Goal: Task Accomplishment & Management: Complete application form

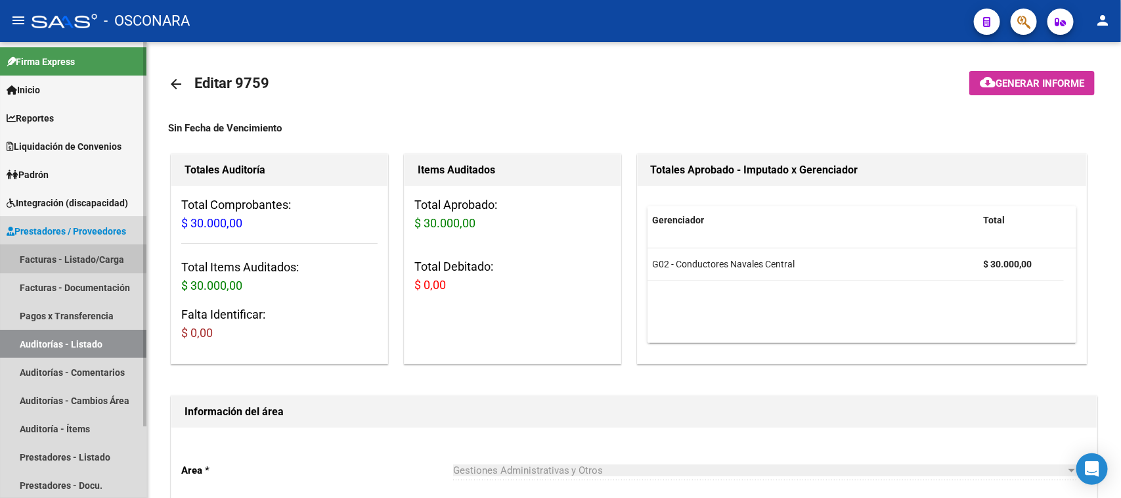
click at [64, 255] on link "Facturas - Listado/Carga" at bounding box center [73, 259] width 146 height 28
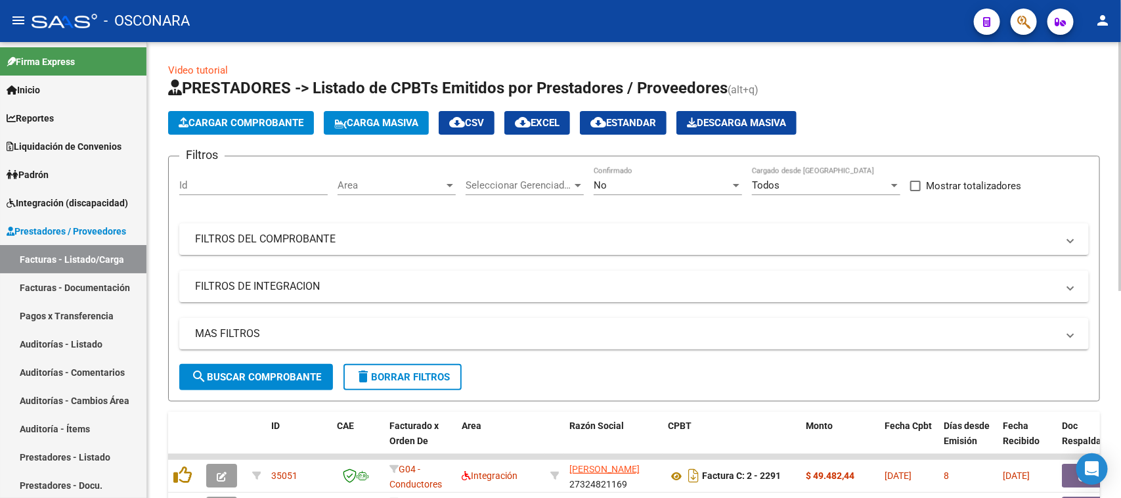
click at [251, 115] on button "Cargar Comprobante" at bounding box center [241, 123] width 146 height 24
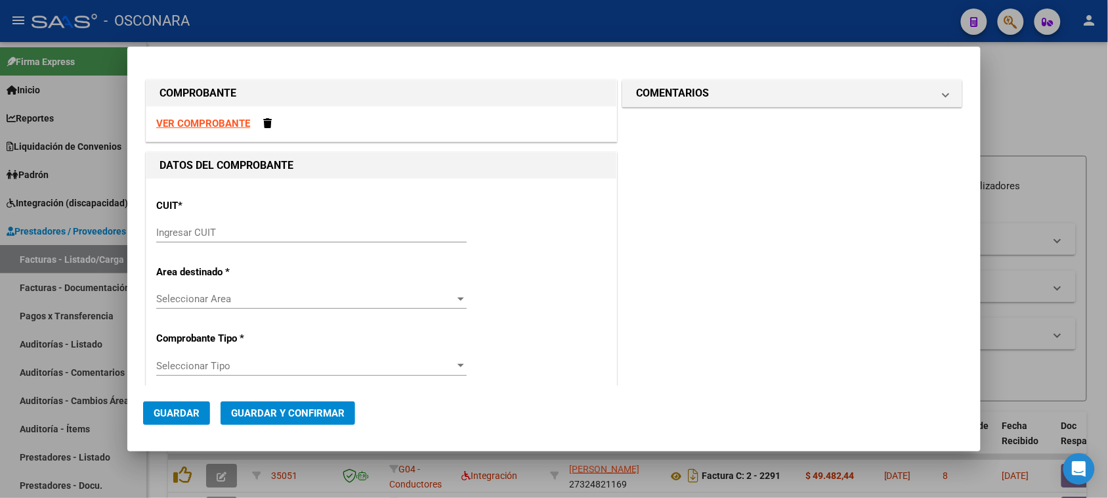
click at [202, 230] on input "Ingresar CUIT" at bounding box center [311, 233] width 311 height 12
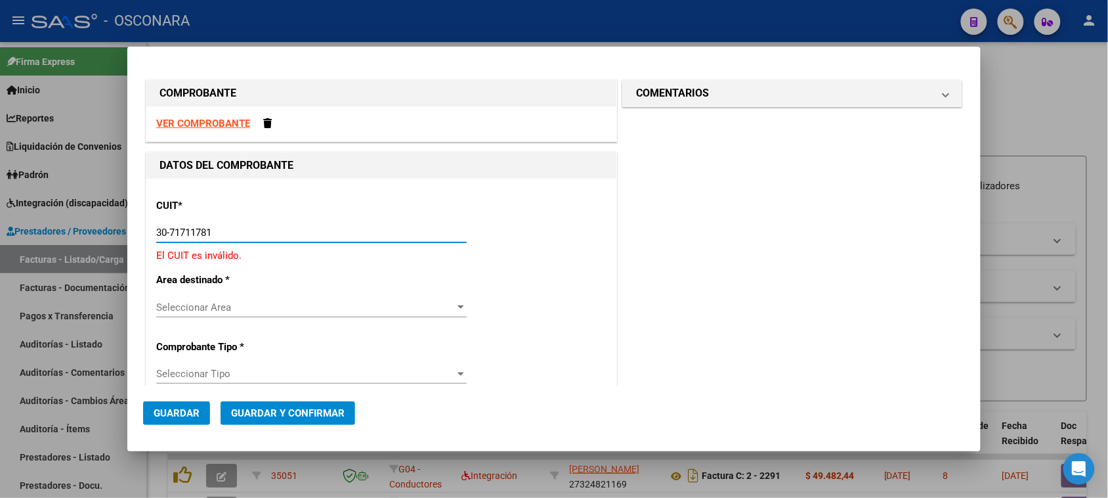
type input "30-71711781-2"
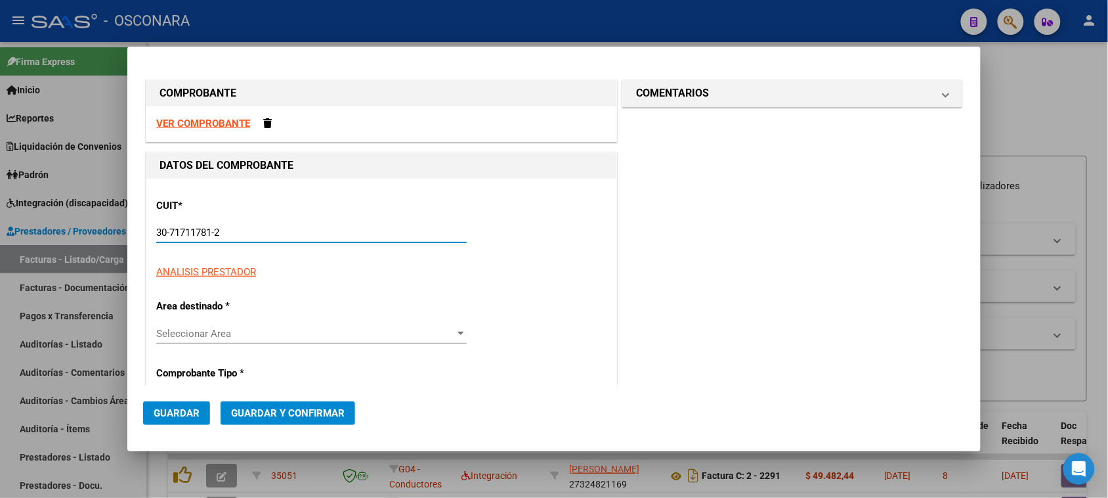
type input "4"
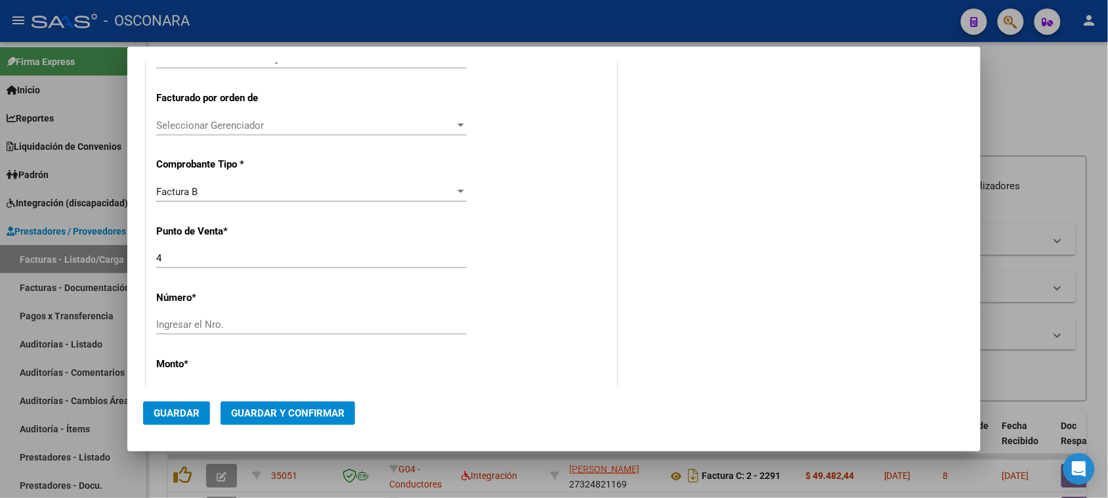
scroll to position [328, 0]
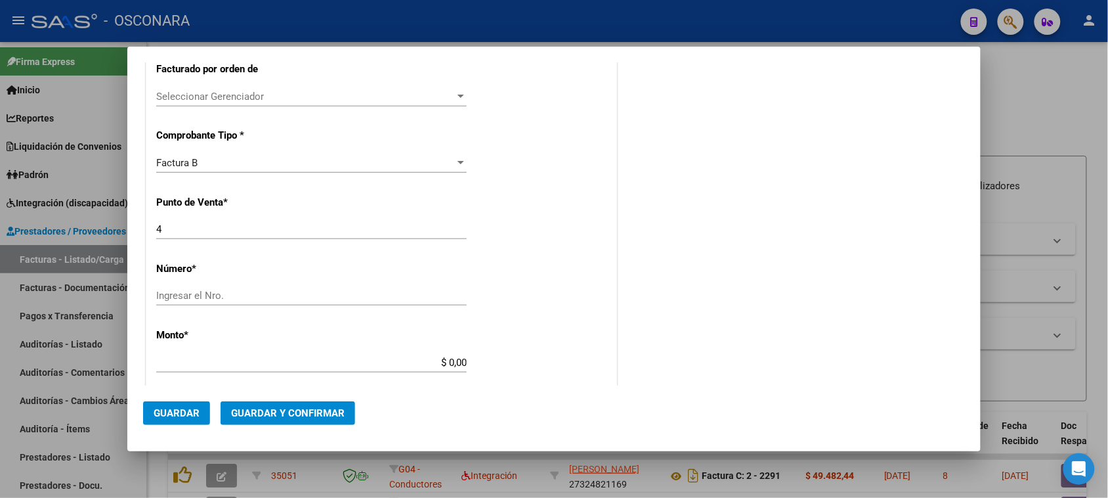
type input "30-71711781-2"
click at [227, 294] on input "Ingresar el Nro." at bounding box center [311, 296] width 311 height 12
type input "7376"
drag, startPoint x: 444, startPoint y: 363, endPoint x: 530, endPoint y: 362, distance: 86.0
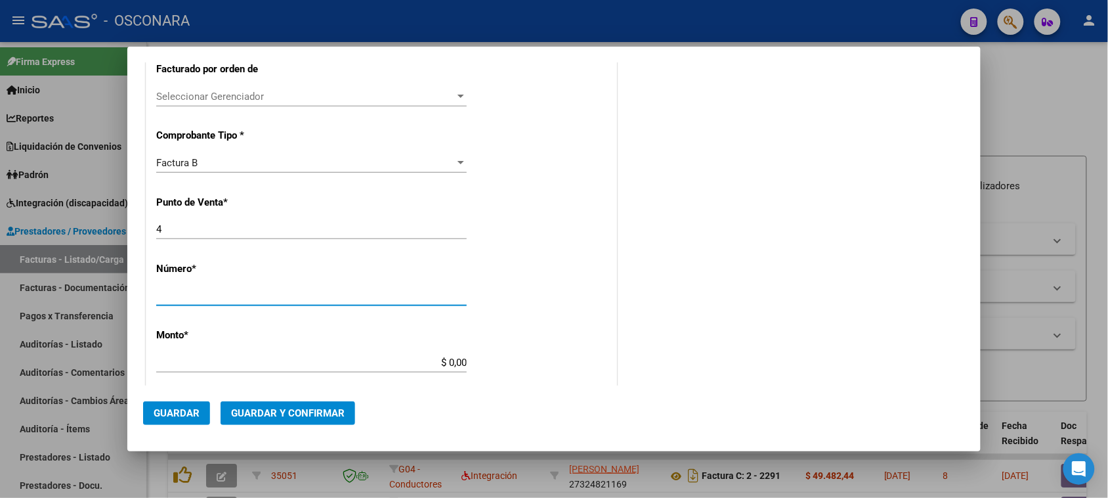
click at [530, 362] on div "CUIT * 30-71711781-2 Ingresar CUIT ANALISIS PRESTADOR SIMPLE SALUD SA ARCA Padr…" at bounding box center [381, 348] width 470 height 997
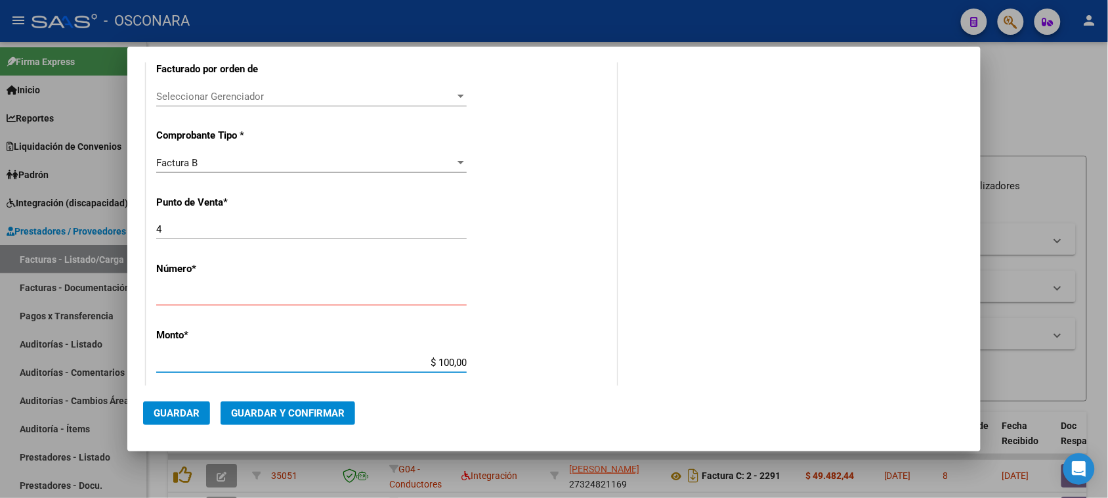
type input "$ 1.000,00"
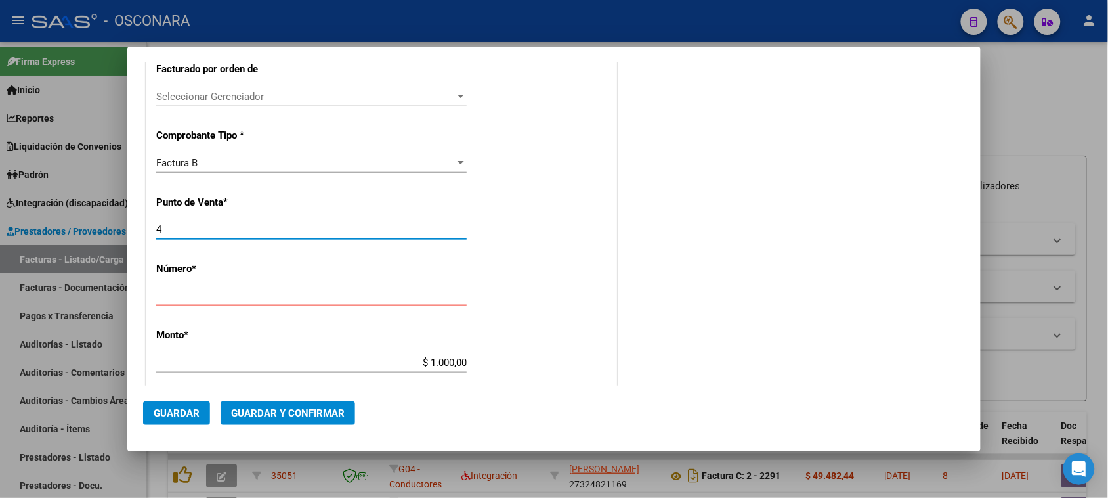
click at [187, 225] on input "4" at bounding box center [311, 229] width 311 height 12
click at [280, 412] on span "Guardar y Confirmar" at bounding box center [288, 413] width 114 height 12
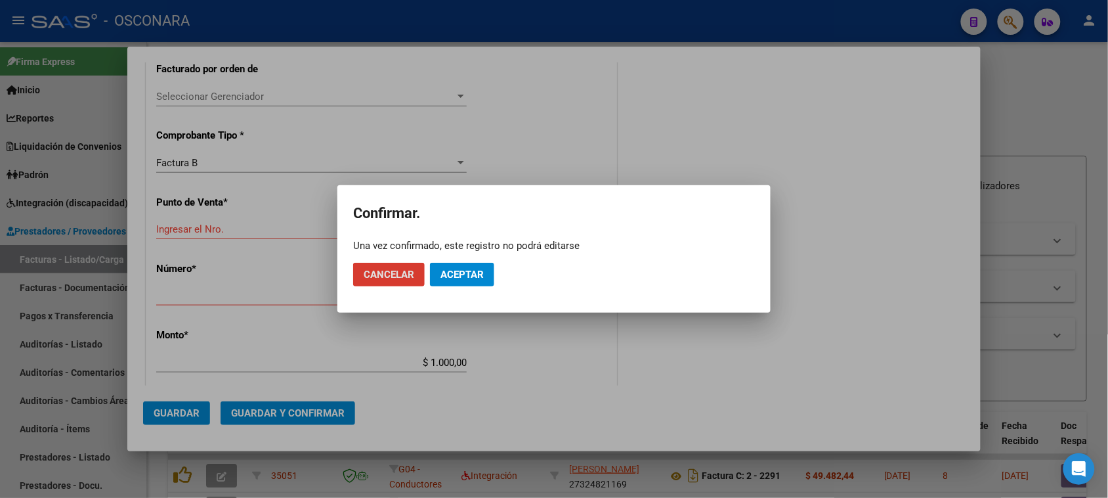
click at [456, 270] on span "Aceptar" at bounding box center [462, 275] width 43 height 12
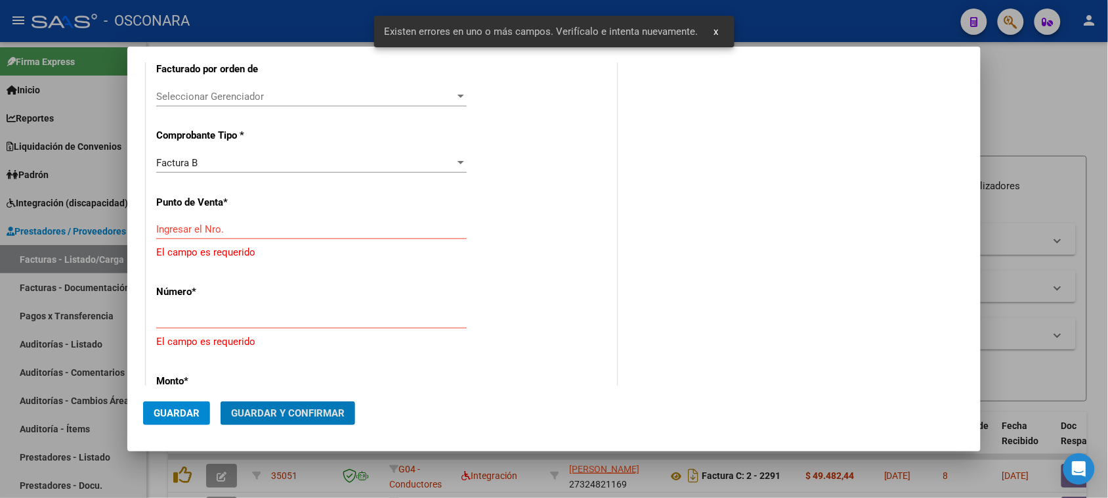
scroll to position [327, 0]
click at [196, 225] on input "Ingresar el Nro." at bounding box center [311, 231] width 311 height 12
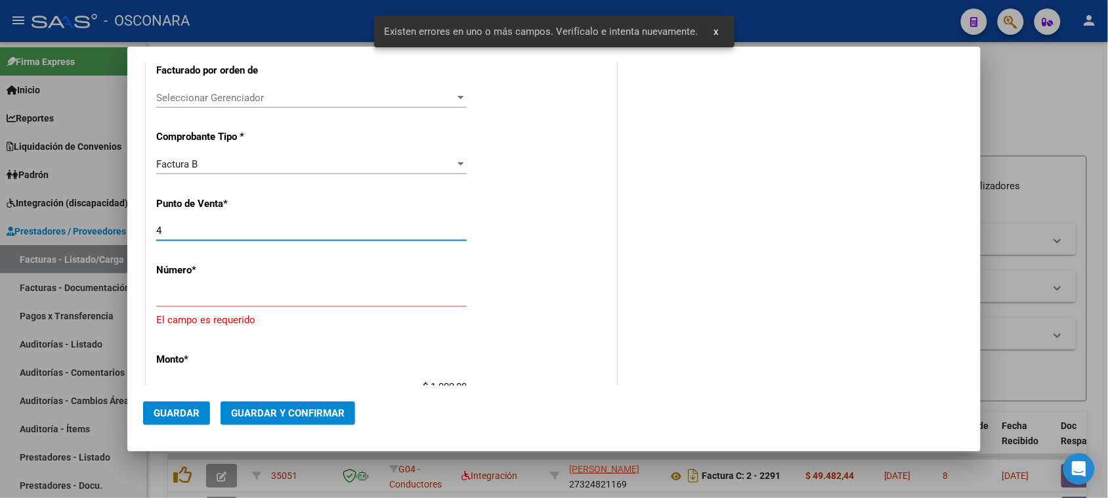
type input "4"
click at [290, 411] on span "Guardar y Confirmar" at bounding box center [288, 413] width 114 height 12
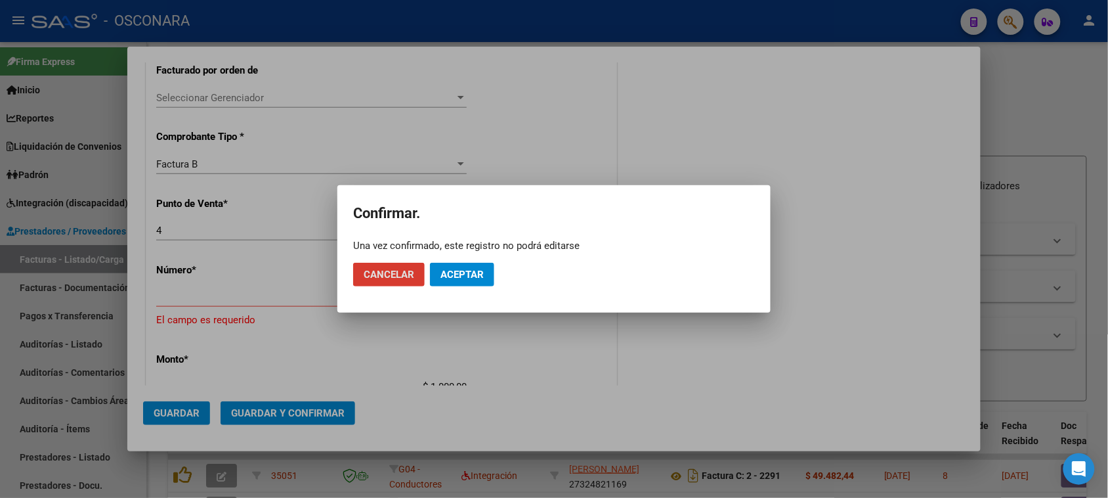
click at [468, 278] on span "Aceptar" at bounding box center [462, 275] width 43 height 12
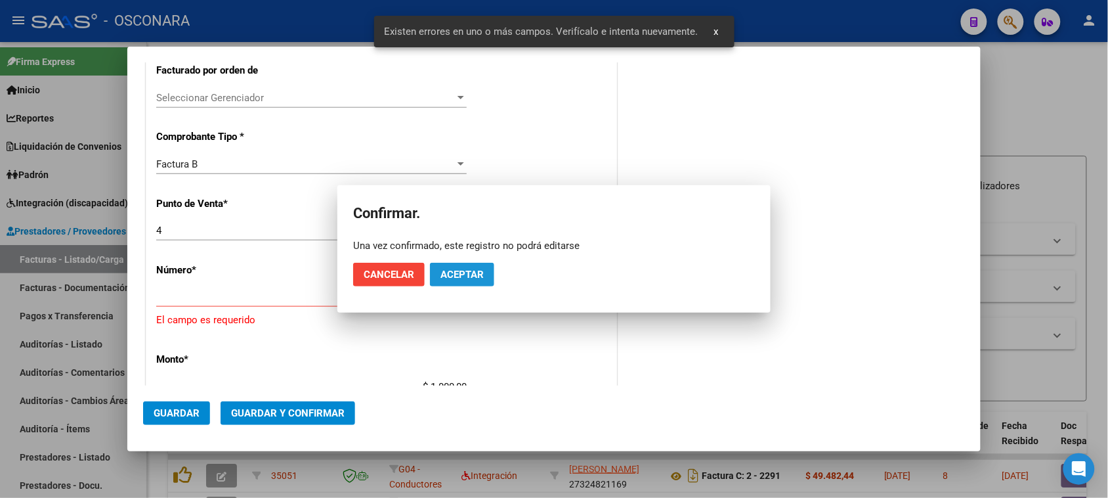
scroll to position [398, 0]
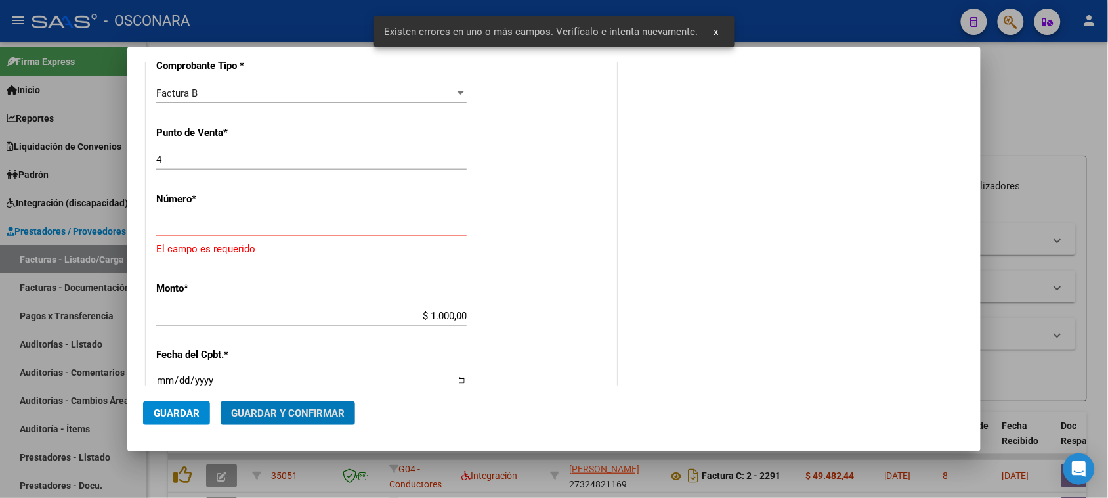
click at [208, 225] on input "Ingresar el Nro." at bounding box center [311, 226] width 311 height 12
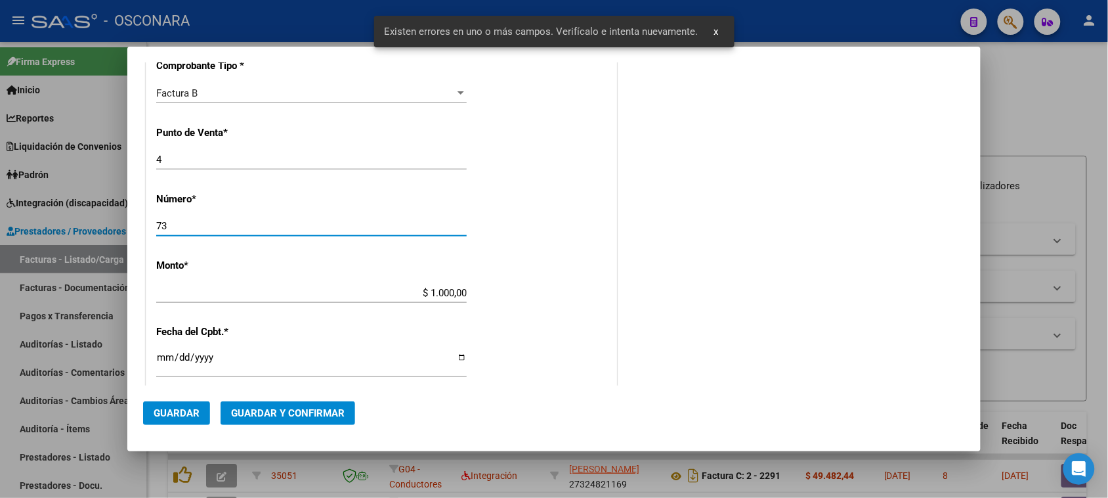
type input "7"
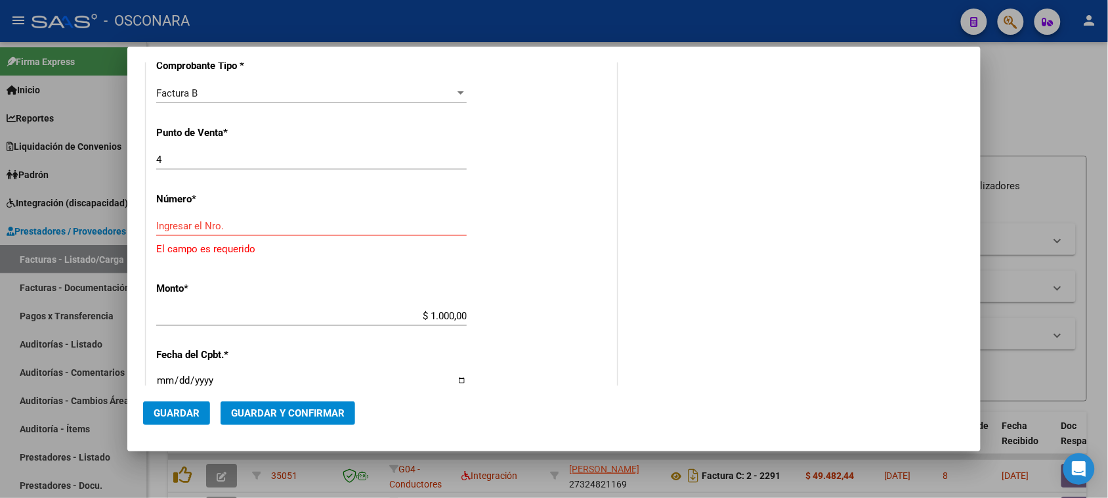
click at [1031, 92] on div at bounding box center [554, 249] width 1108 height 498
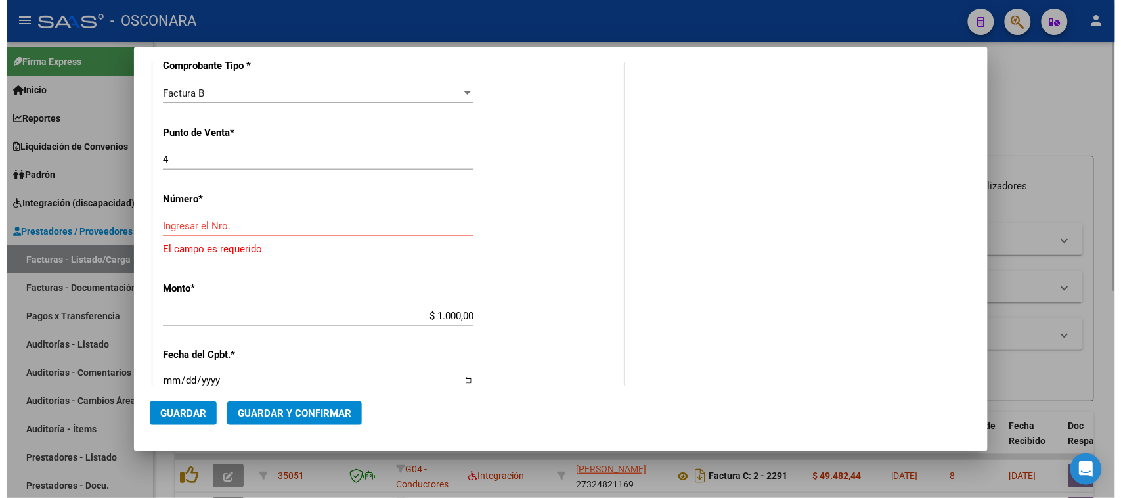
scroll to position [0, 0]
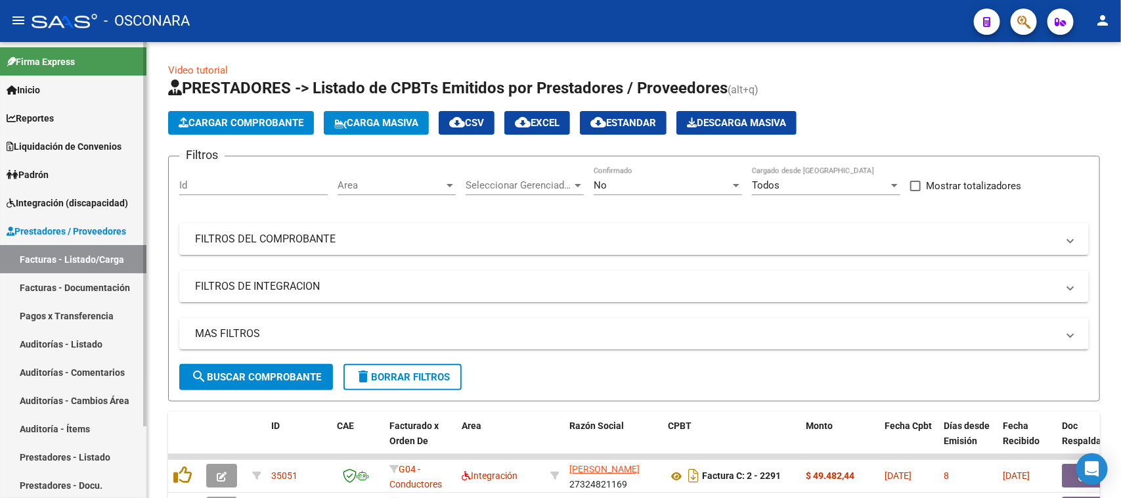
click at [37, 339] on link "Auditorías - Listado" at bounding box center [73, 344] width 146 height 28
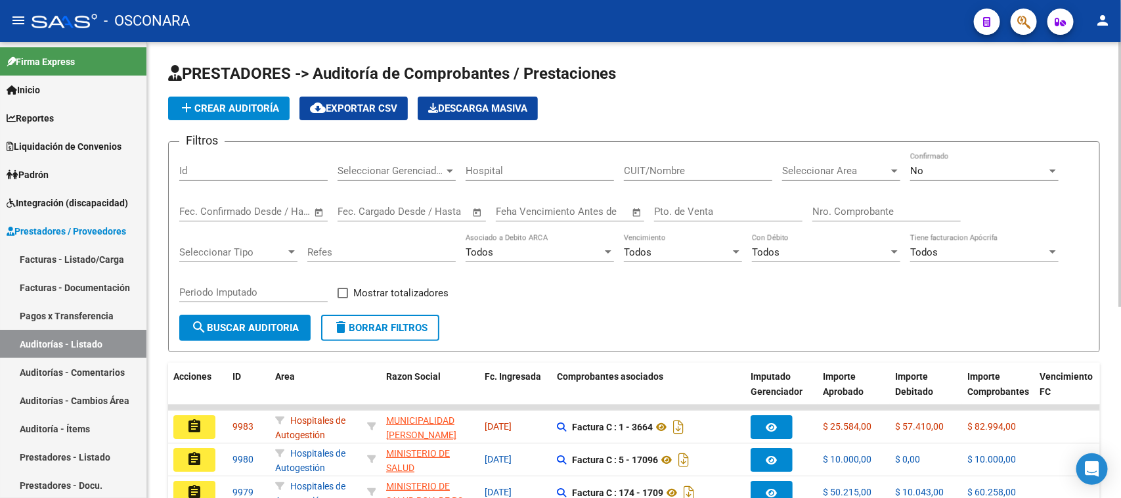
click at [237, 103] on span "add Crear Auditoría" at bounding box center [229, 108] width 100 height 12
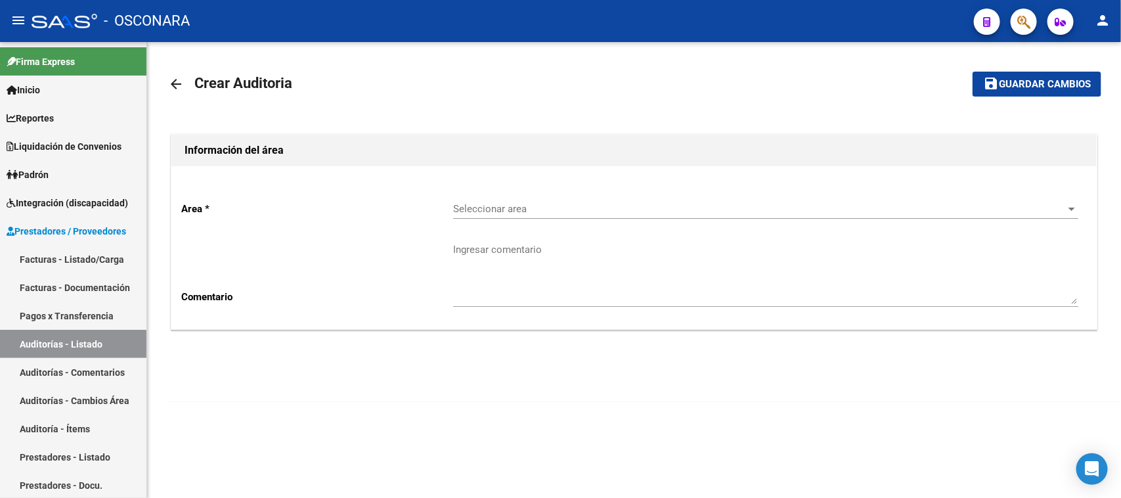
click at [612, 220] on div "Seleccionar area Seleccionar area" at bounding box center [765, 210] width 625 height 41
click at [583, 214] on span "Seleccionar area" at bounding box center [759, 209] width 613 height 12
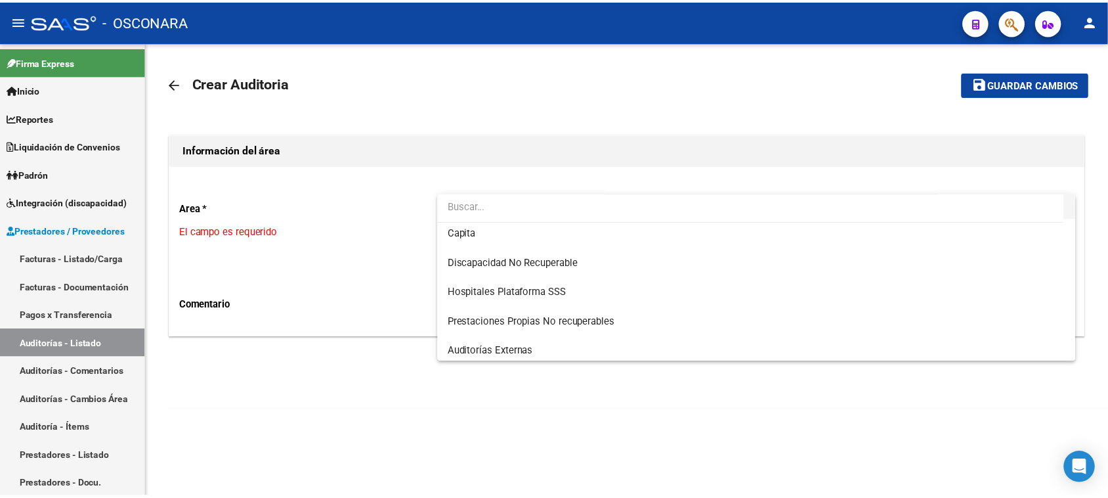
scroll to position [186, 0]
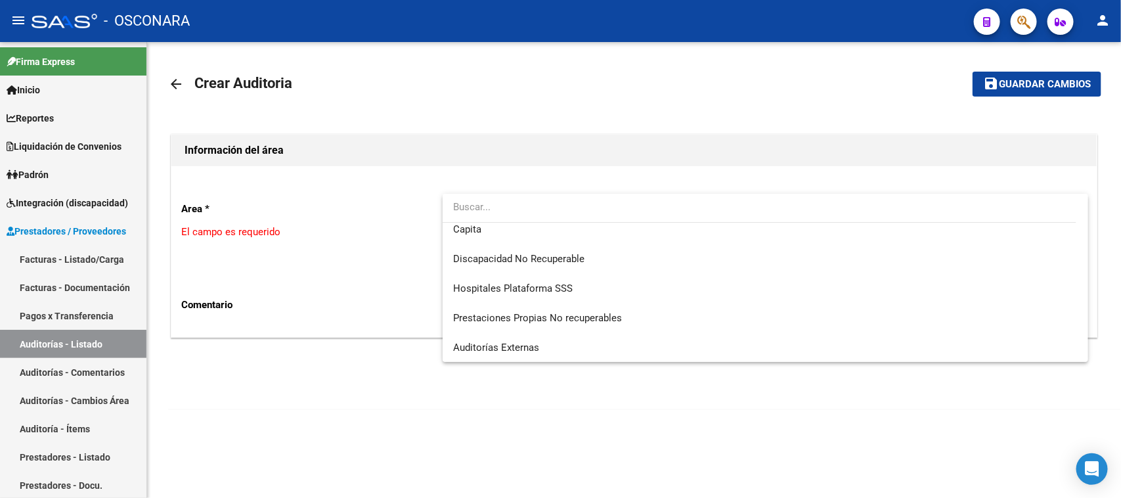
click at [272, 411] on div at bounding box center [560, 249] width 1121 height 498
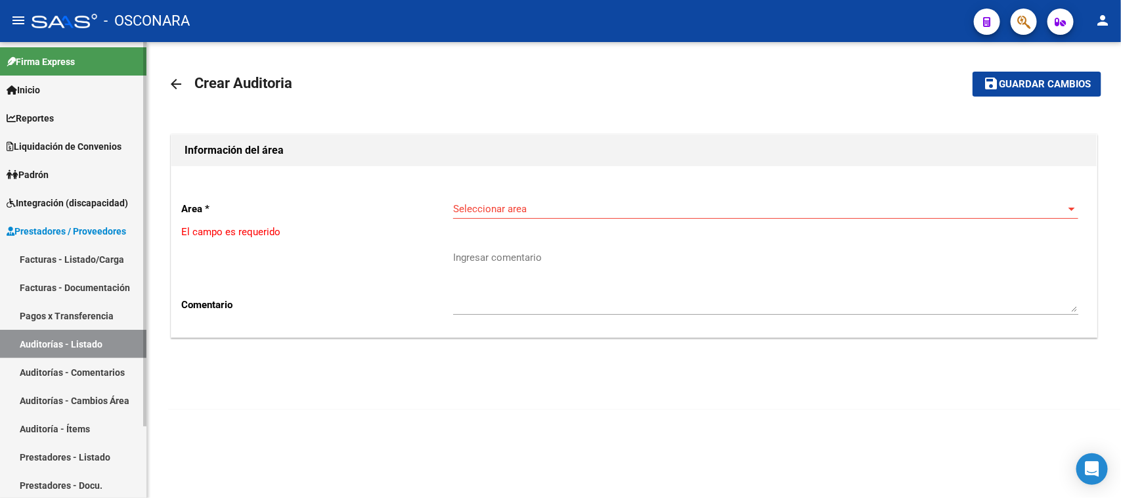
click at [95, 258] on link "Facturas - Listado/Carga" at bounding box center [73, 259] width 146 height 28
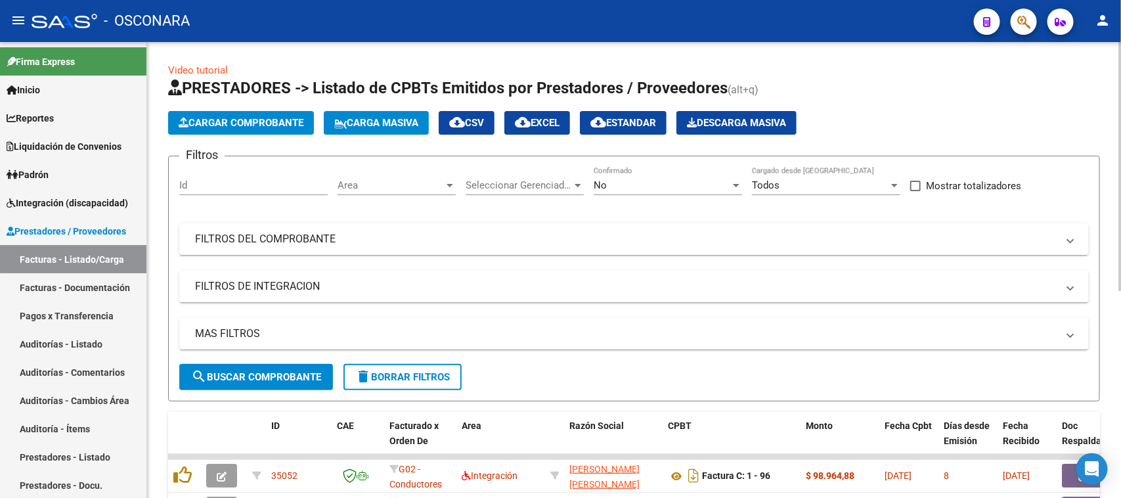
click at [232, 114] on button "Cargar Comprobante" at bounding box center [241, 123] width 146 height 24
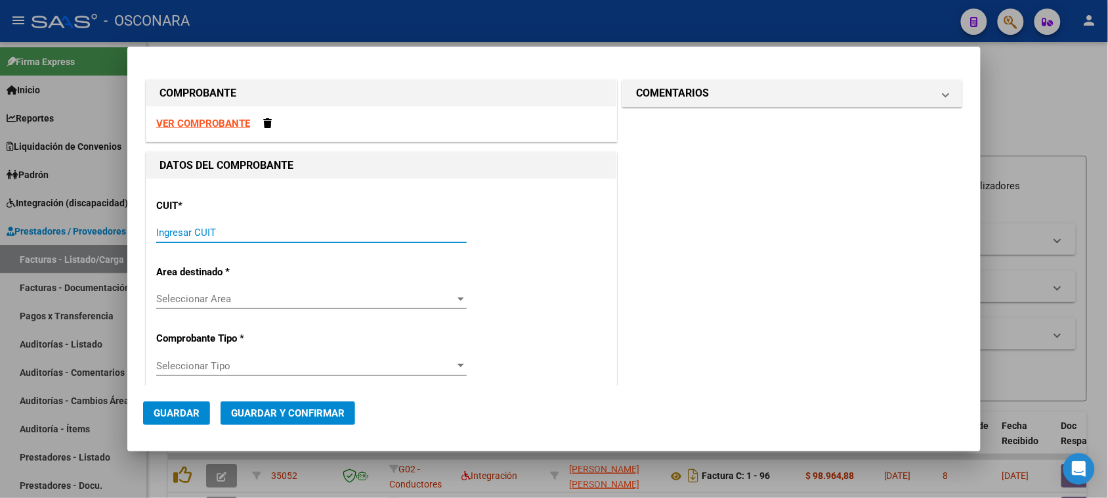
click at [185, 234] on input "Ingresar CUIT" at bounding box center [311, 233] width 311 height 12
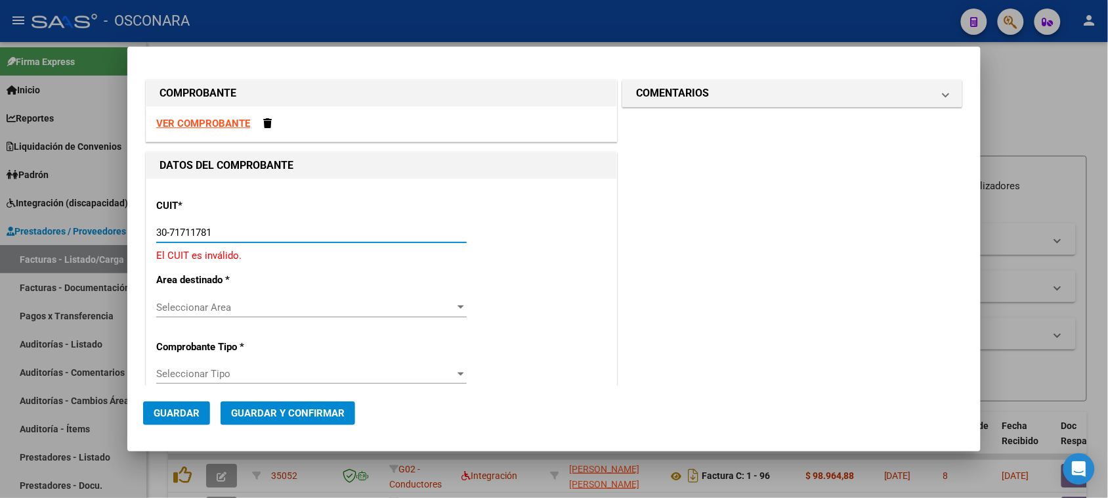
type input "30-71711781-2"
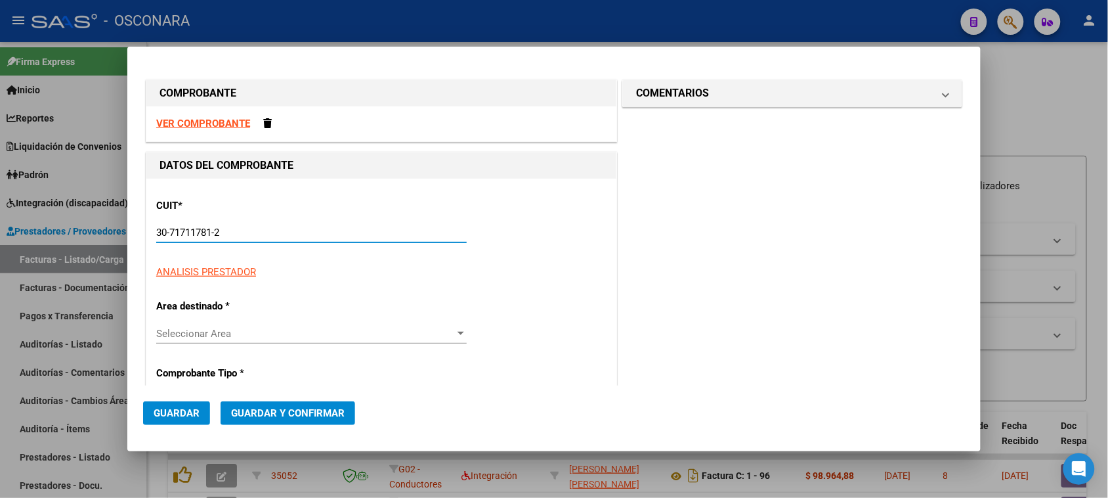
type input "4"
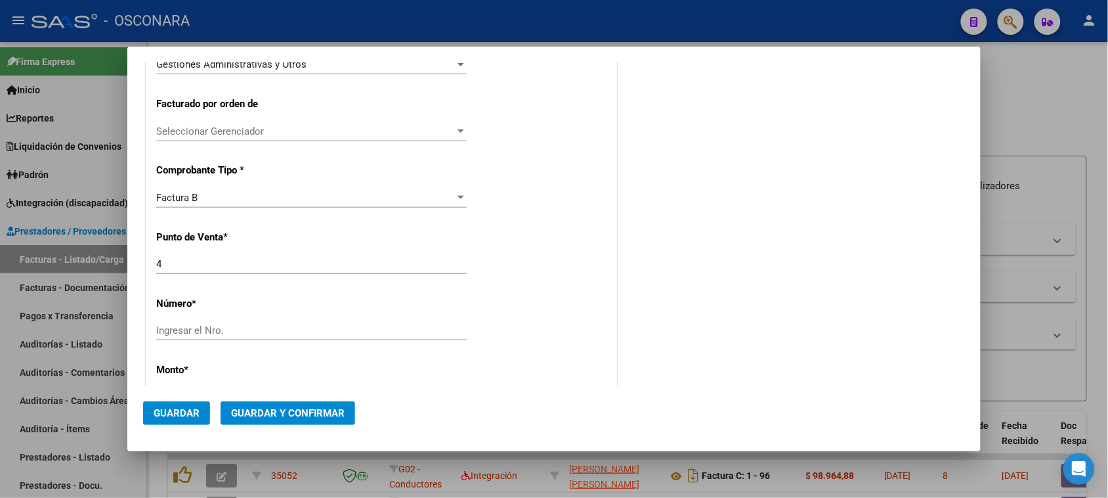
scroll to position [328, 0]
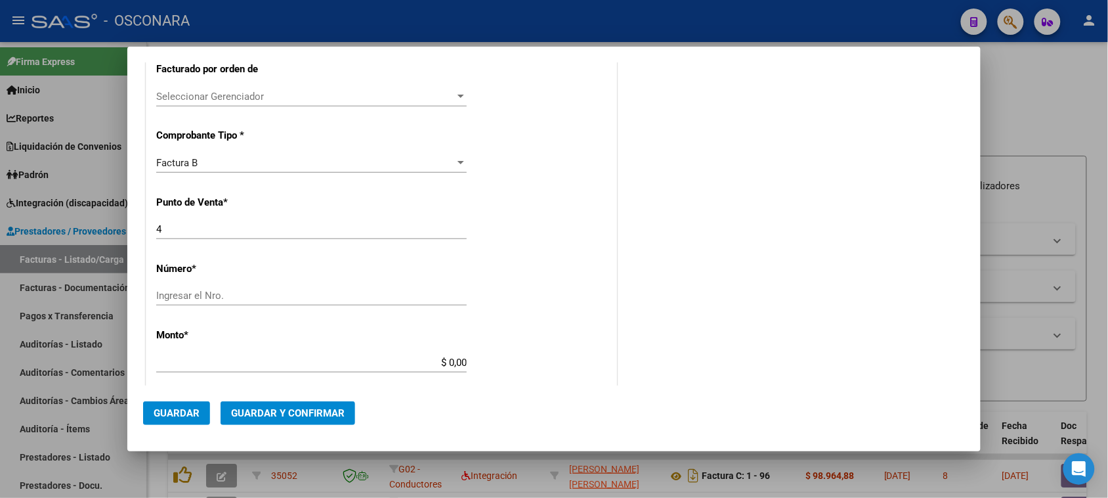
type input "30-71711781-2"
click at [178, 296] on input "Ingresar el Nro." at bounding box center [311, 296] width 311 height 12
type input "7376"
drag, startPoint x: 444, startPoint y: 360, endPoint x: 603, endPoint y: 360, distance: 158.9
click at [599, 360] on div "CUIT * 30-71711781-2 Ingresar CUIT ANALISIS PRESTADOR SIMPLE SALUD SA ARCA Padr…" at bounding box center [381, 348] width 470 height 997
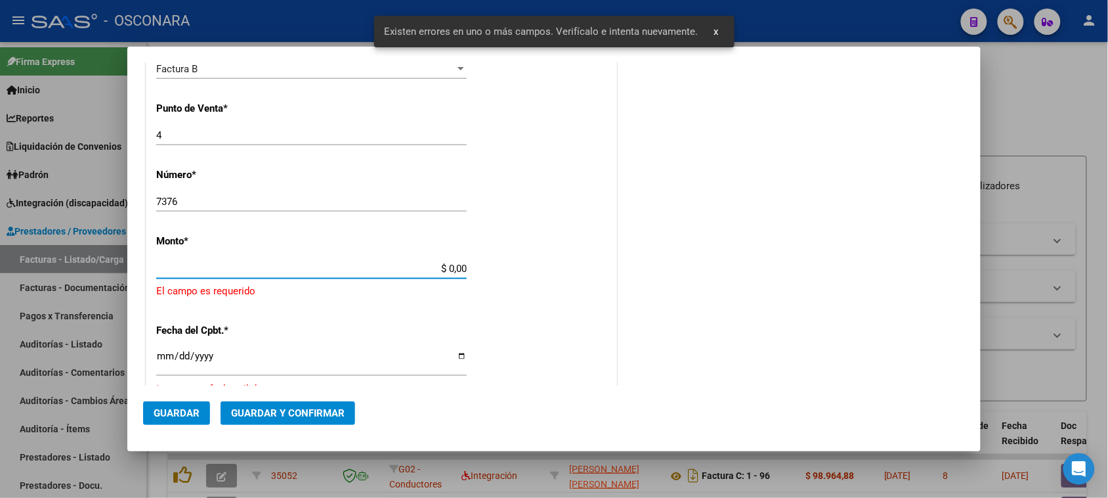
scroll to position [460, 0]
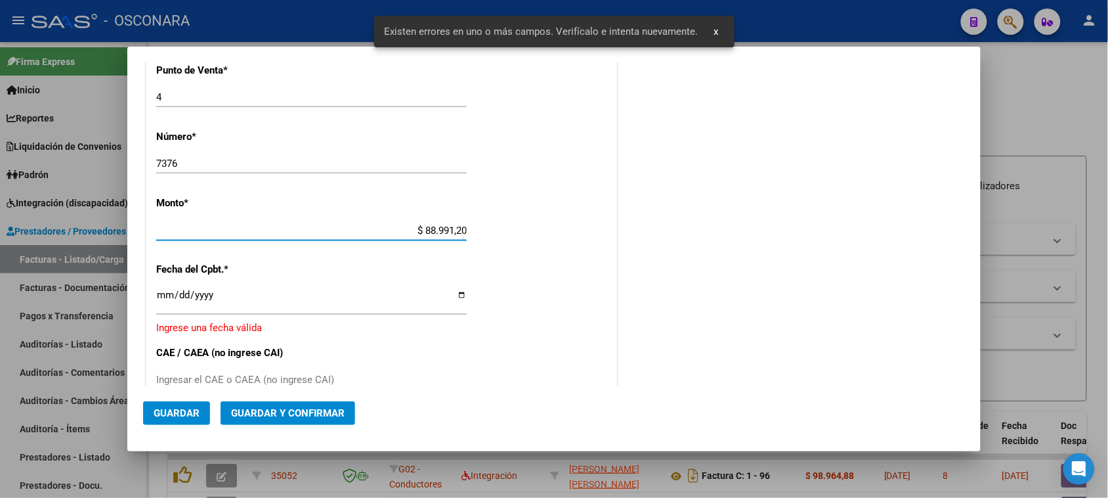
type input "$ 889.912,00"
click at [161, 294] on input "Ingresar la fecha" at bounding box center [311, 300] width 311 height 21
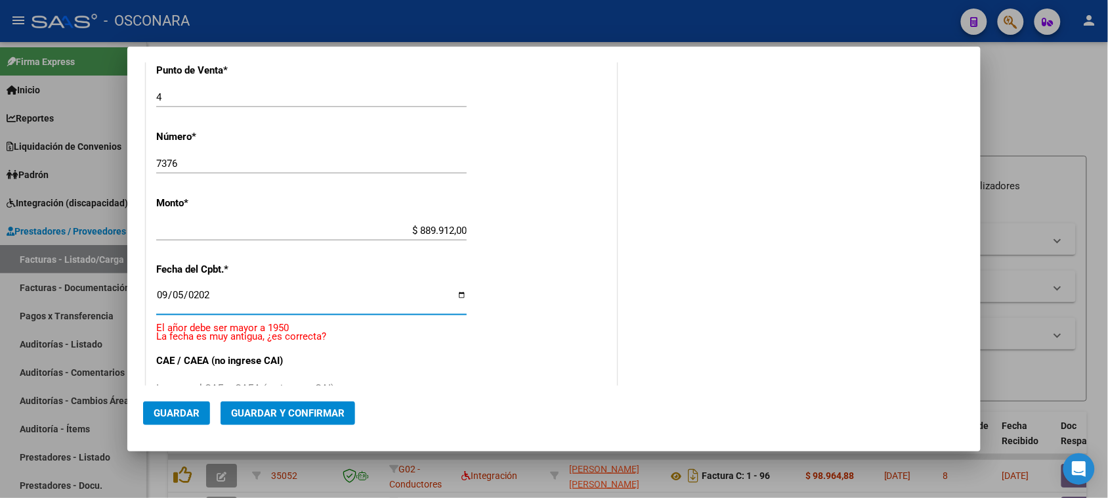
type input "[DATE]"
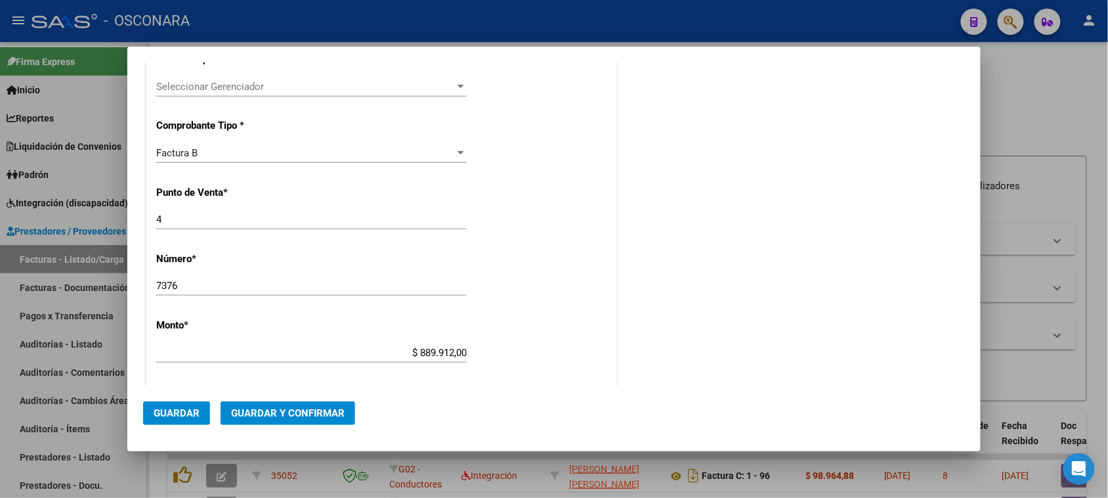
scroll to position [296, 0]
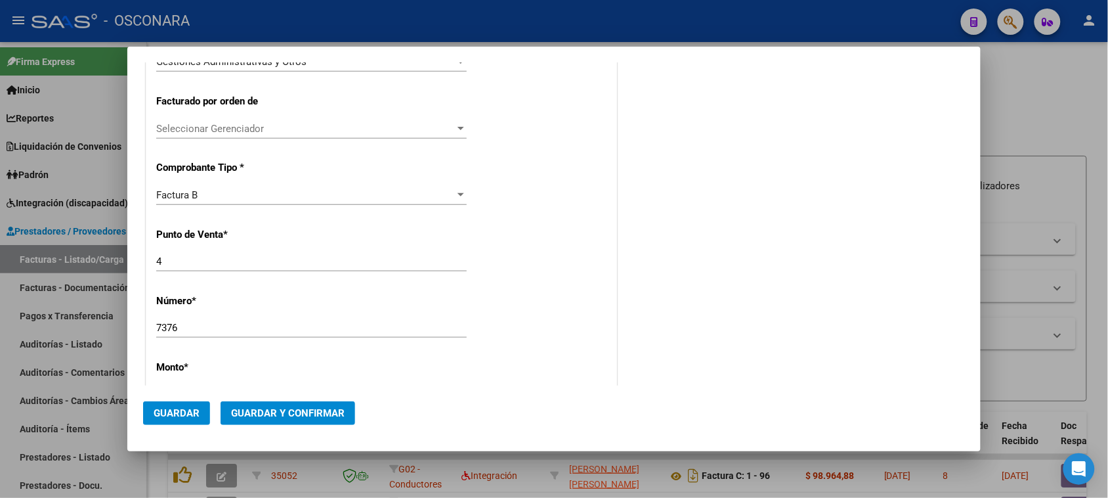
click at [280, 409] on span "Guardar y Confirmar" at bounding box center [288, 413] width 114 height 12
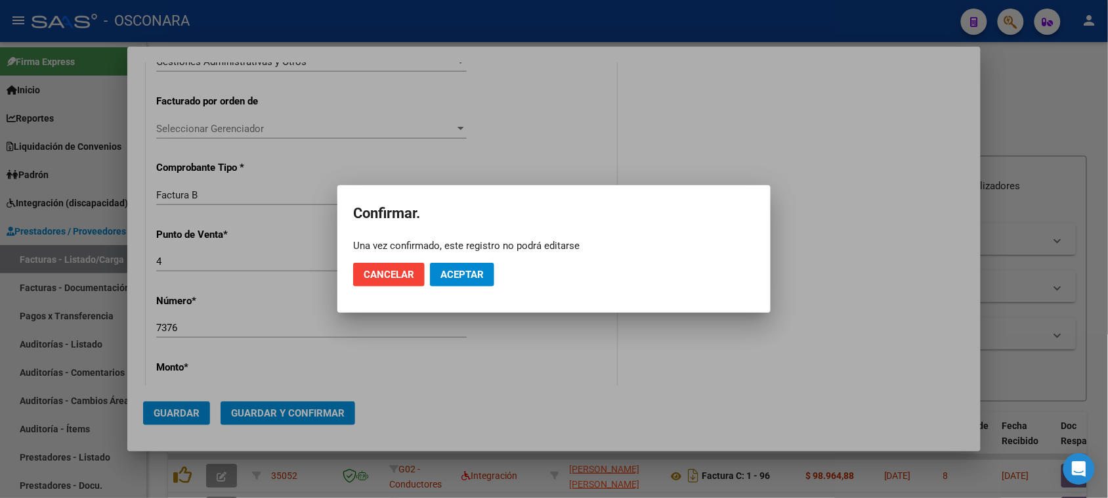
drag, startPoint x: 477, startPoint y: 250, endPoint x: 478, endPoint y: 263, distance: 13.1
click at [478, 253] on app-popup "Confirmar. Una vez confirmado, este registro no podrá editarse Cancelar Aceptar" at bounding box center [554, 249] width 402 height 96
click at [475, 270] on span "Aceptar" at bounding box center [462, 275] width 43 height 12
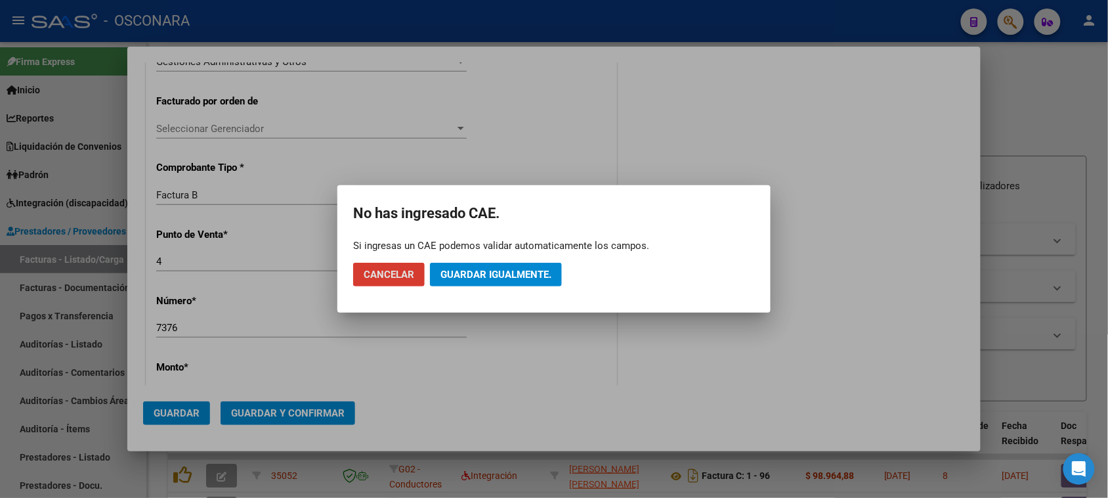
click at [484, 276] on span "Guardar igualmente." at bounding box center [496, 275] width 111 height 12
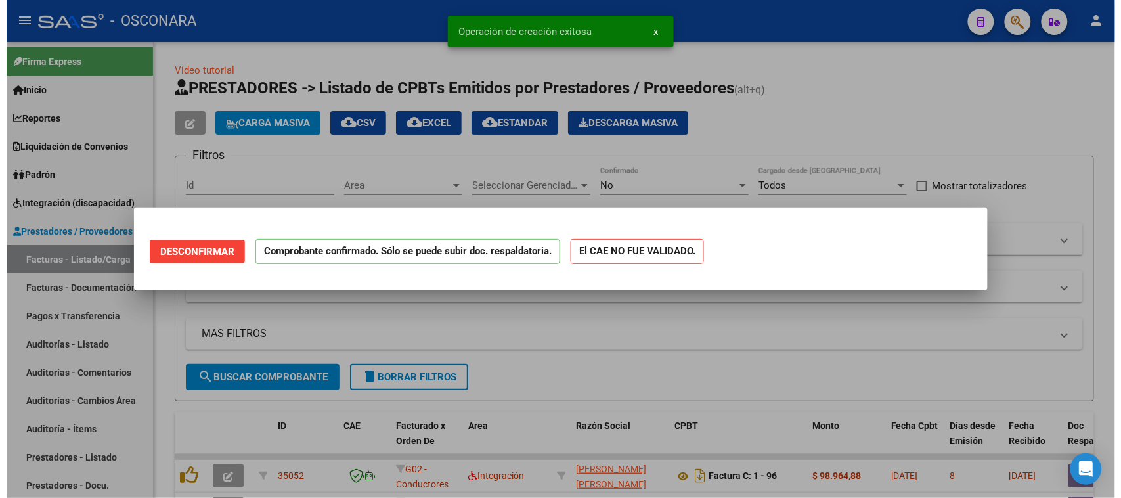
scroll to position [0, 0]
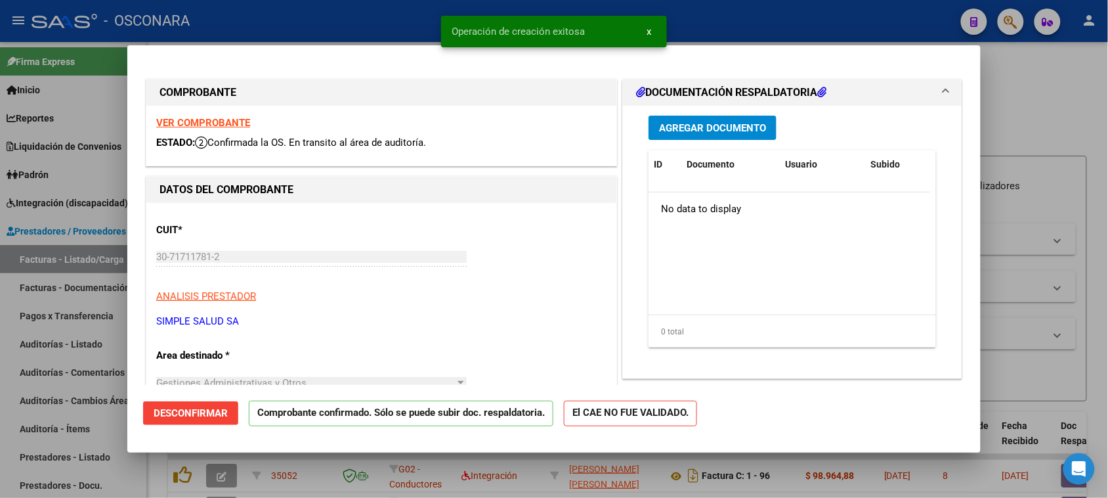
click at [0, 375] on div at bounding box center [554, 249] width 1108 height 498
type input "$ 0,00"
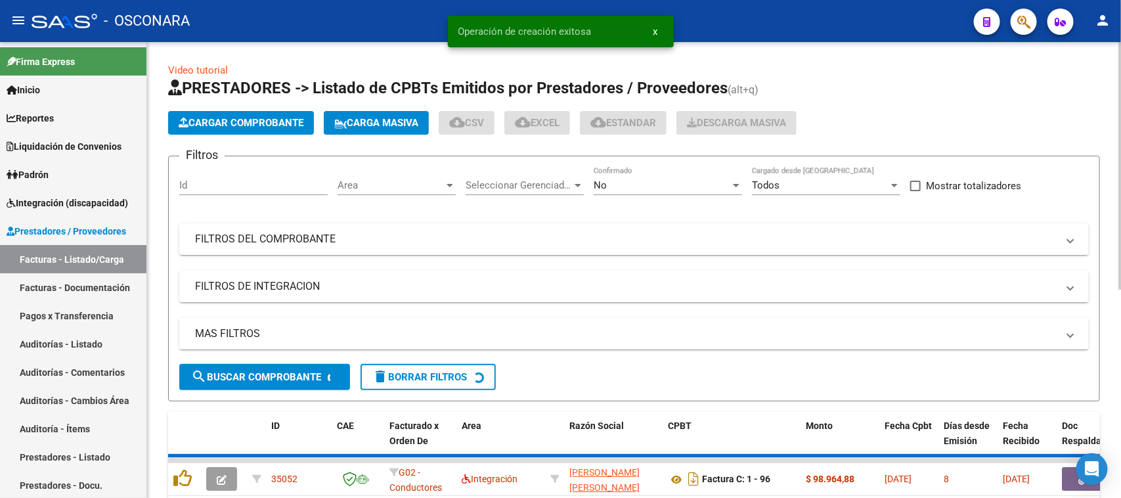
click at [33, 343] on link "Auditorías - Listado" at bounding box center [73, 344] width 146 height 28
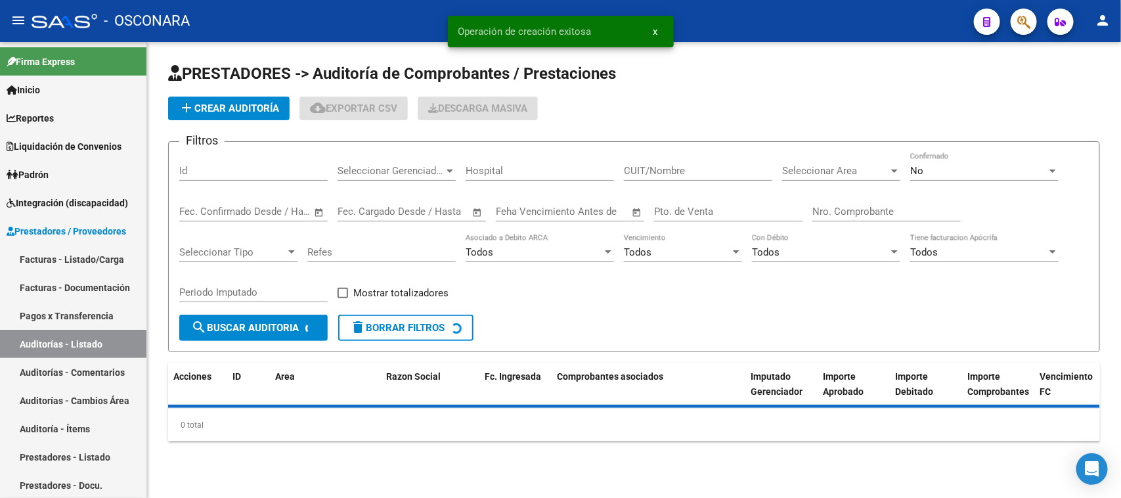
click at [258, 102] on span "add Crear Auditoría" at bounding box center [229, 108] width 100 height 12
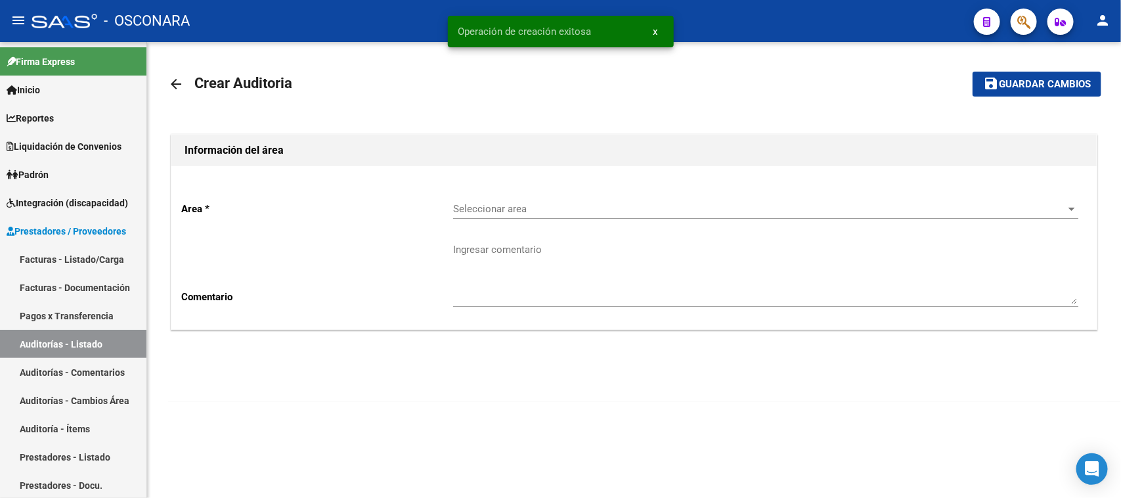
click at [516, 205] on span "Seleccionar area" at bounding box center [759, 209] width 613 height 12
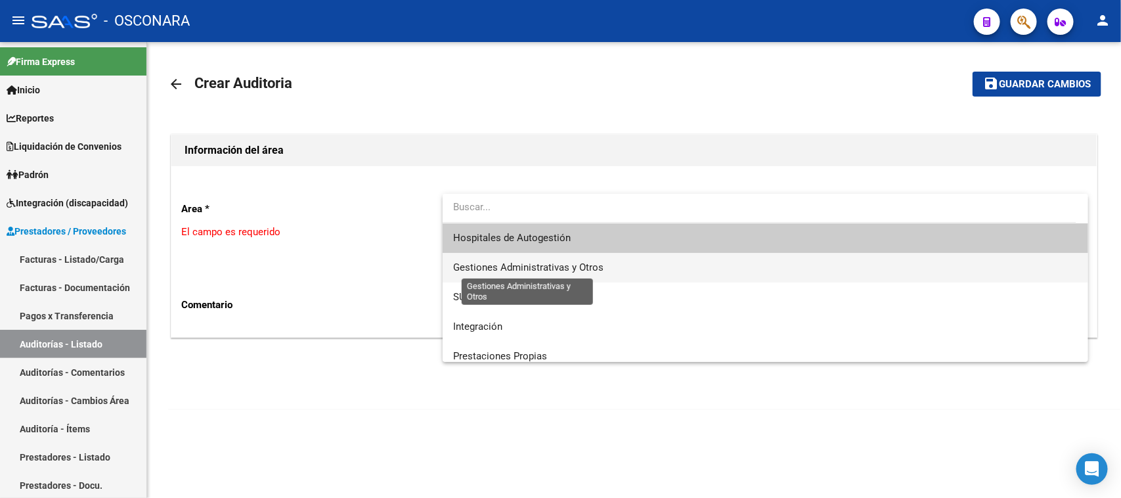
click at [510, 271] on span "Gestiones Administrativas y Otros" at bounding box center [528, 267] width 150 height 12
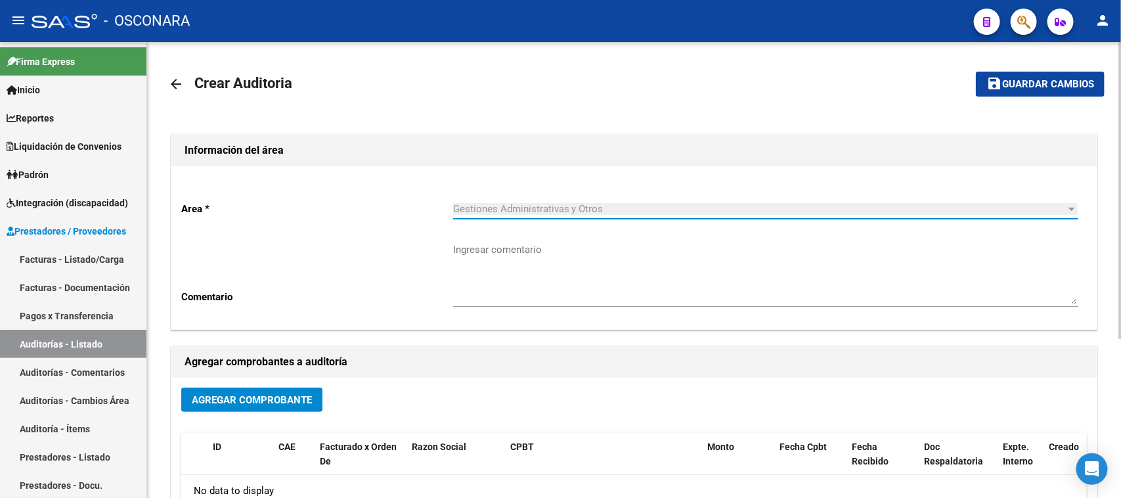
click at [248, 401] on span "Agregar Comprobante" at bounding box center [252, 400] width 120 height 12
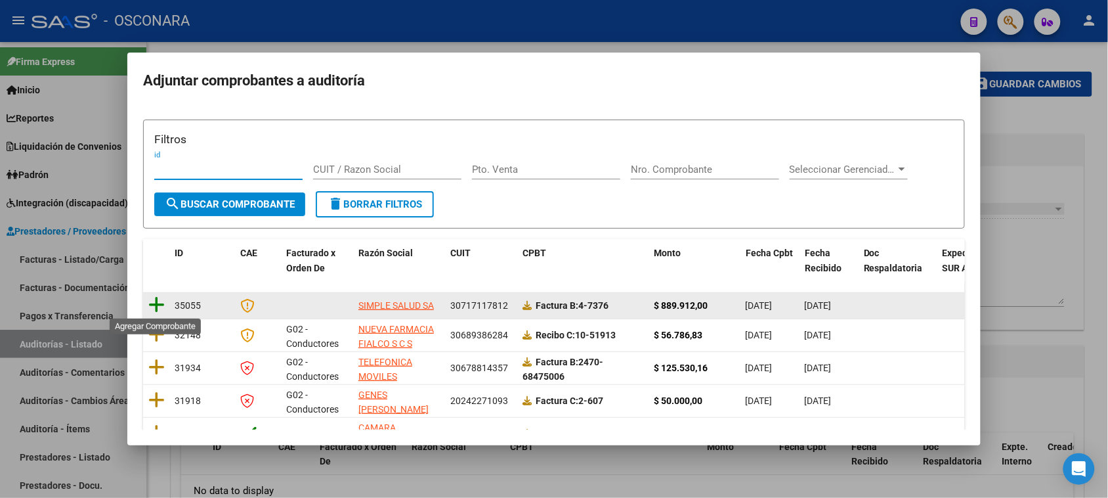
click at [156, 305] on icon at bounding box center [156, 304] width 16 height 18
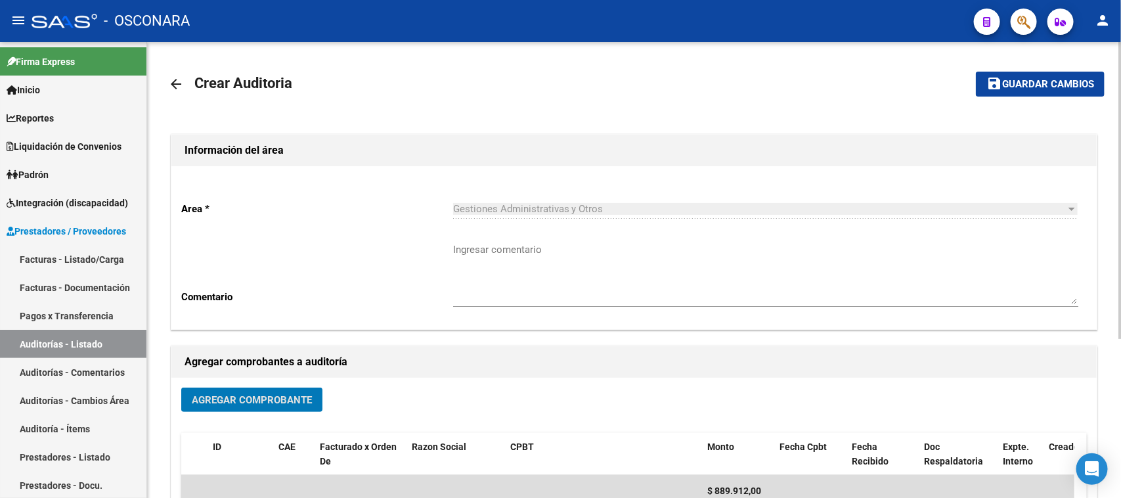
click at [1042, 91] on button "save Guardar cambios" at bounding box center [1040, 84] width 129 height 24
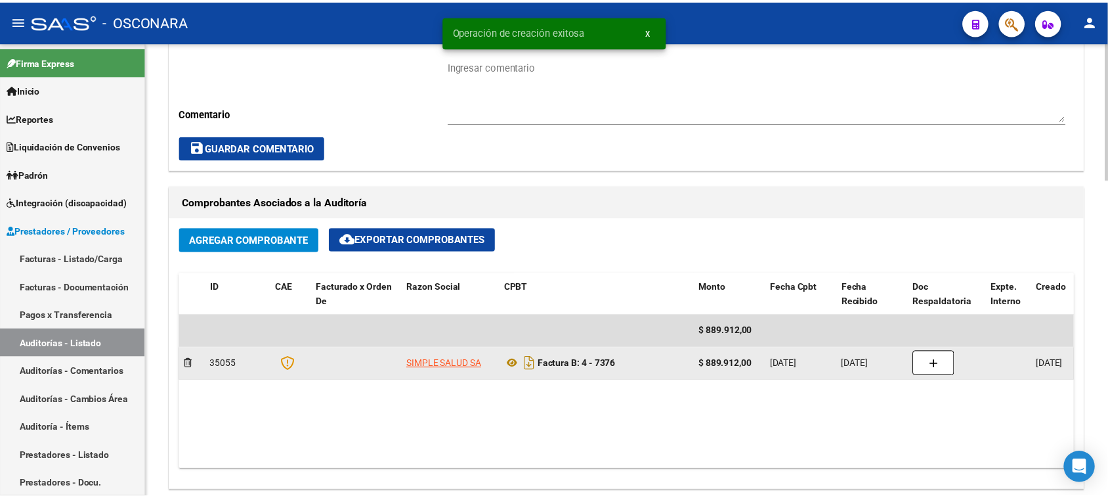
scroll to position [739, 0]
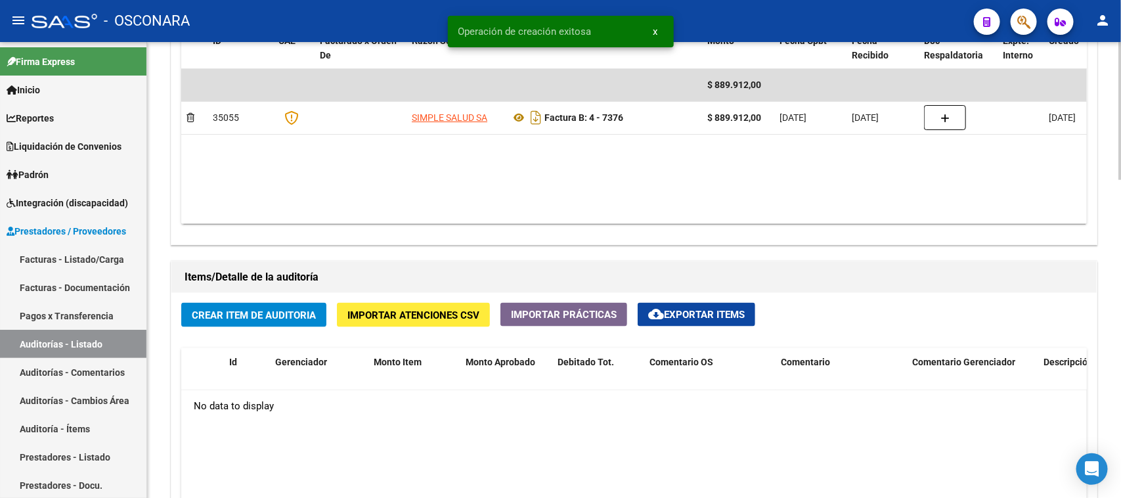
click at [257, 311] on span "Crear Item de Auditoria" at bounding box center [254, 315] width 124 height 12
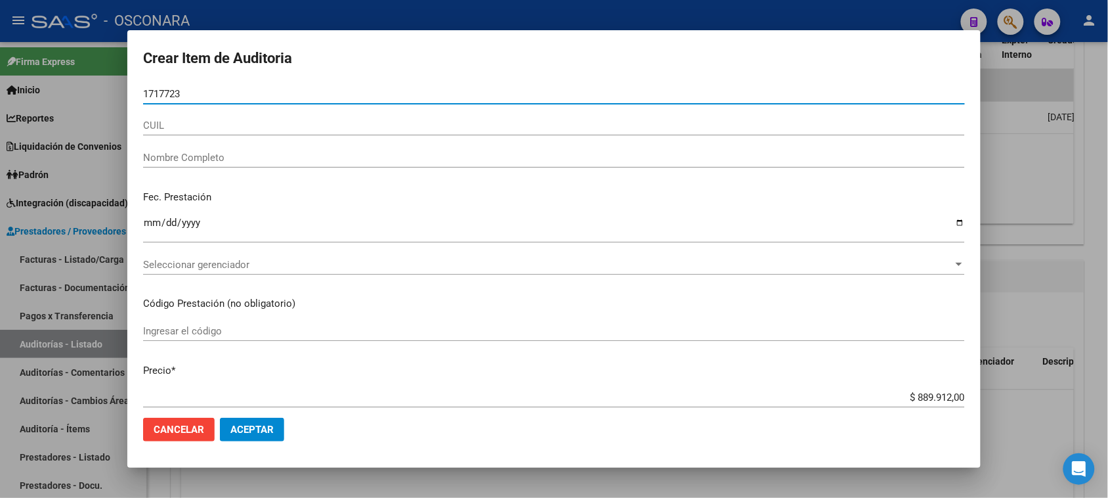
type input "17177234"
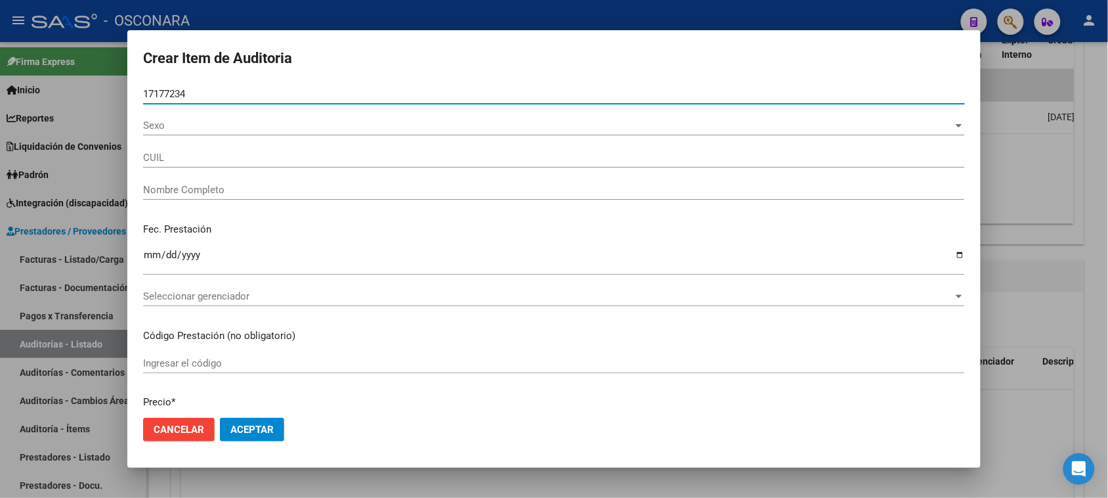
type input "20171772347"
type input "[DEMOGRAPHIC_DATA][PERSON_NAME]"
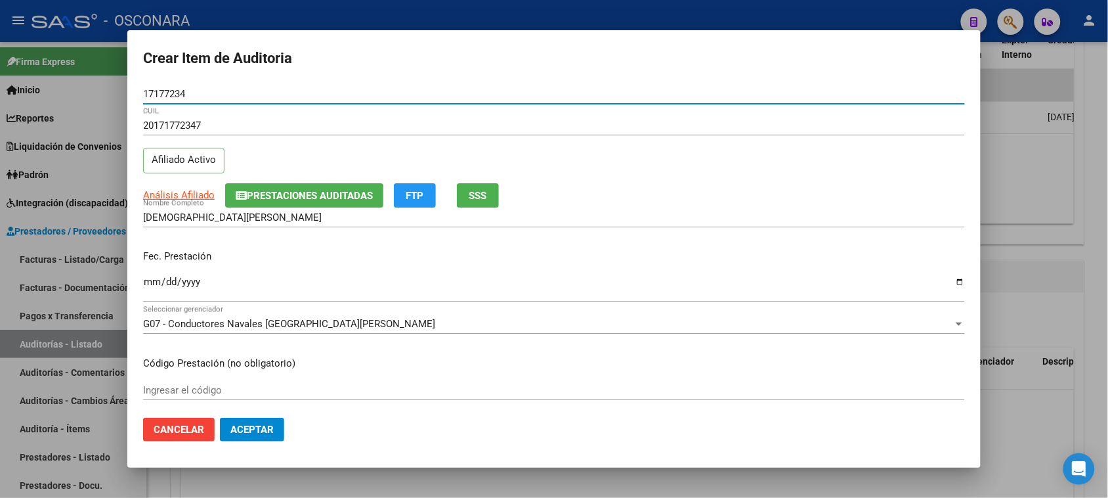
type input "17177234"
click at [152, 286] on input "Ingresar la fecha" at bounding box center [554, 286] width 822 height 21
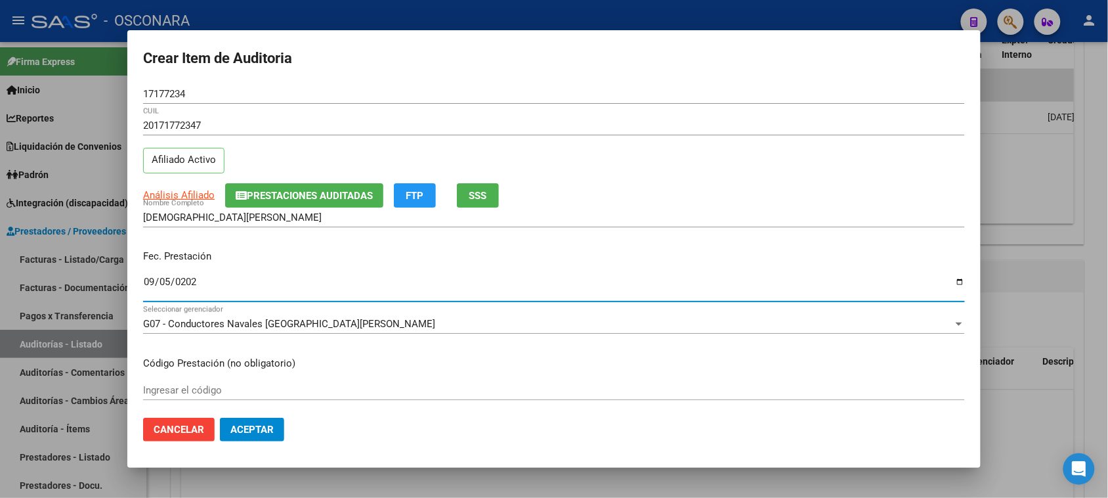
type input "[DATE]"
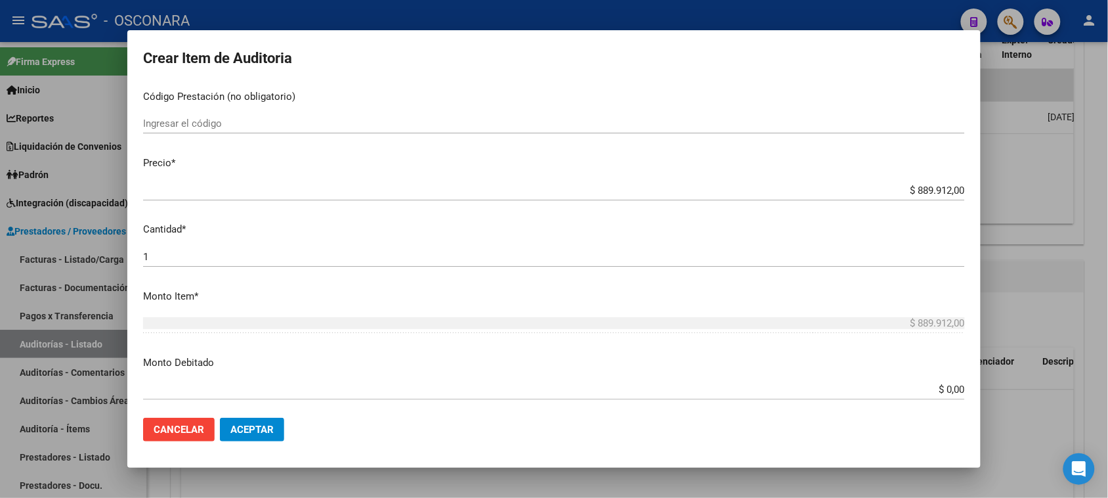
scroll to position [328, 0]
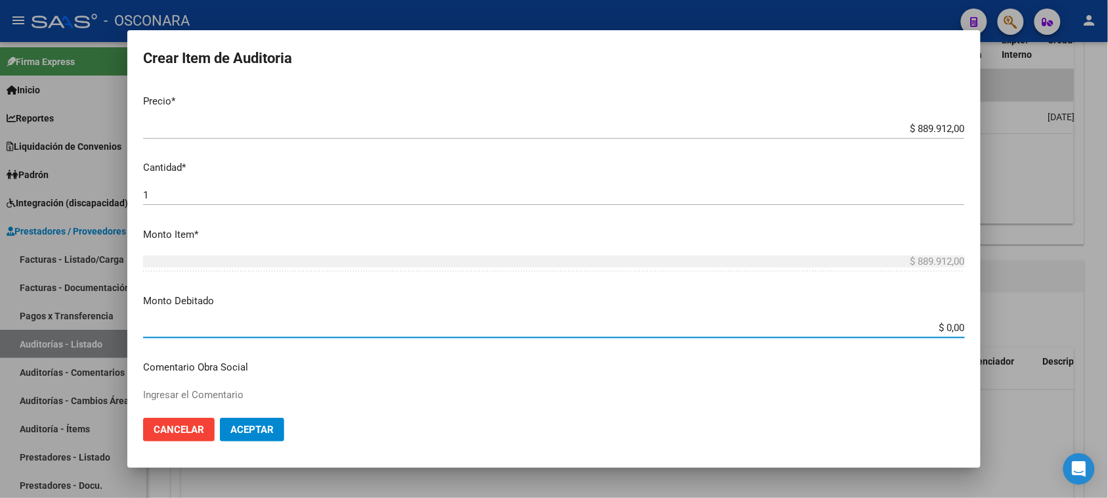
drag, startPoint x: 934, startPoint y: 330, endPoint x: 1026, endPoint y: 326, distance: 92.0
click at [1026, 326] on div "Crear Item de Auditoria 17177234 Nro Documento 20171772347 CUIL Afiliado Activo…" at bounding box center [554, 249] width 1108 height 498
type input "$ 809.912,00"
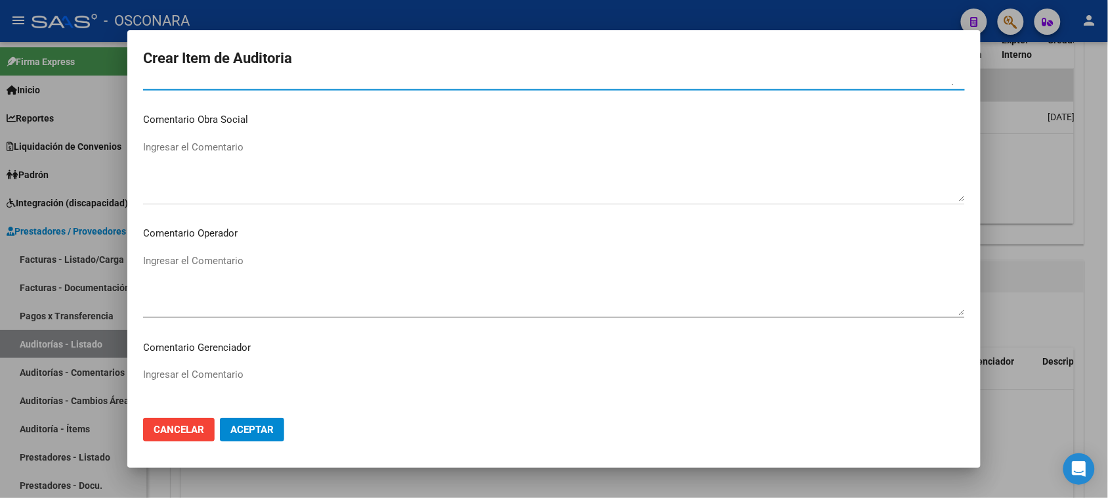
scroll to position [575, 0]
click at [205, 168] on textarea "Ingresar el Comentario" at bounding box center [554, 172] width 822 height 62
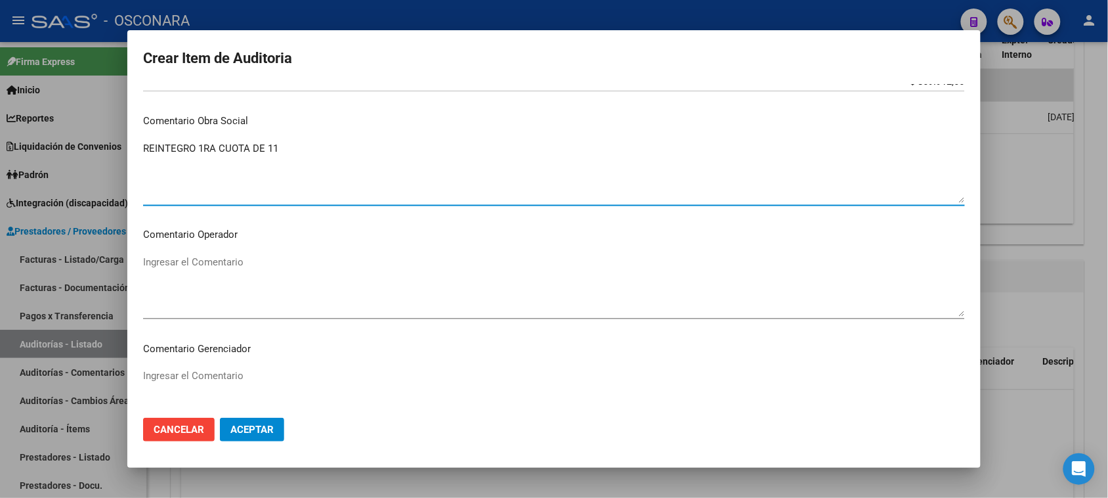
click at [197, 146] on textarea "REINTEGRO 1RA CUOTA DE 11" at bounding box center [554, 172] width 822 height 62
click at [282, 148] on textarea "REINTEGRO EQUIPO CPAP 1RA CUOTA DE 11" at bounding box center [554, 172] width 822 height 62
click at [316, 146] on textarea "REINTEGRO EQUIPO CPAP 1RA CUOTA DE 11" at bounding box center [554, 172] width 822 height 62
click at [330, 146] on textarea "REINTEGRO EQUIPO CPAP 1RA CUOTA DE 11" at bounding box center [554, 172] width 822 height 62
click at [442, 149] on textarea "REINTEGRO EQUIPO CPAP 1RA CUOTA DE $ 80000.00 DE 11" at bounding box center [554, 172] width 822 height 62
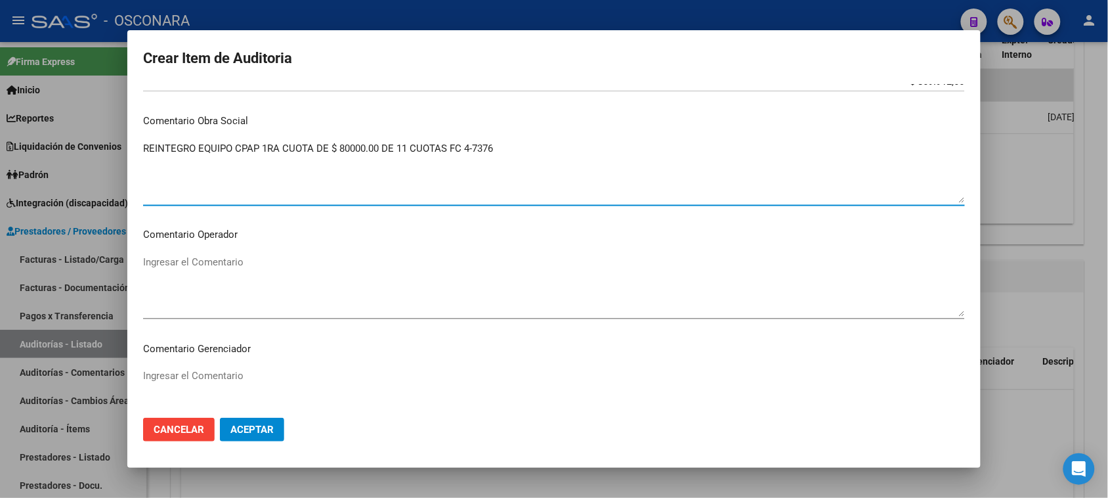
drag, startPoint x: 496, startPoint y: 152, endPoint x: 144, endPoint y: 148, distance: 351.3
click at [125, 149] on div "Crear Item de Auditoria 17177234 Nro Documento 20171772347 CUIL Afiliado Activo…" at bounding box center [554, 249] width 1108 height 498
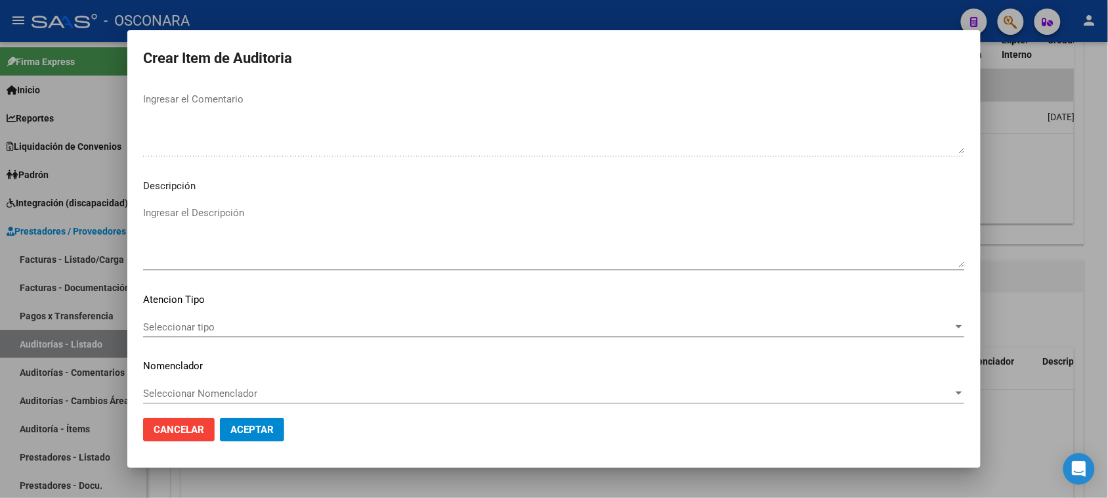
scroll to position [857, 0]
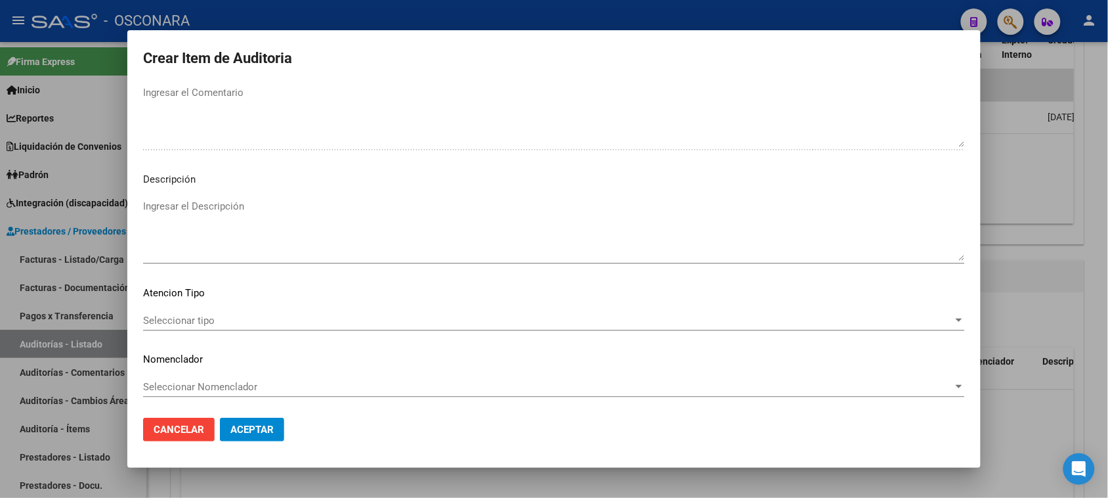
type textarea "REINTEGRO EQUIPO CPAP 1RA CUOTA DE $ 80000.00 DE 11 CUOTAS FC 4-7376"
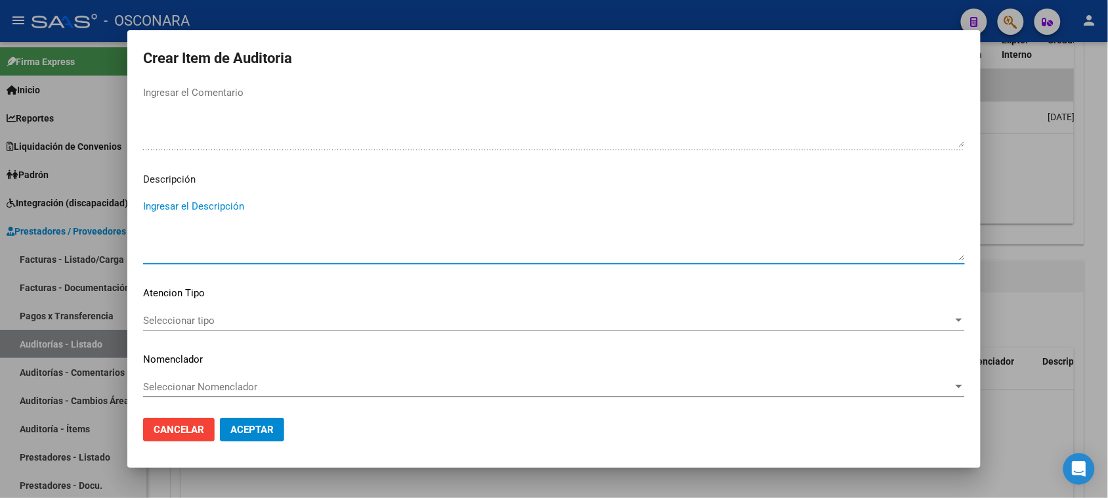
drag, startPoint x: 187, startPoint y: 214, endPoint x: 174, endPoint y: 215, distance: 13.1
click at [174, 215] on textarea "Ingresar el Descripción" at bounding box center [554, 230] width 822 height 62
paste textarea "REINTEGRO EQUIPO CPAP 1RA CUOTA DE $ 80000.00 DE 11 CUOTAS FC 4-7376"
type textarea "REINTEGRO EQUIPO CPAP 1RA CUOTA DE $ 80000.00 DE 11 CUOTAS FC 4-7376"
click at [191, 316] on span "Seleccionar tipo" at bounding box center [548, 321] width 810 height 12
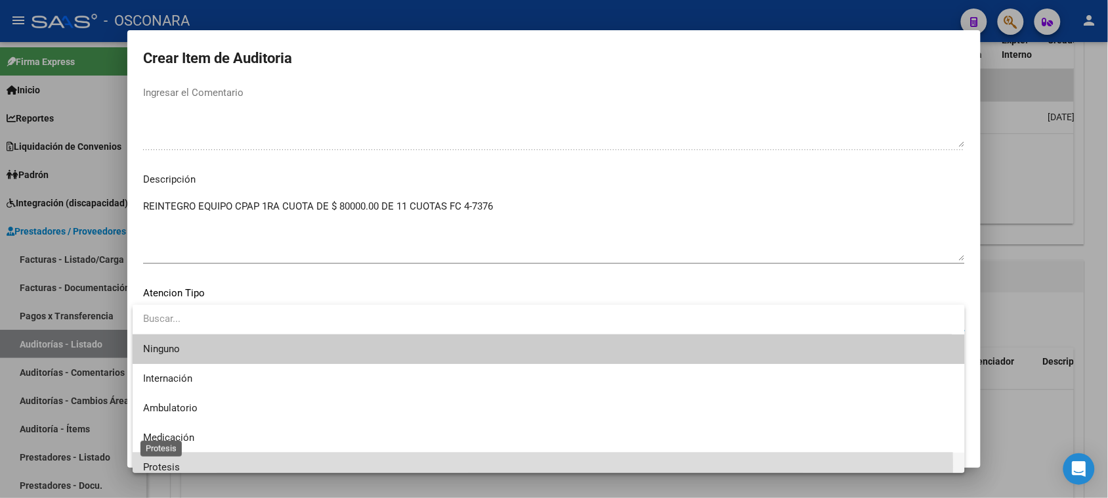
click at [167, 466] on span "Protesis" at bounding box center [161, 467] width 37 height 12
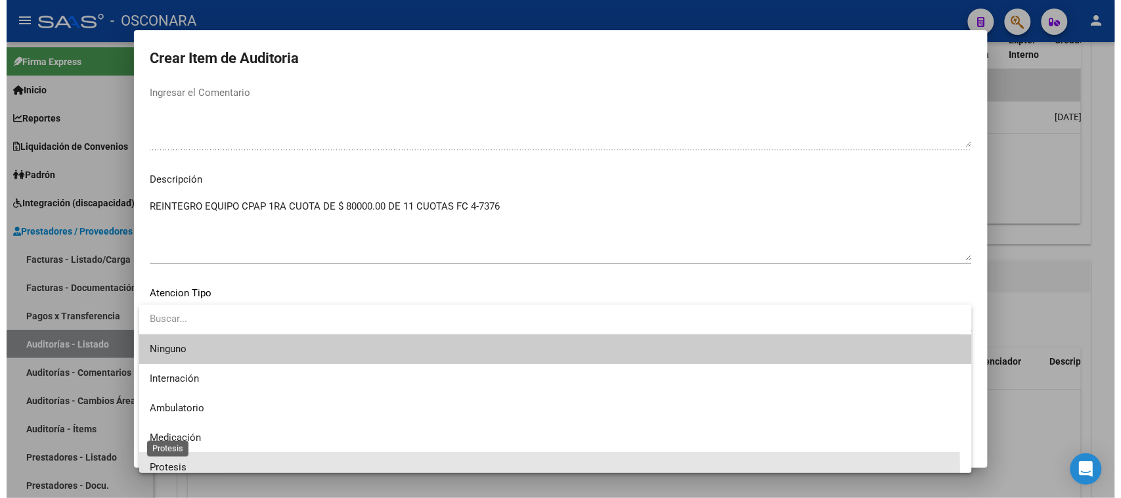
scroll to position [9, 0]
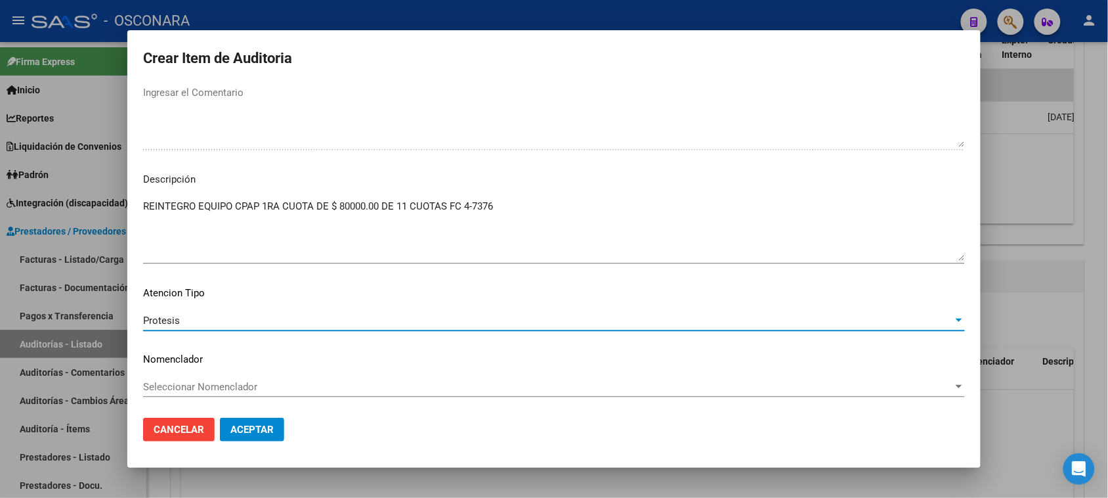
click at [257, 430] on span "Aceptar" at bounding box center [251, 429] width 43 height 12
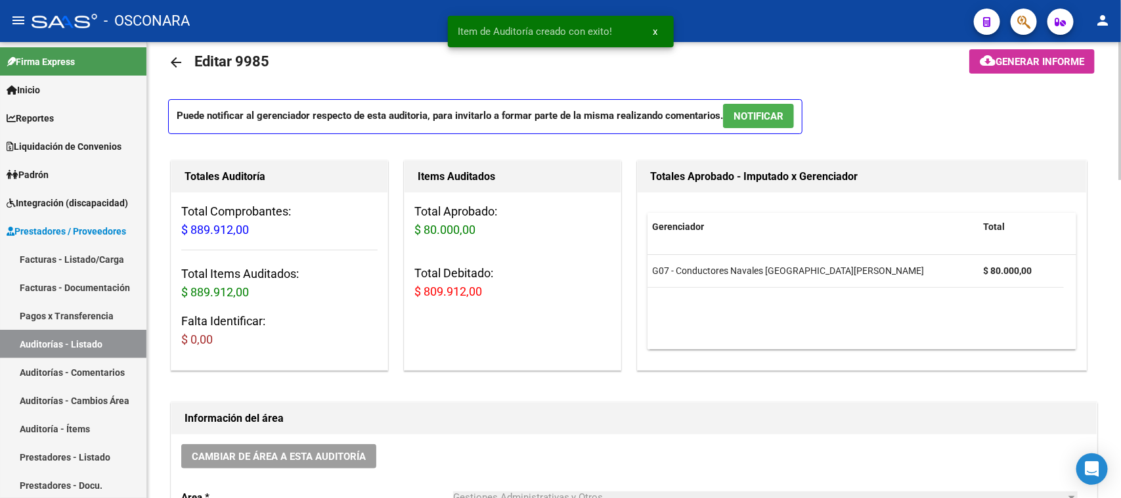
scroll to position [0, 0]
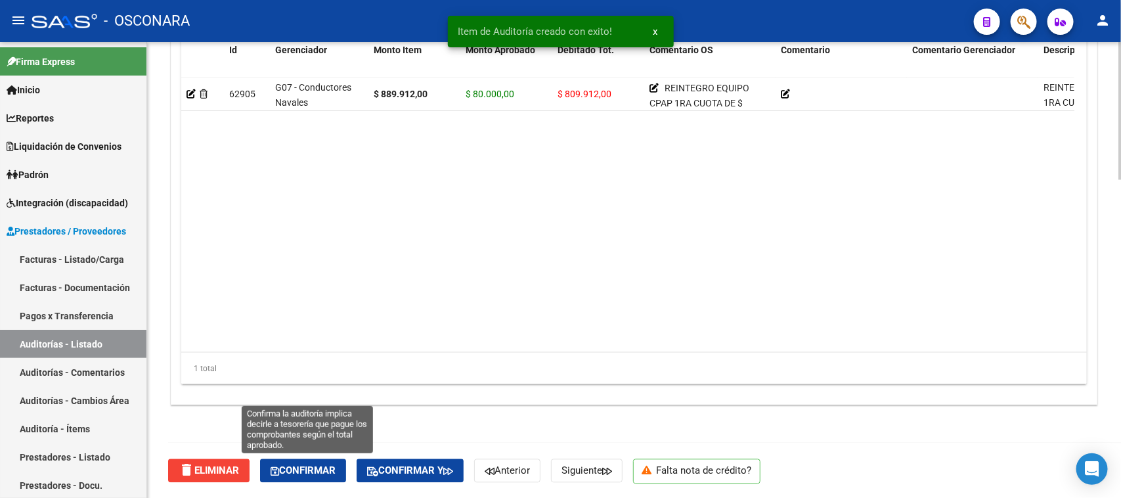
click at [310, 467] on span "Confirmar" at bounding box center [303, 471] width 65 height 12
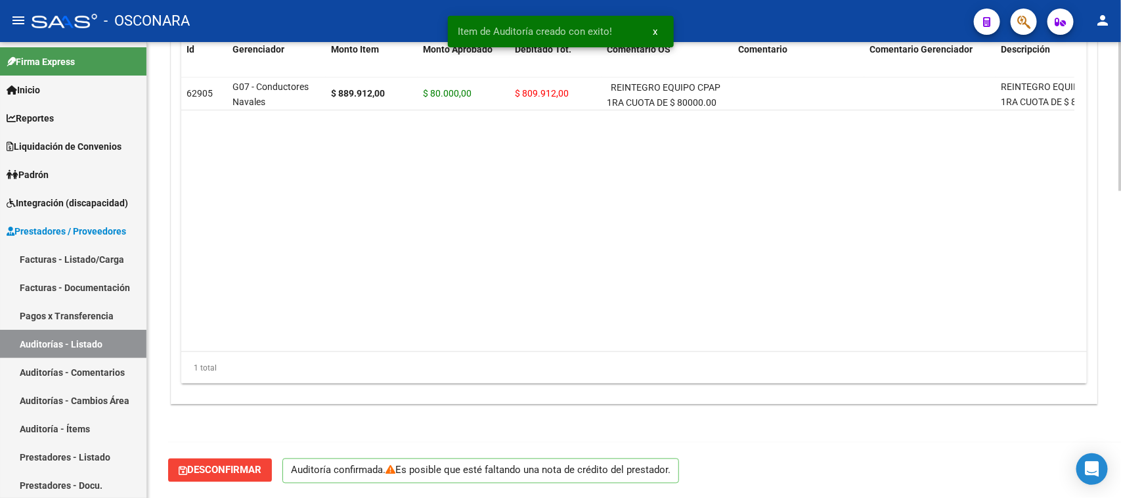
scroll to position [934, 0]
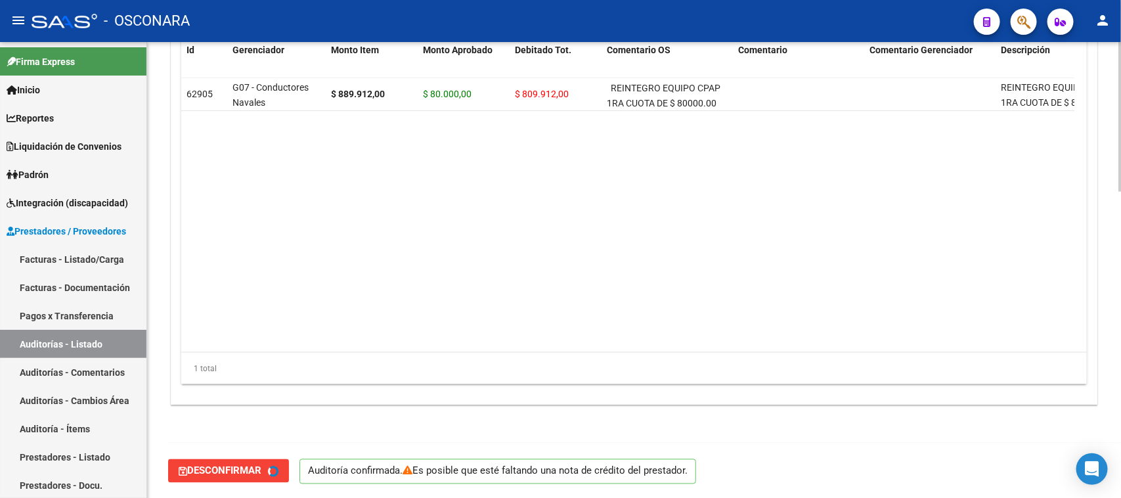
type input "202509"
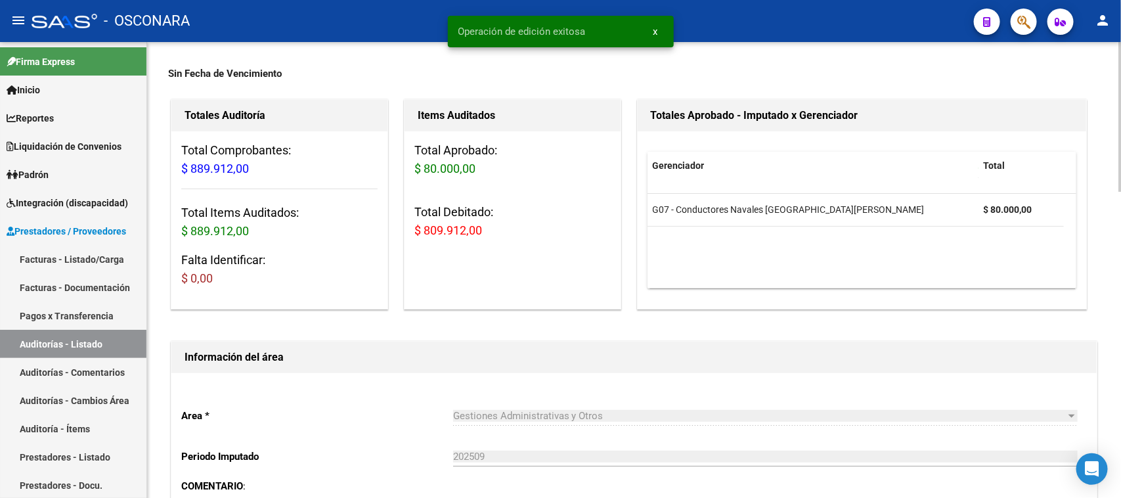
scroll to position [0, 0]
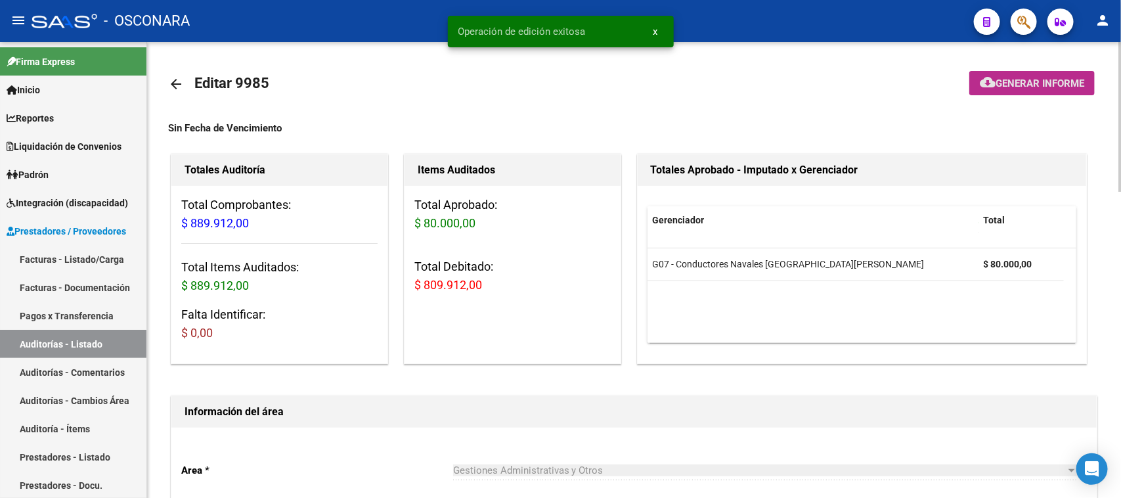
click at [1024, 85] on span "Generar informe" at bounding box center [1039, 83] width 89 height 12
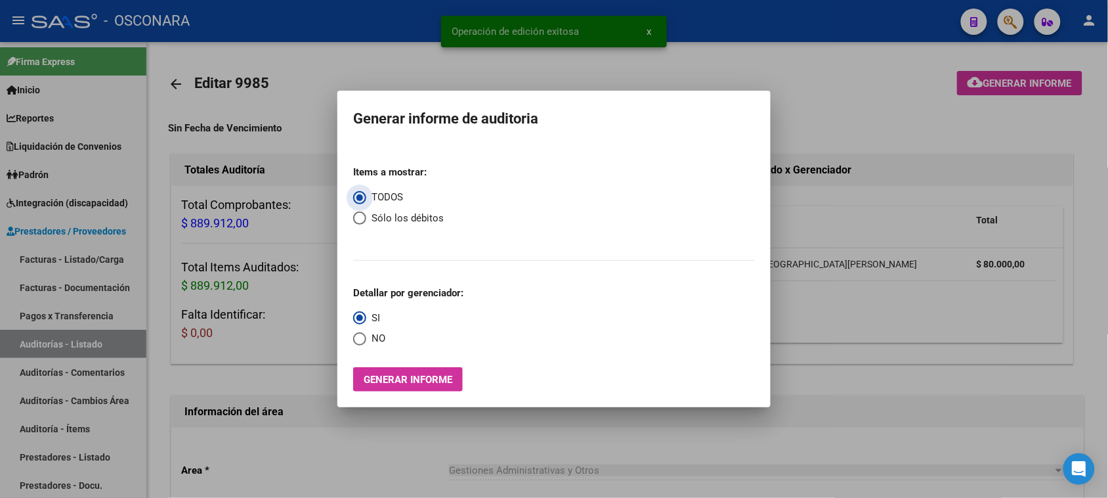
click at [395, 389] on button "Generar informe" at bounding box center [408, 379] width 110 height 24
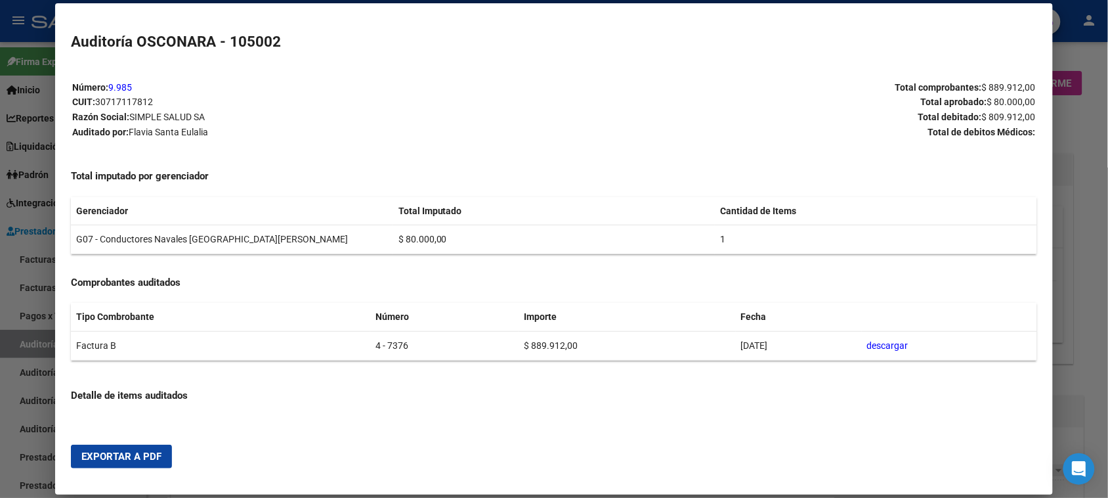
click at [117, 454] on span "Exportar a PDF" at bounding box center [121, 456] width 80 height 12
click at [5, 361] on div at bounding box center [554, 249] width 1108 height 498
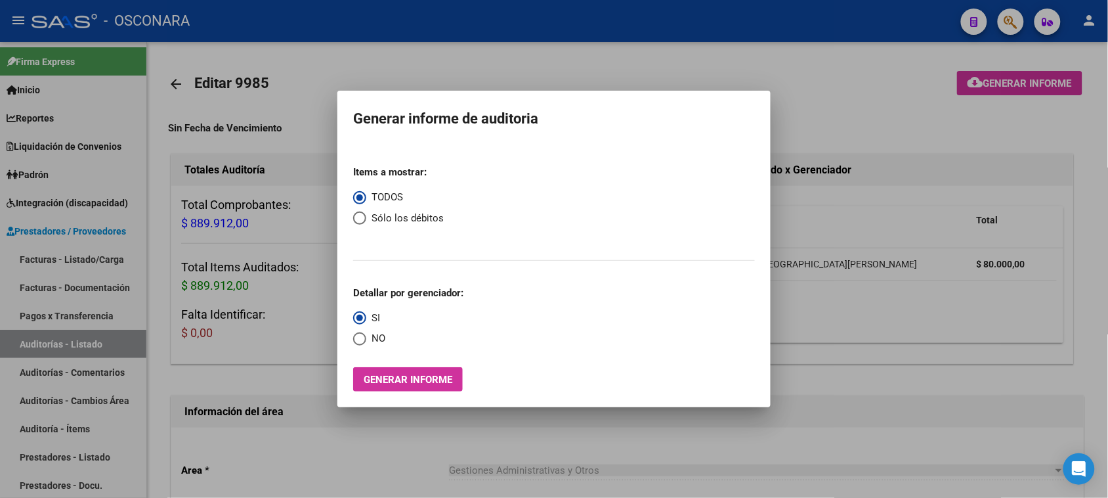
click at [51, 260] on div at bounding box center [554, 249] width 1108 height 498
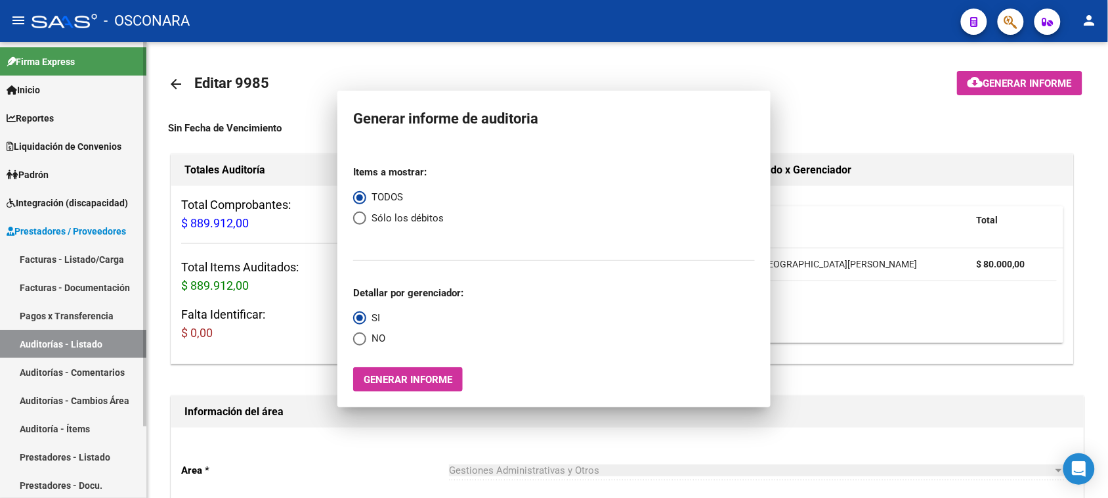
click at [53, 257] on link "Facturas - Listado/Carga" at bounding box center [73, 259] width 146 height 28
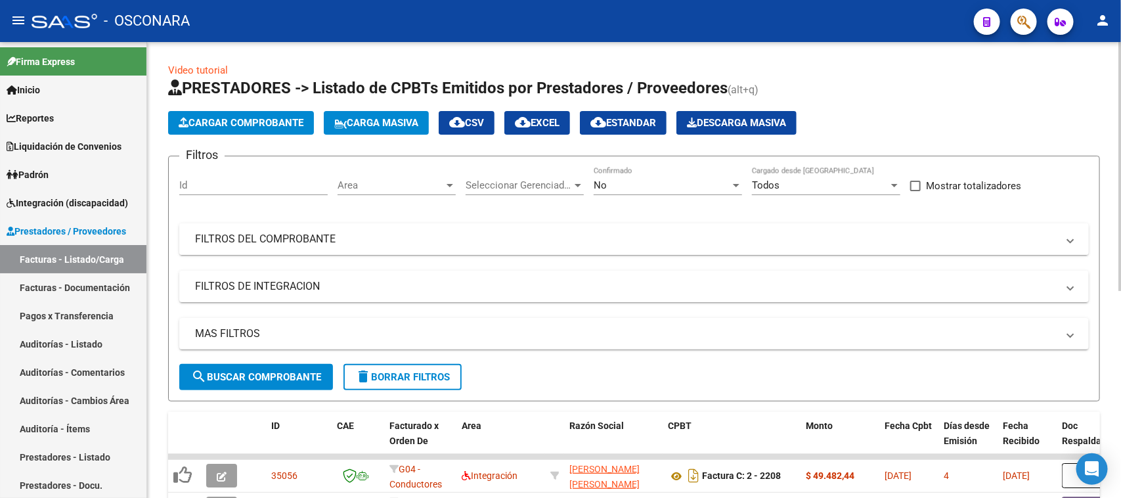
click at [387, 235] on mat-panel-title "FILTROS DEL COMPROBANTE" at bounding box center [626, 239] width 862 height 14
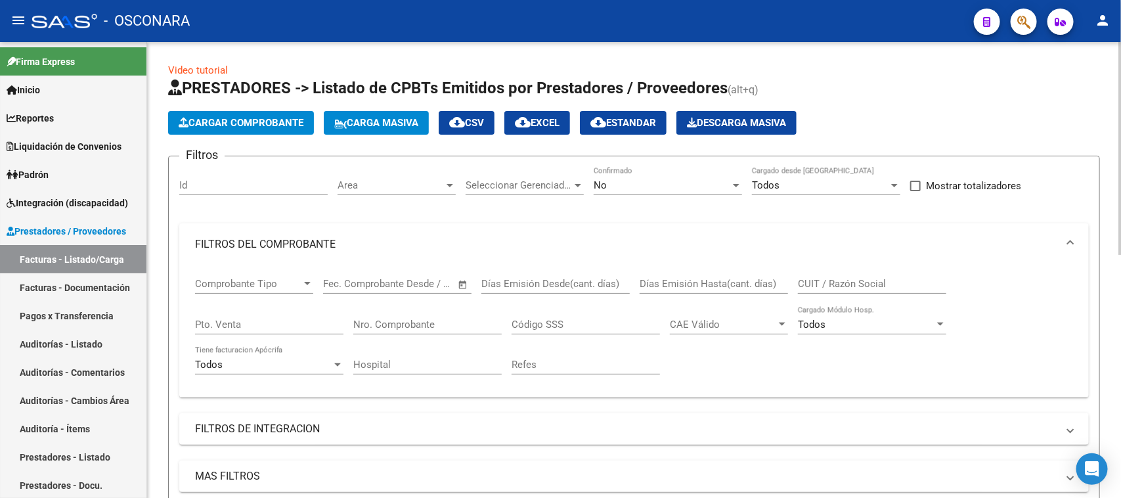
click at [276, 322] on input "Pto. Venta" at bounding box center [269, 324] width 148 height 12
type input "2"
click at [376, 326] on input "Nro. Comprobante" at bounding box center [427, 324] width 148 height 12
type input "413"
click at [637, 194] on div "No Confirmado" at bounding box center [668, 187] width 148 height 41
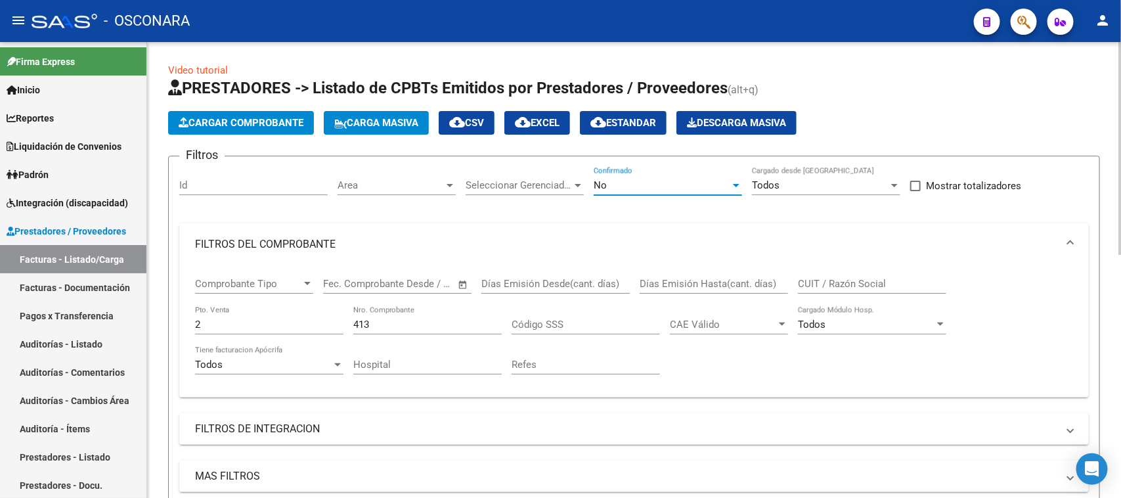
click at [638, 189] on div "No" at bounding box center [662, 185] width 137 height 12
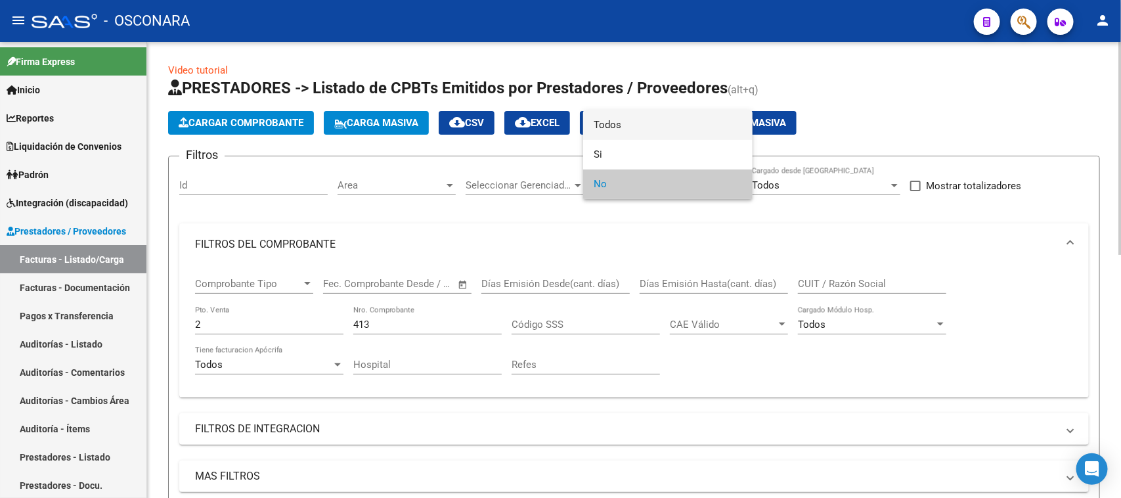
drag, startPoint x: 630, startPoint y: 127, endPoint x: 617, endPoint y: 165, distance: 40.3
click at [630, 126] on span "Todos" at bounding box center [668, 125] width 148 height 30
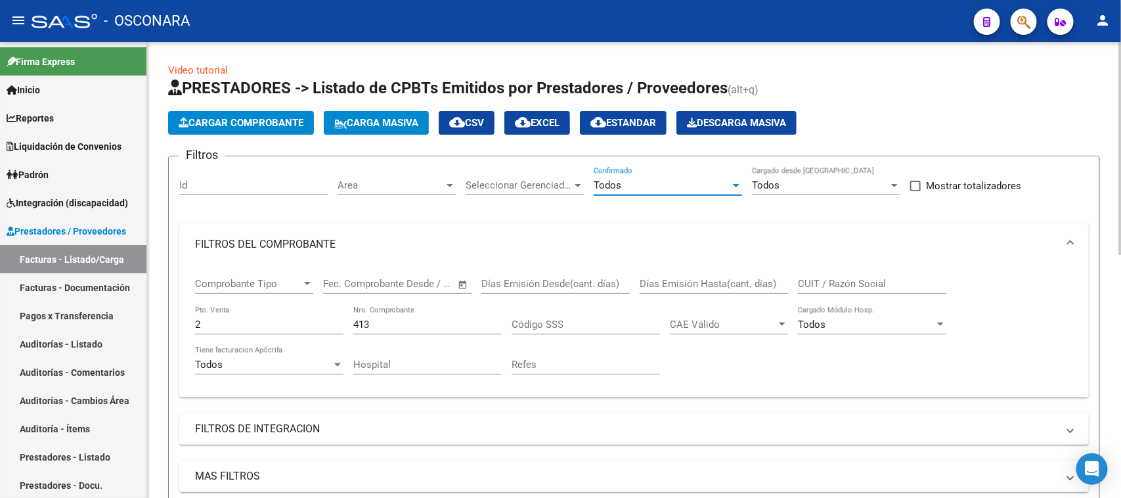
click at [428, 320] on input "413" at bounding box center [427, 324] width 148 height 12
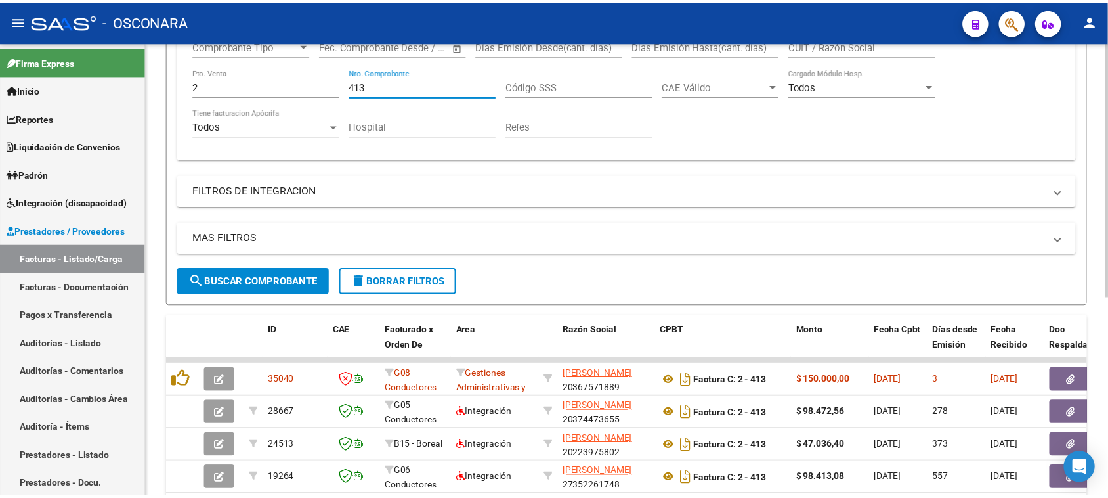
scroll to position [328, 0]
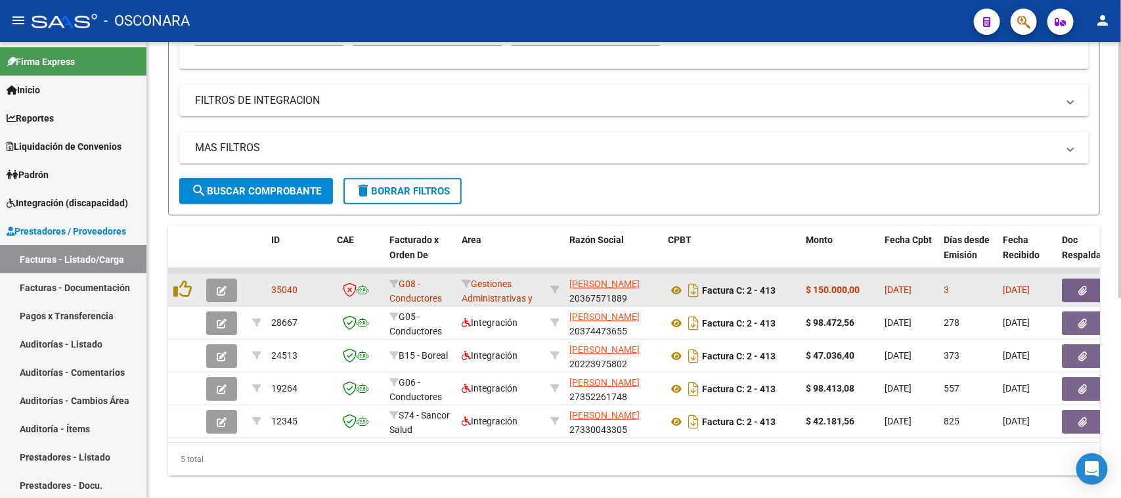
click at [215, 286] on button "button" at bounding box center [221, 290] width 31 height 24
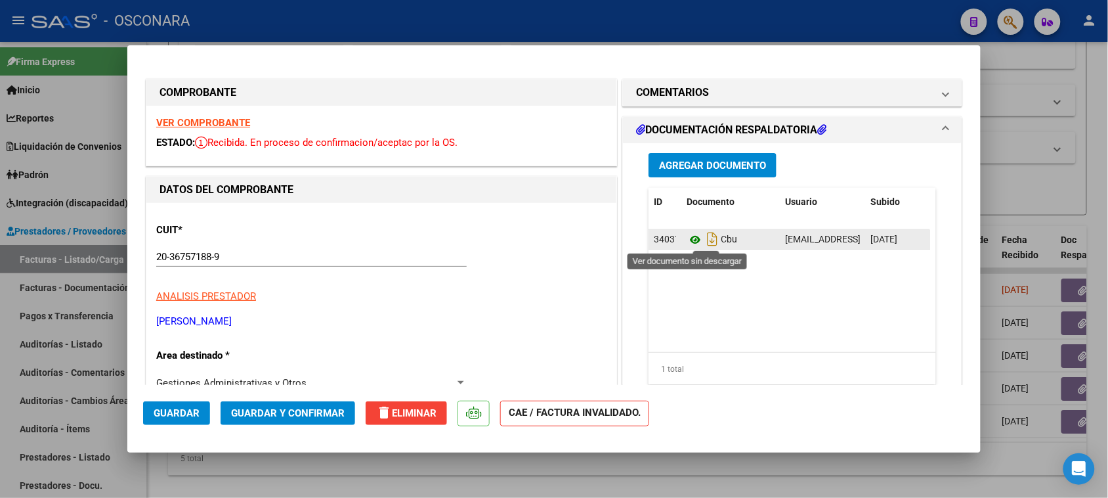
click at [689, 237] on icon at bounding box center [695, 240] width 17 height 16
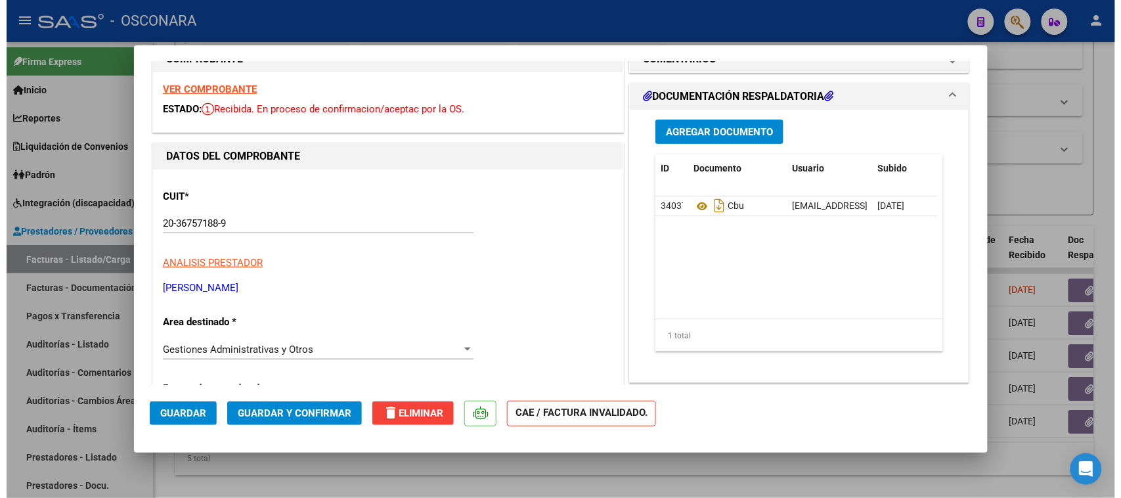
scroll to position [0, 0]
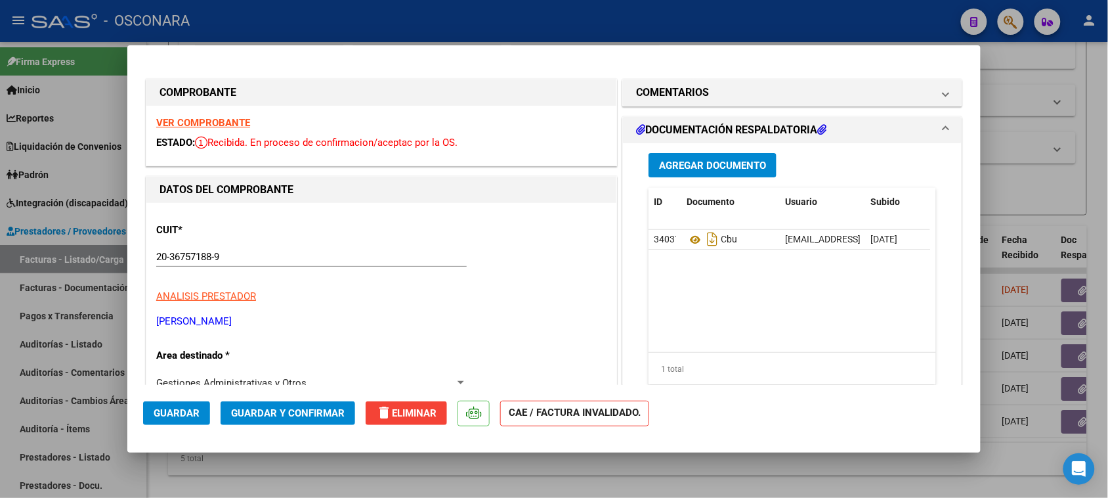
click at [219, 123] on strong "VER COMPROBANTE" at bounding box center [203, 123] width 94 height 12
click at [1034, 204] on div at bounding box center [554, 249] width 1108 height 498
type input "$ 0,00"
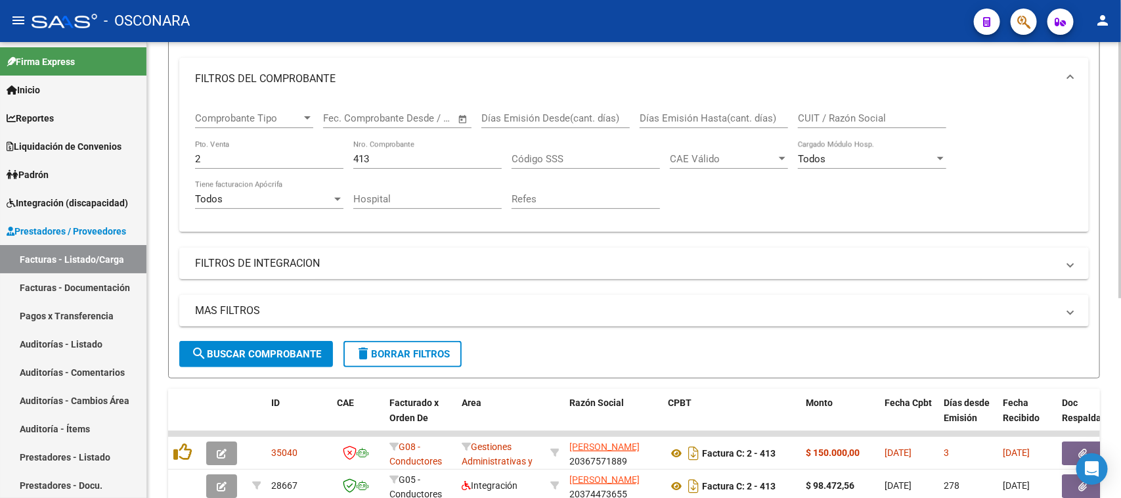
scroll to position [164, 0]
drag, startPoint x: 366, startPoint y: 155, endPoint x: 286, endPoint y: 149, distance: 79.7
click at [288, 152] on div "Comprobante Tipo Comprobante Tipo Fecha inicio – Fecha fin Fec. Comprobante Des…" at bounding box center [634, 161] width 878 height 121
type input "3"
click at [263, 158] on input "2" at bounding box center [269, 160] width 148 height 12
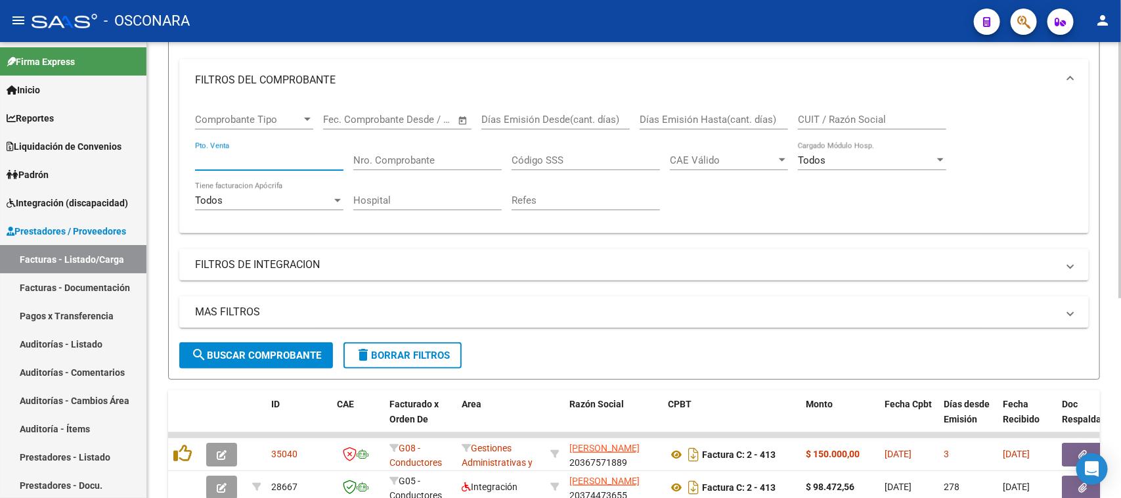
click at [840, 114] on input "CUIT / Razón Social" at bounding box center [872, 120] width 148 height 12
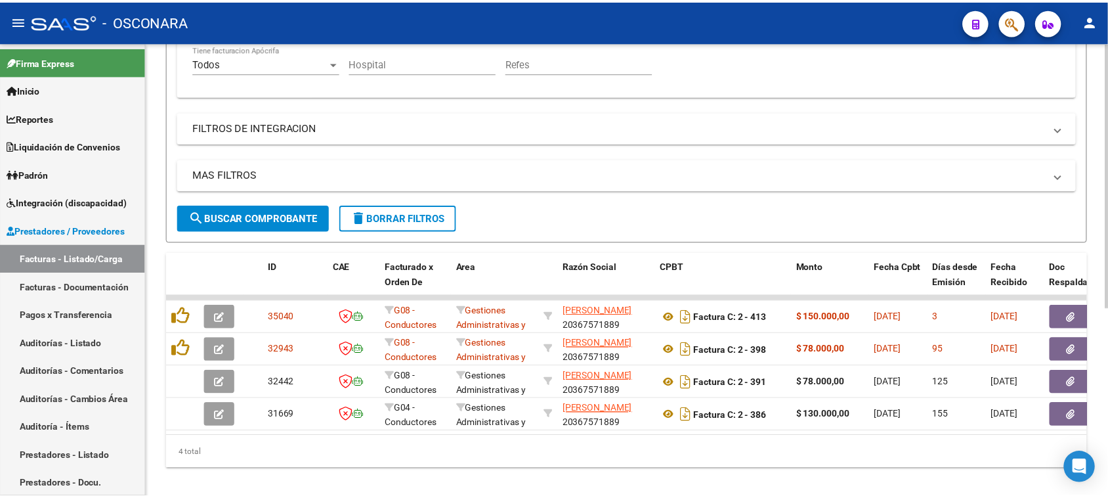
scroll to position [325, 0]
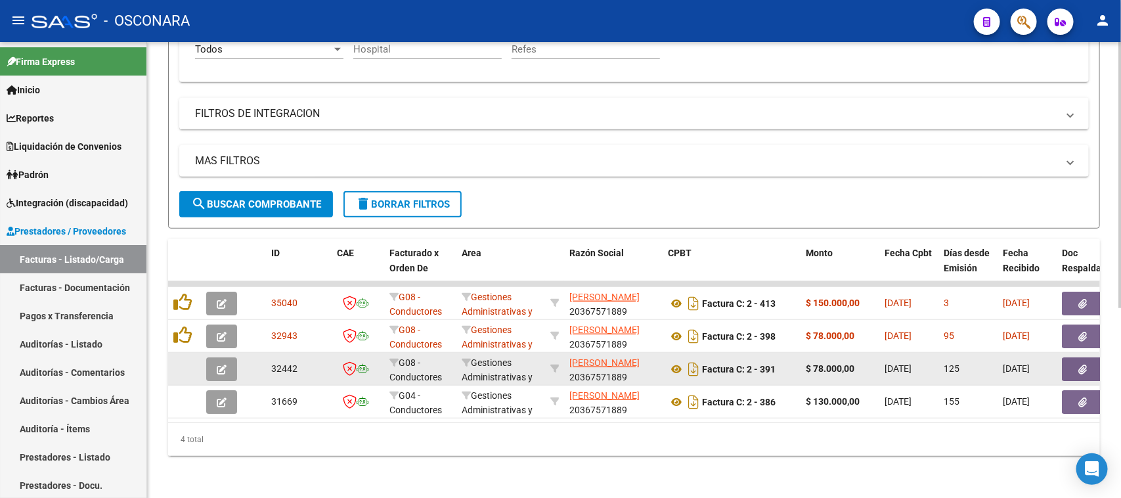
type input "20367571889"
click at [225, 364] on icon "button" at bounding box center [222, 369] width 10 height 10
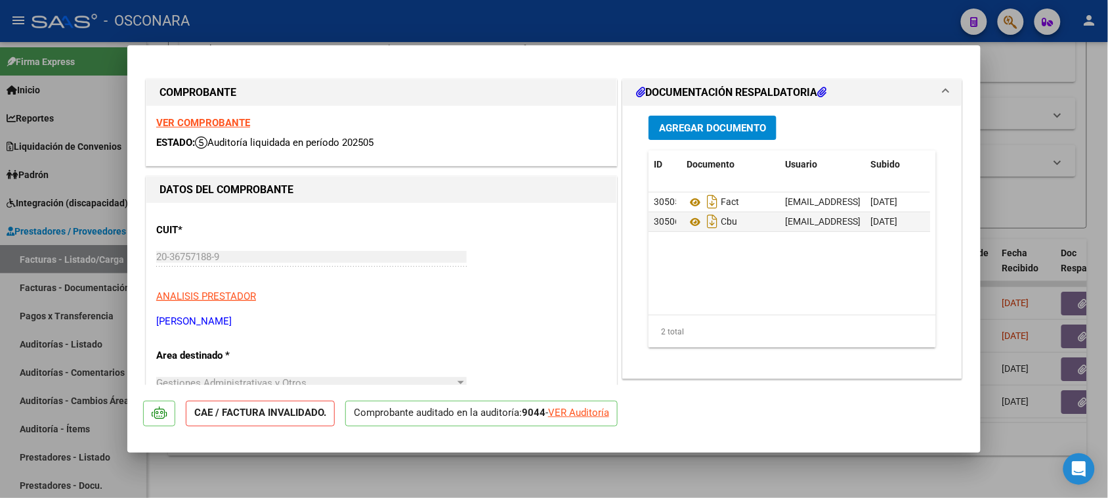
click at [593, 415] on div "VER Auditoría" at bounding box center [578, 412] width 61 height 15
type input "$ 0,00"
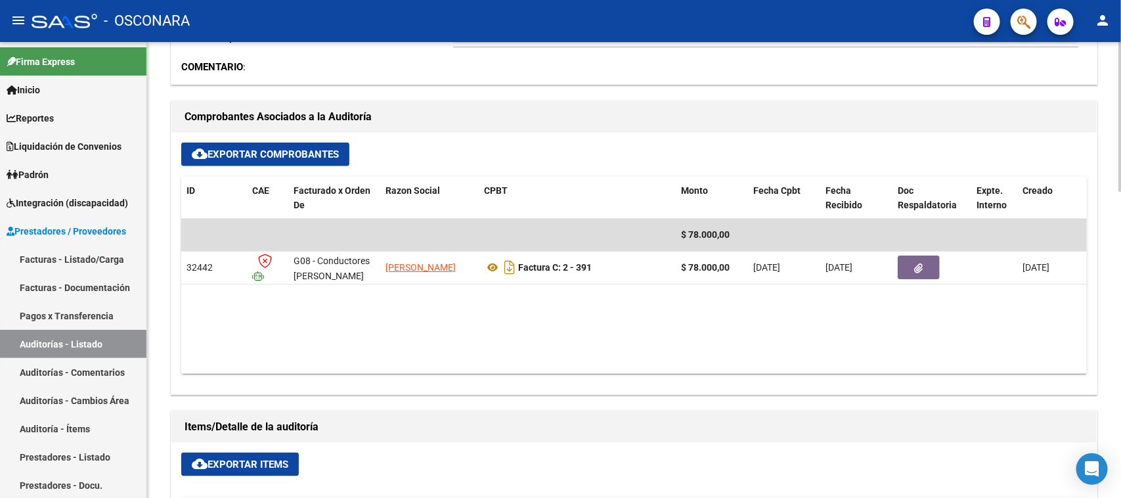
scroll to position [410, 0]
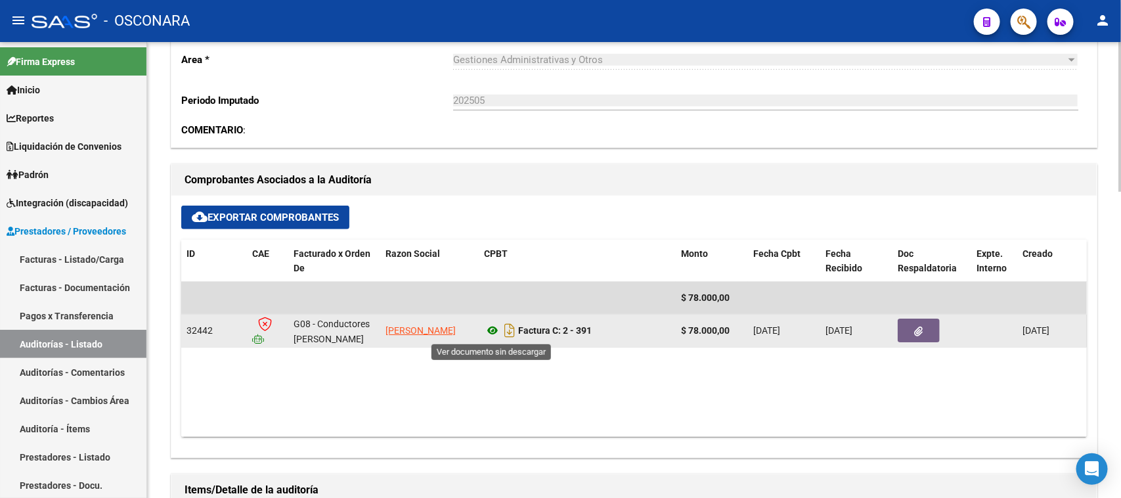
click at [493, 326] on icon at bounding box center [492, 330] width 17 height 16
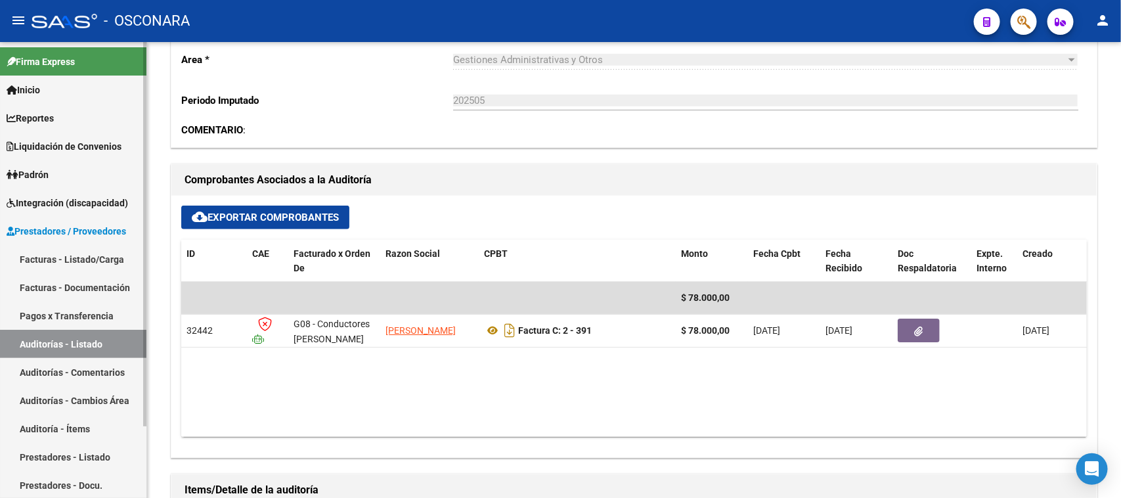
click at [87, 256] on link "Facturas - Listado/Carga" at bounding box center [73, 259] width 146 height 28
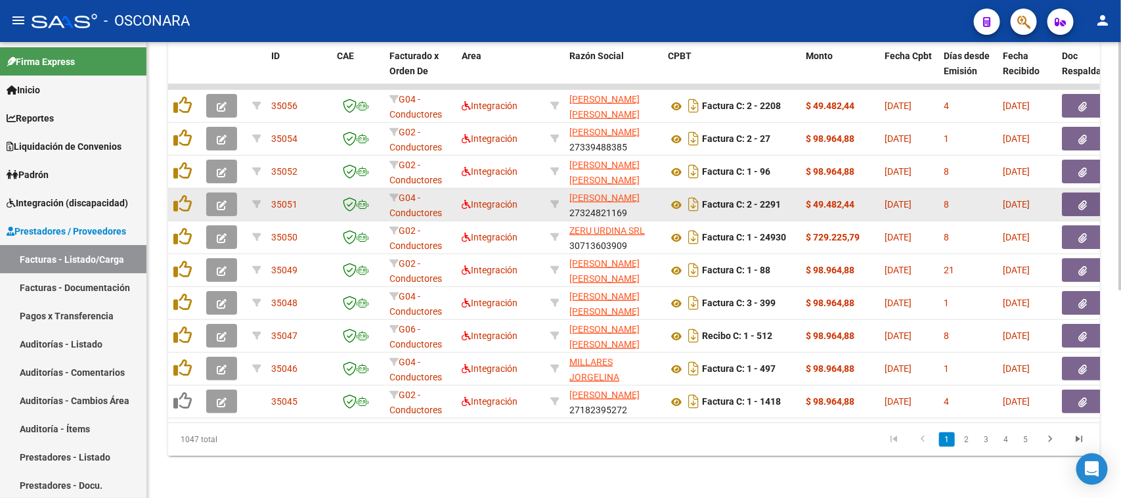
click at [512, 207] on datatable-body-cell "Integración" at bounding box center [500, 204] width 89 height 32
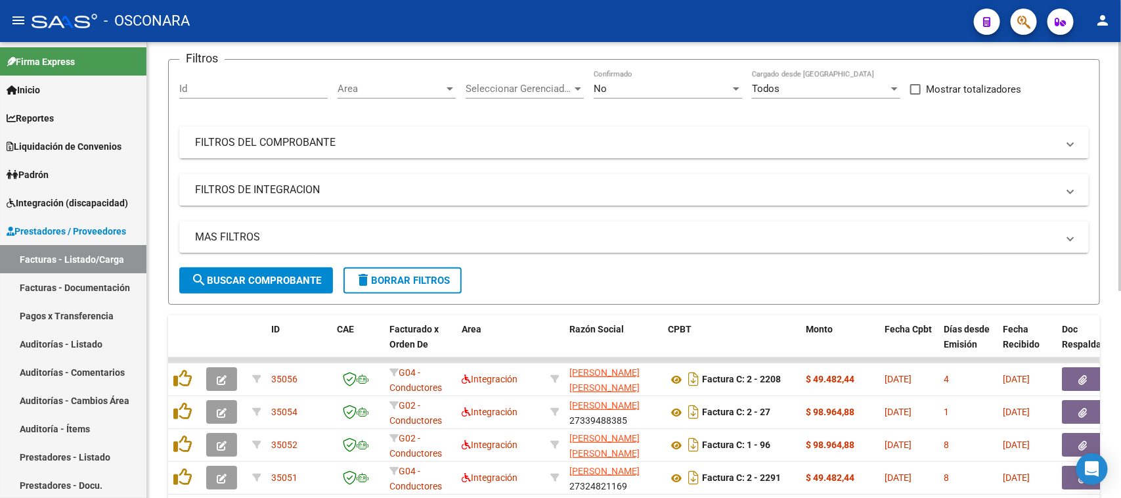
scroll to position [53, 0]
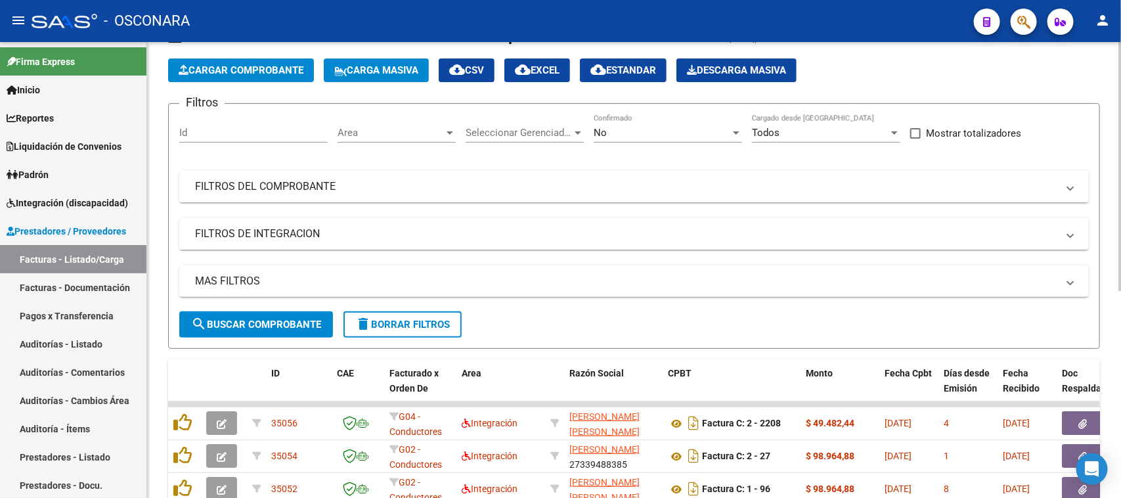
click at [307, 179] on mat-panel-title "FILTROS DEL COMPROBANTE" at bounding box center [626, 186] width 862 height 14
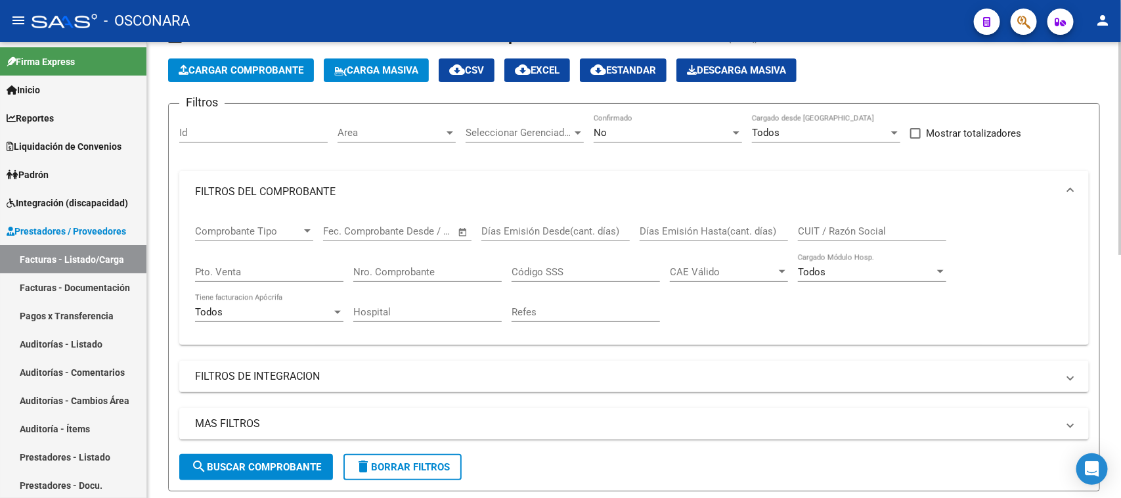
click at [277, 267] on input "Pto. Venta" at bounding box center [269, 272] width 148 height 12
type input "2"
click at [373, 269] on input "Nro. Comprobante" at bounding box center [427, 272] width 148 height 12
type input "413"
click at [611, 135] on div "No" at bounding box center [662, 133] width 137 height 12
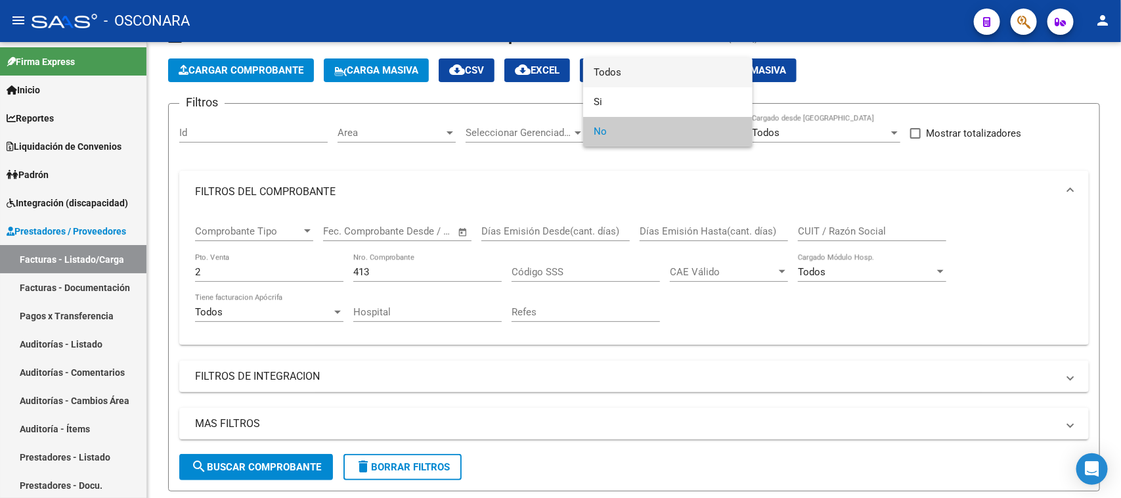
click at [615, 71] on span "Todos" at bounding box center [668, 73] width 148 height 30
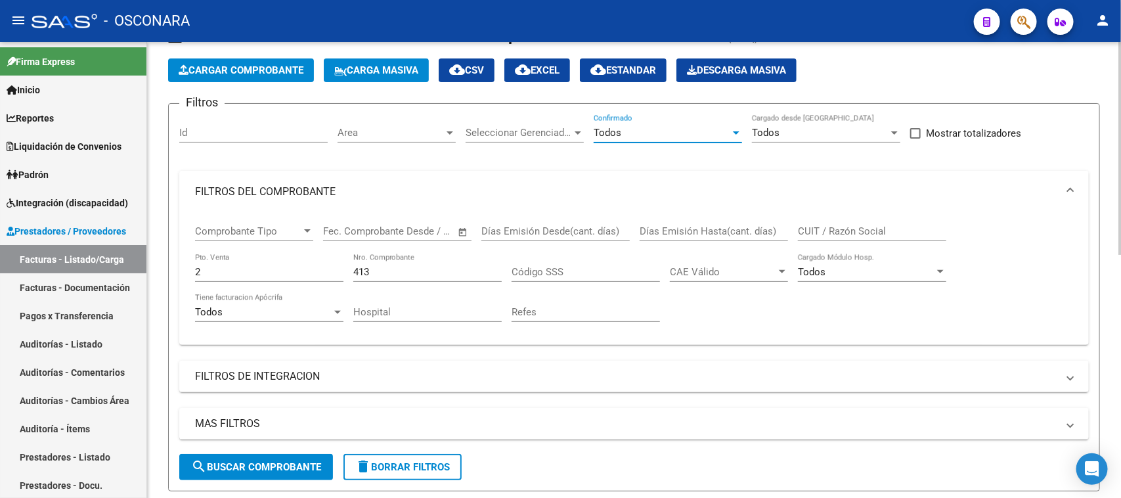
click at [435, 266] on input "413" at bounding box center [427, 272] width 148 height 12
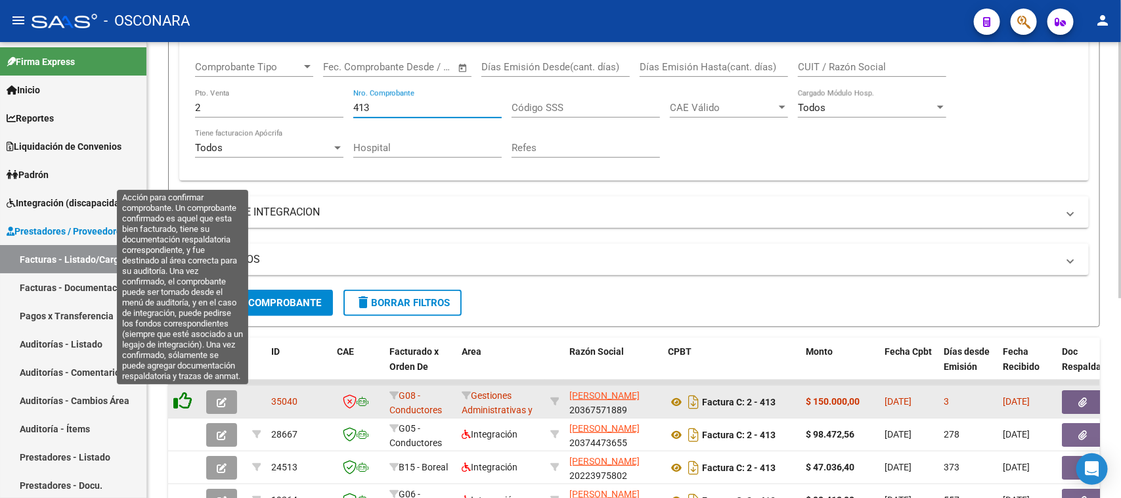
click at [184, 398] on icon at bounding box center [182, 400] width 18 height 18
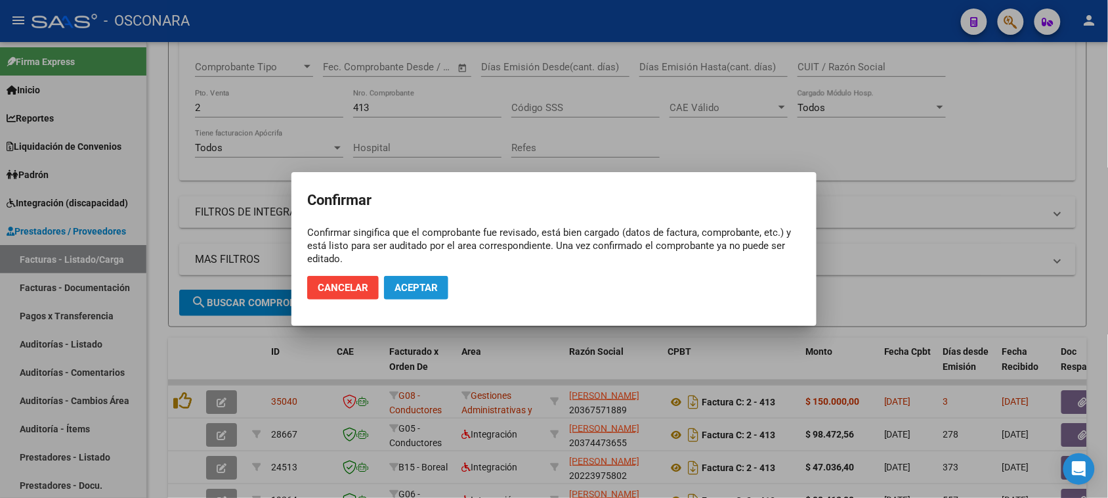
click at [422, 293] on span "Aceptar" at bounding box center [416, 288] width 43 height 12
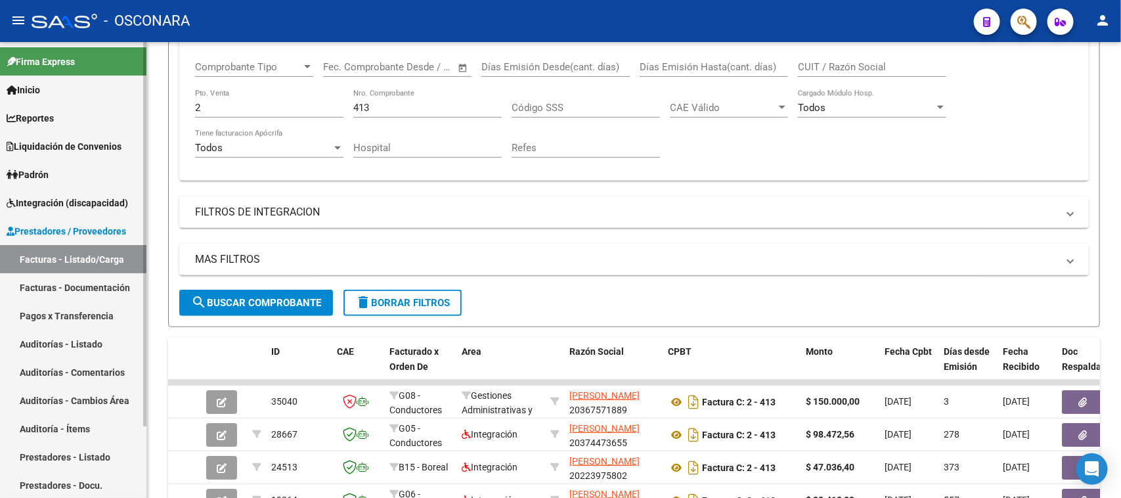
click at [59, 343] on link "Auditorías - Listado" at bounding box center [73, 344] width 146 height 28
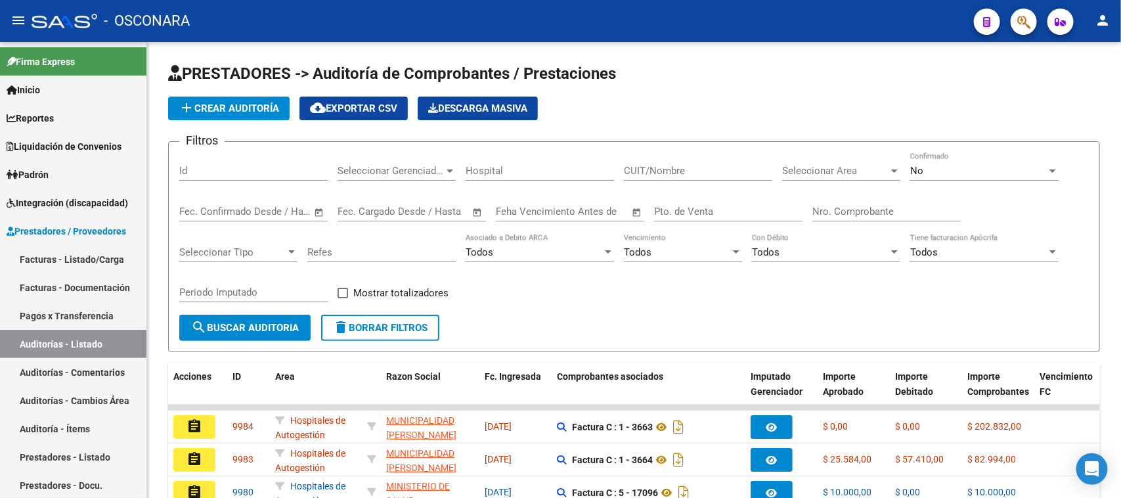
click at [232, 102] on span "add Crear Auditoría" at bounding box center [229, 108] width 100 height 12
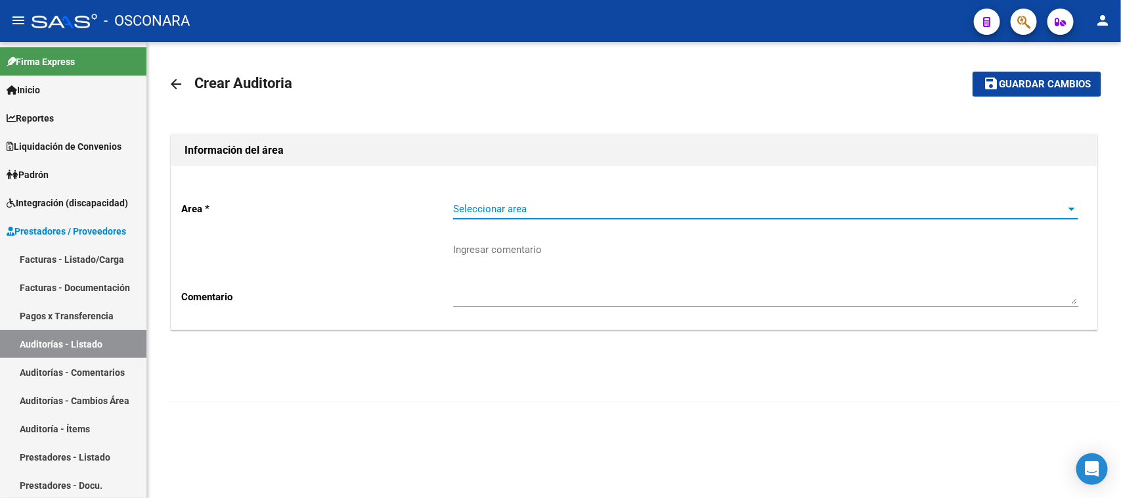
click at [563, 204] on span "Seleccionar area" at bounding box center [759, 209] width 613 height 12
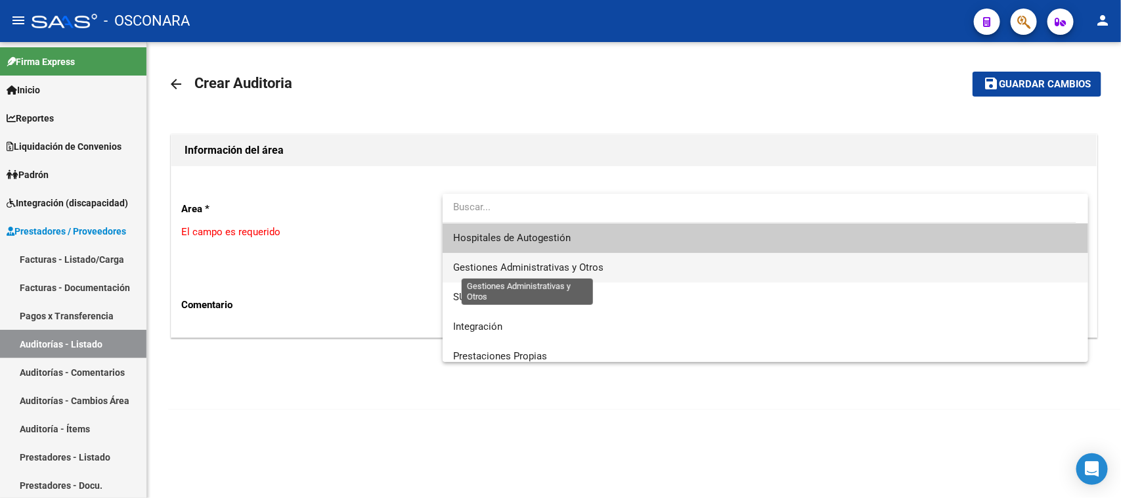
click at [536, 264] on span "Gestiones Administrativas y Otros" at bounding box center [528, 267] width 150 height 12
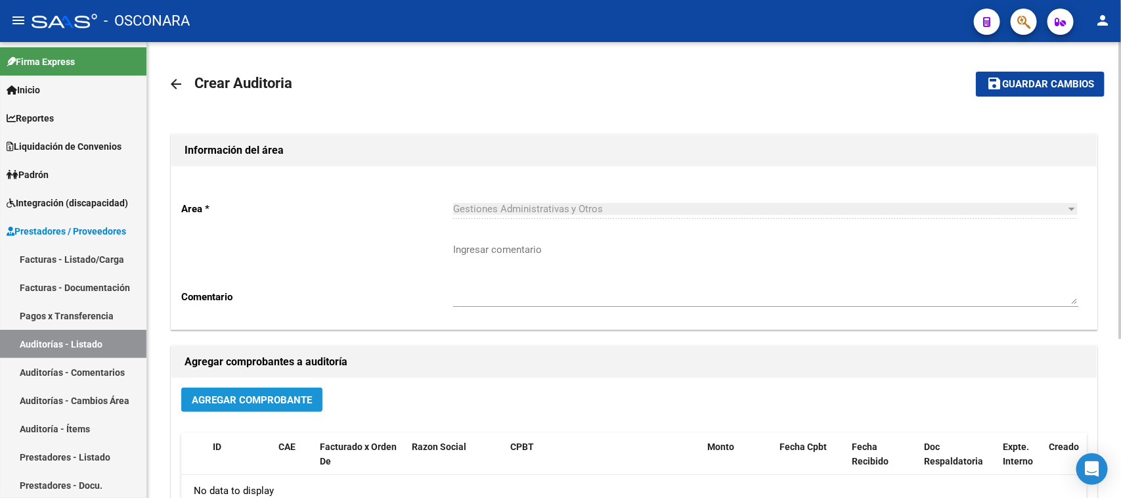
click at [258, 397] on span "Agregar Comprobante" at bounding box center [252, 400] width 120 height 12
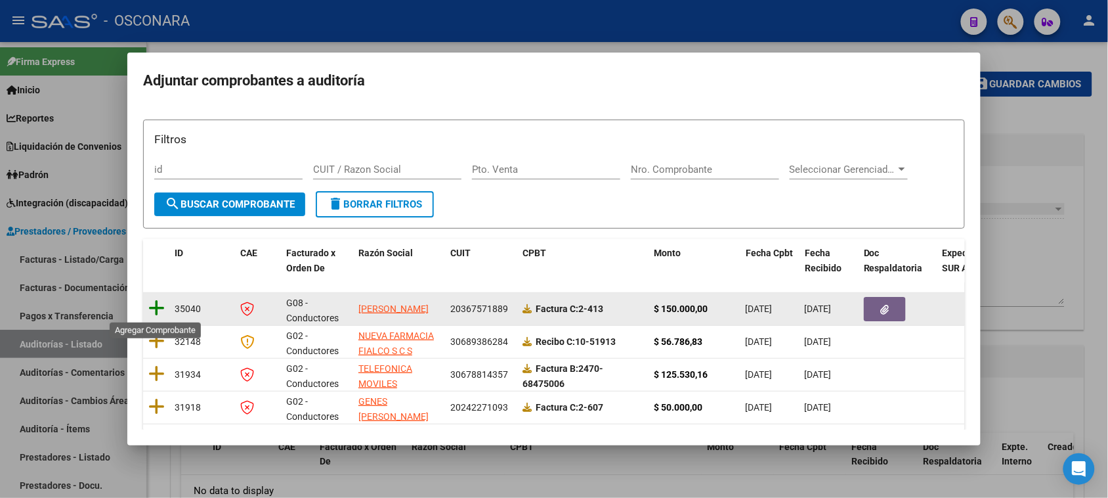
click at [154, 310] on icon at bounding box center [156, 308] width 16 height 18
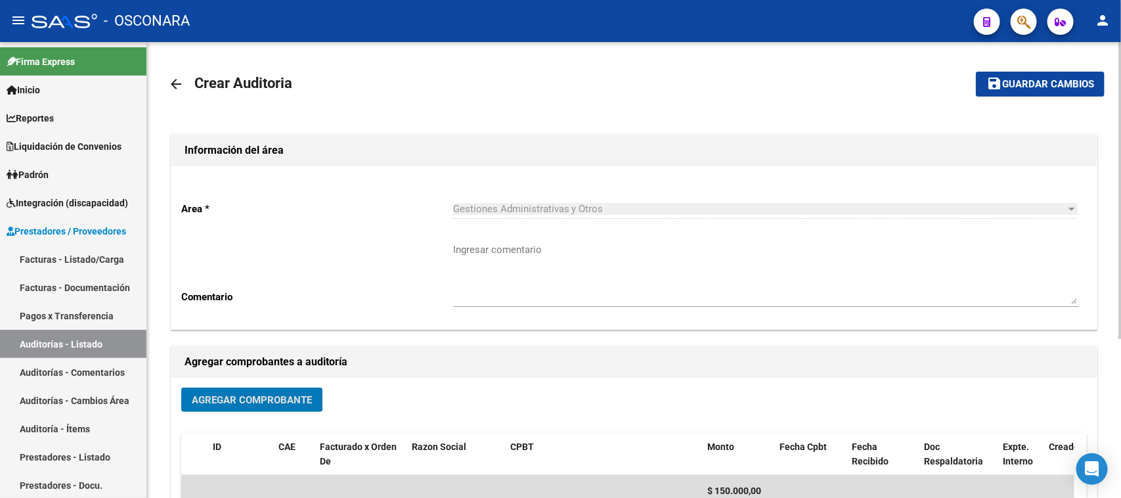
click at [1030, 83] on span "Guardar cambios" at bounding box center [1048, 85] width 92 height 12
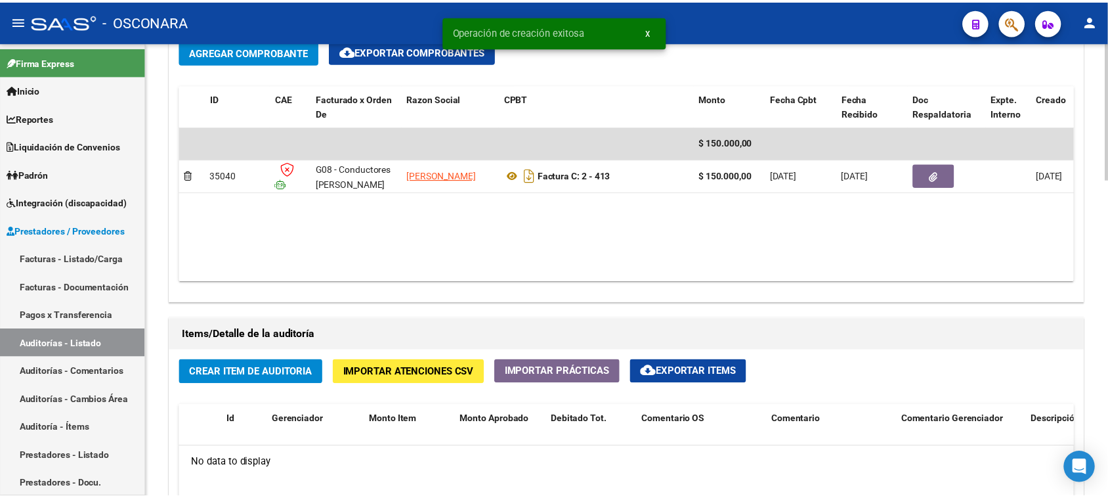
scroll to position [903, 0]
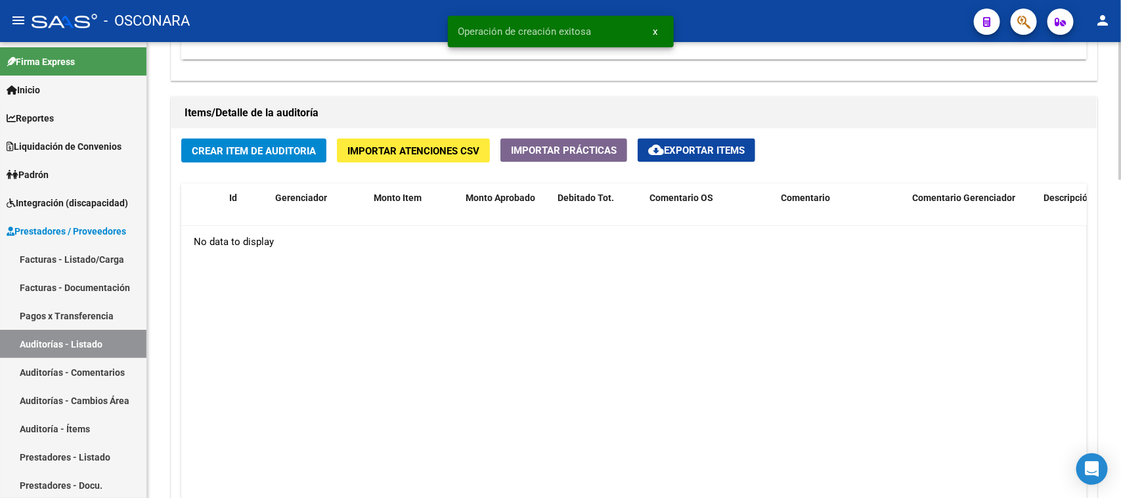
click at [268, 138] on div "Crear Item de Auditoria Importar Atenciones CSV Importar Prácticas cloud_downlo…" at bounding box center [633, 341] width 925 height 424
click at [268, 139] on button "Crear Item de Auditoria" at bounding box center [253, 151] width 145 height 24
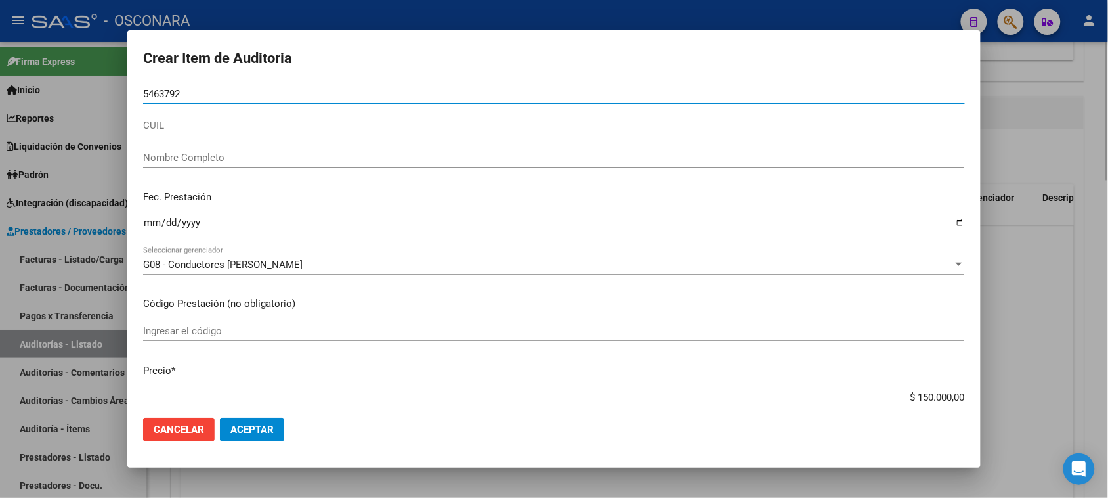
type input "54637923"
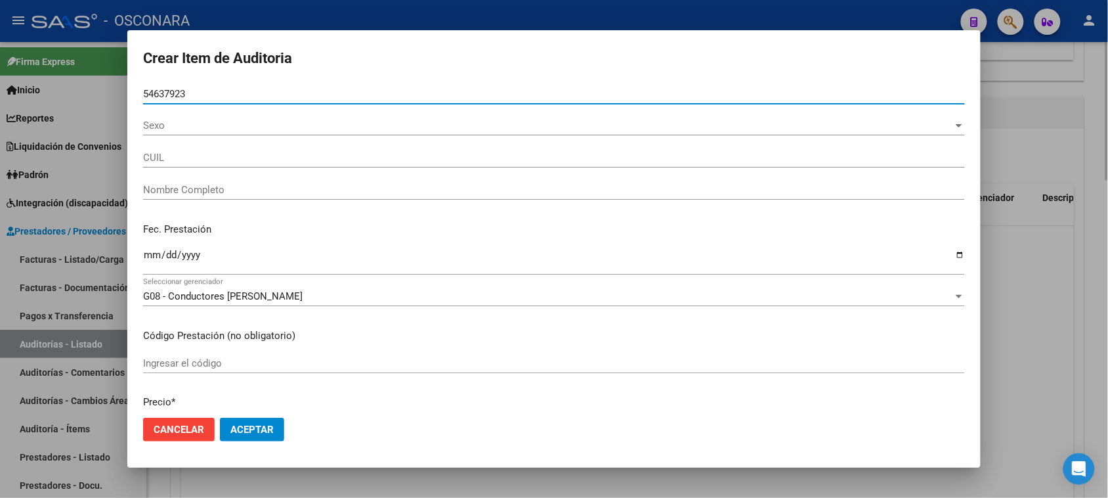
type input "20546379230"
type input "[PERSON_NAME]"
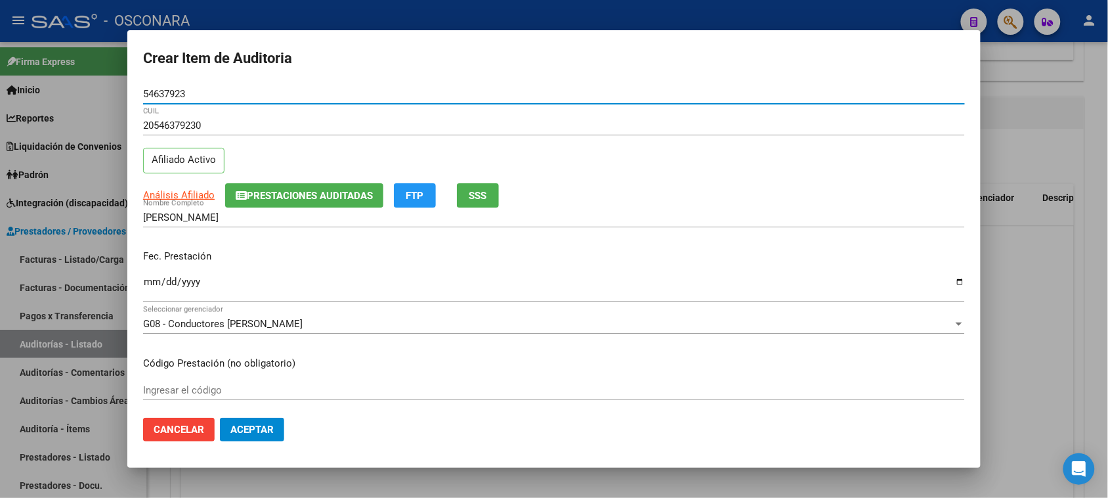
type input "54637923"
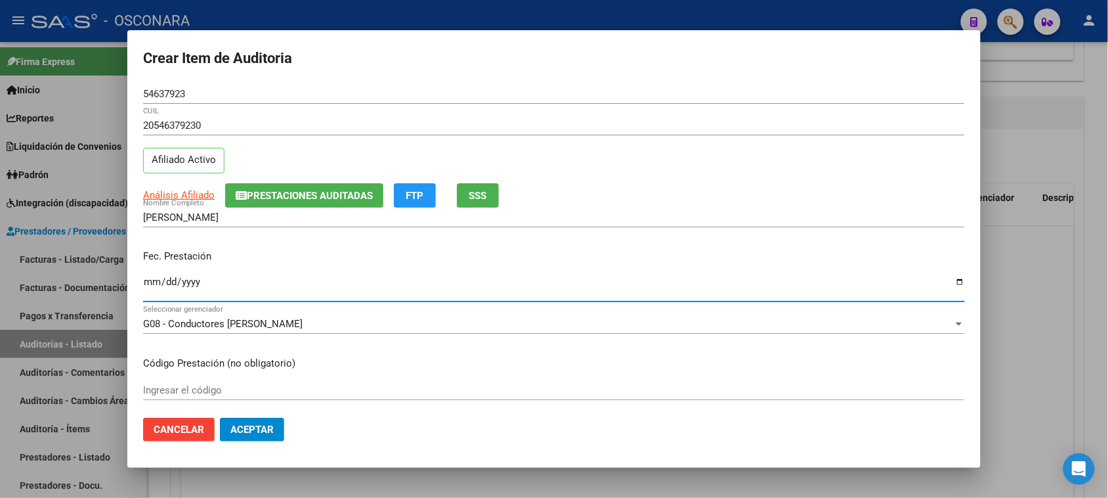
click at [153, 284] on input "Ingresar la fecha" at bounding box center [554, 286] width 822 height 21
type input "[DATE]"
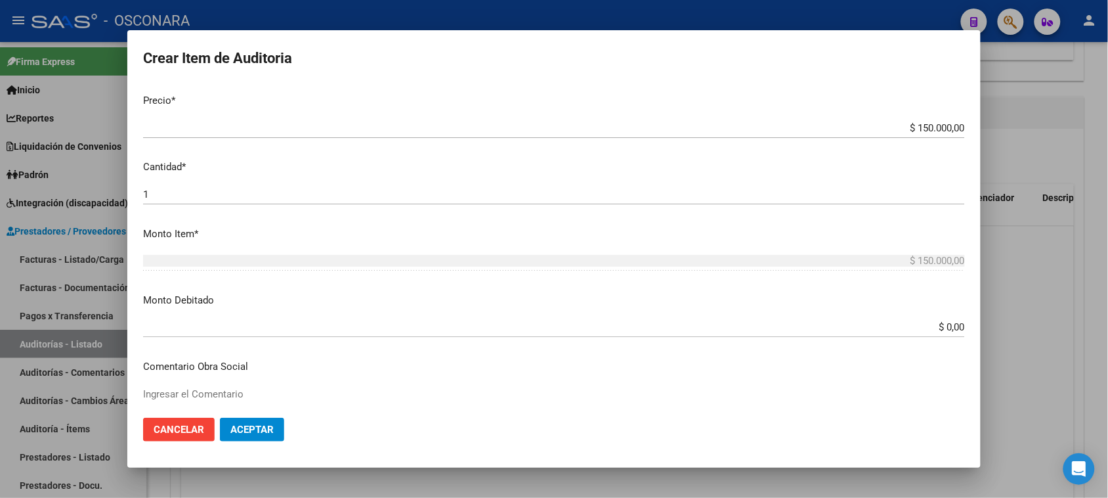
scroll to position [328, 0]
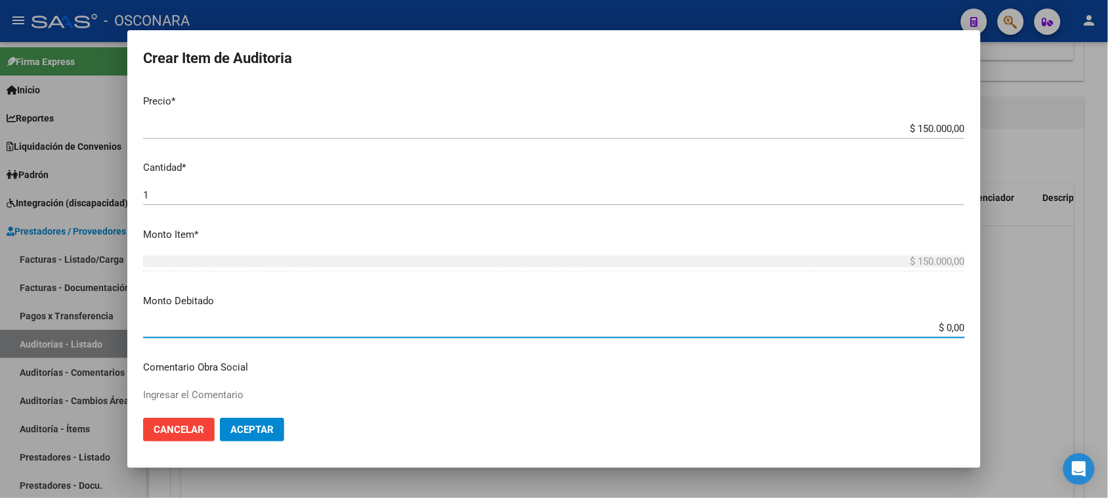
drag, startPoint x: 938, startPoint y: 324, endPoint x: 1047, endPoint y: 327, distance: 109.7
click at [1047, 327] on div "Crear Item de Auditoria 54637923 Nro Documento 20546379230 CUIL Afiliado Activo…" at bounding box center [554, 249] width 1108 height 498
type input "$ 75.000,00"
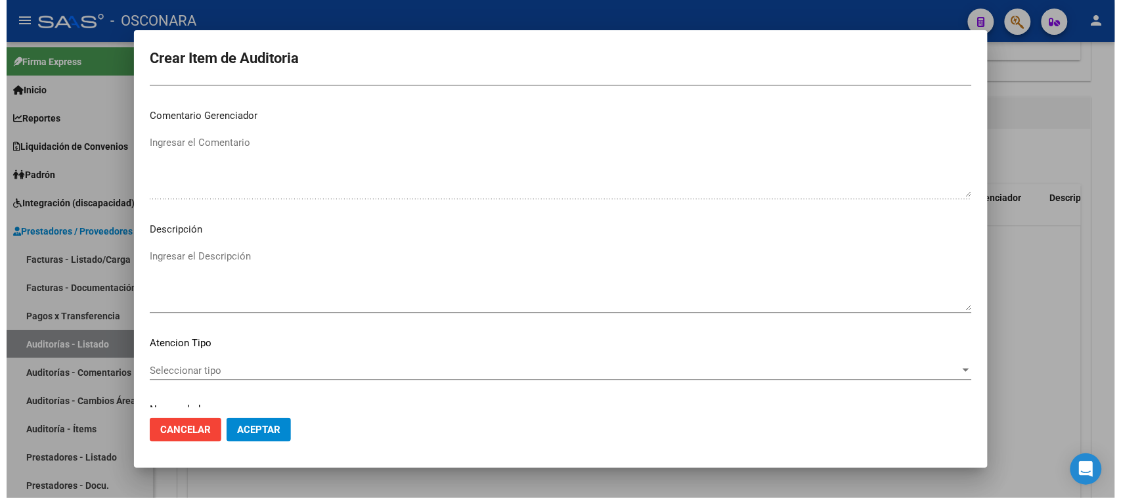
scroll to position [857, 0]
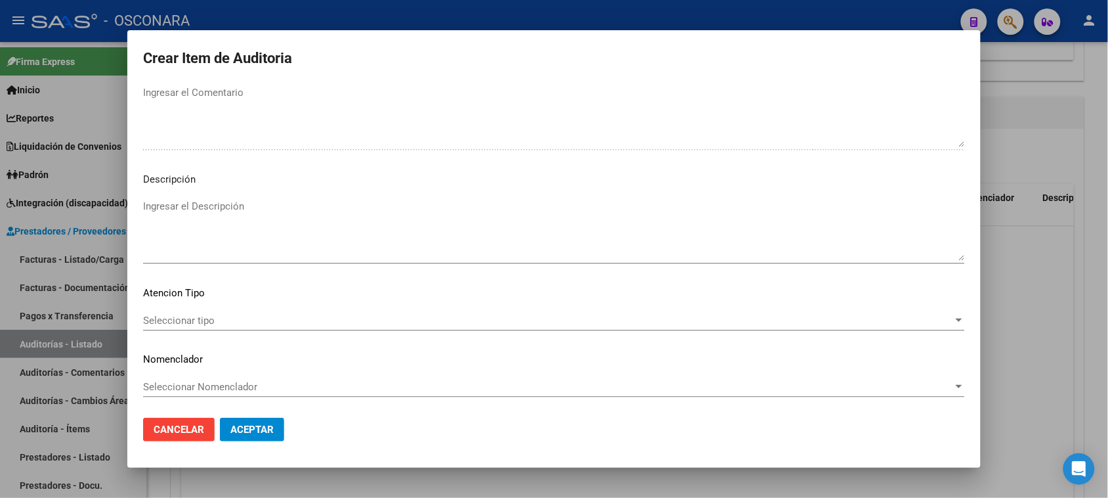
click at [244, 189] on mat-dialog-content "54637923 Nro Documento 20546379230 CUIL Afiliado Activo Análisis Afiliado Prest…" at bounding box center [554, 246] width 854 height 324
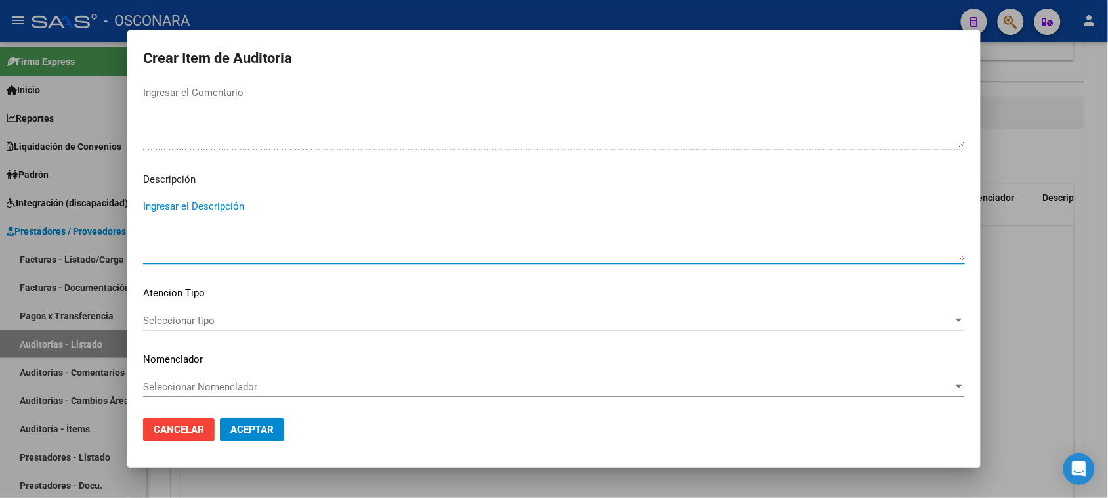
click at [241, 223] on textarea "Ingresar el Descripción" at bounding box center [554, 230] width 822 height 62
type textarea "REINTEGRO PSICOLOGIA SESIONES [DATE] A $ 15000.00"
click at [221, 320] on span "Seleccionar tipo" at bounding box center [548, 321] width 810 height 12
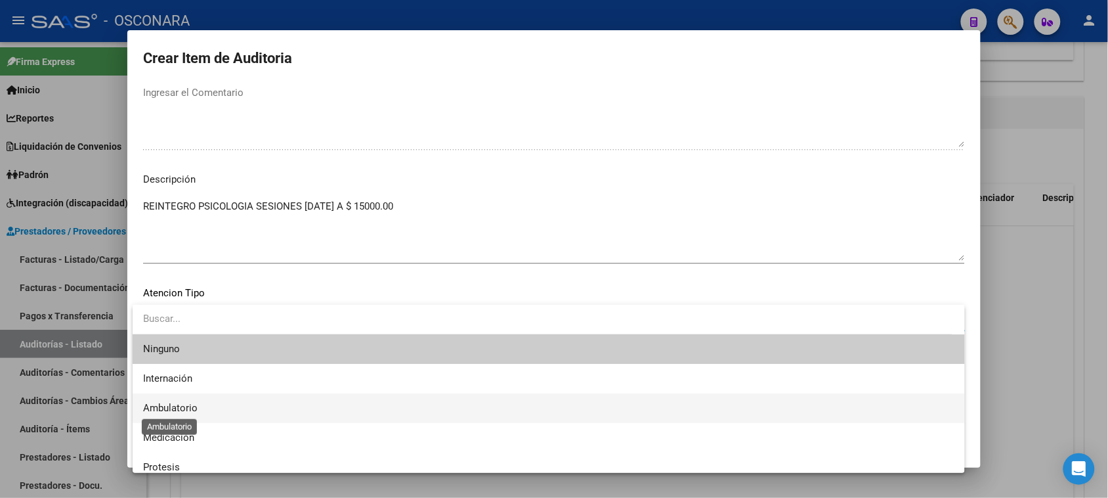
click at [167, 402] on span "Ambulatorio" at bounding box center [170, 408] width 54 height 12
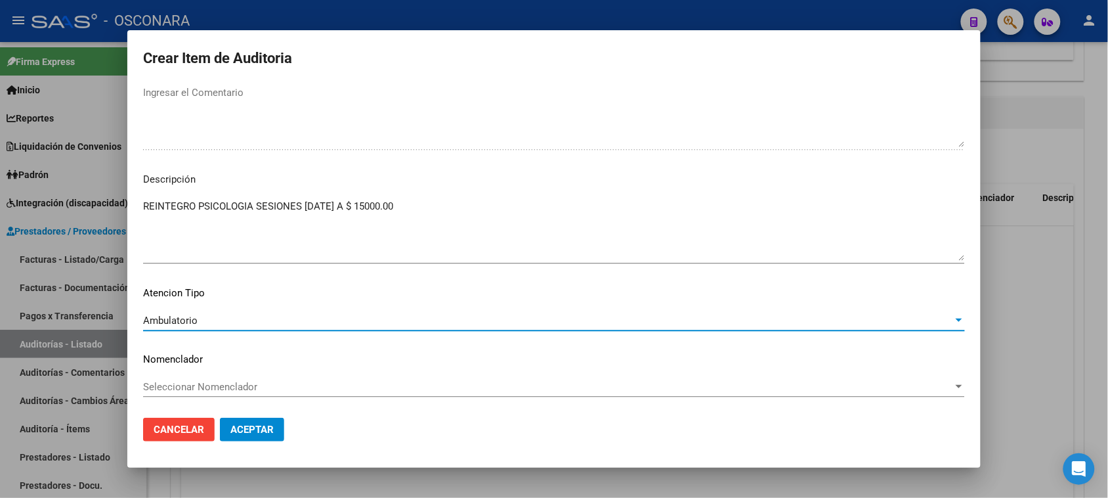
click at [251, 430] on span "Aceptar" at bounding box center [251, 429] width 43 height 12
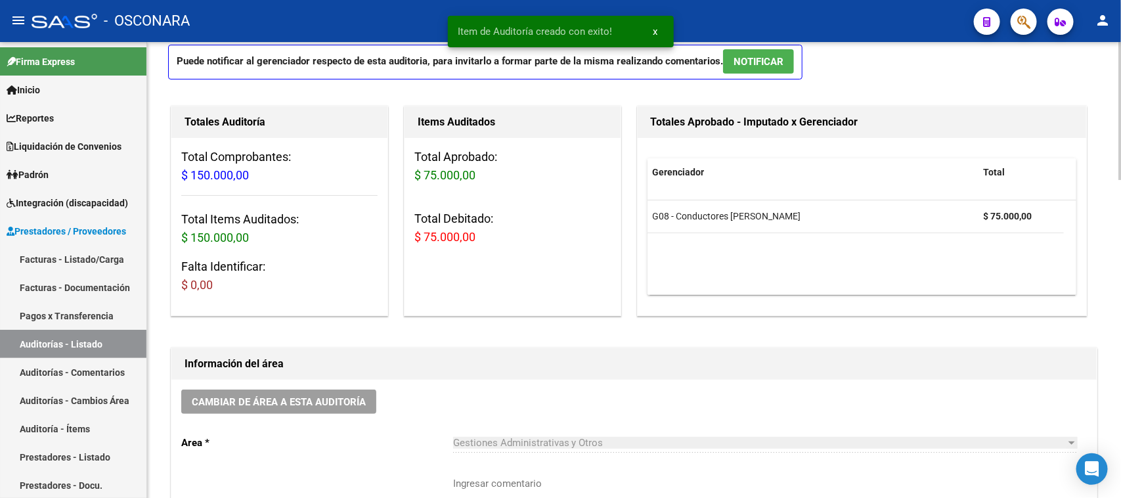
scroll to position [0, 0]
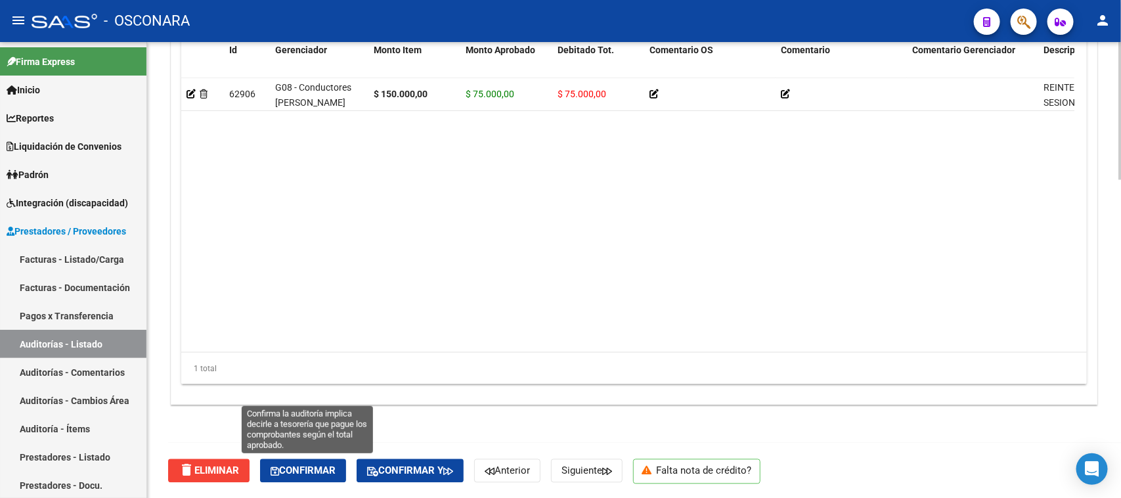
drag, startPoint x: 311, startPoint y: 473, endPoint x: 398, endPoint y: 434, distance: 95.8
click at [311, 473] on span "Confirmar" at bounding box center [303, 471] width 65 height 12
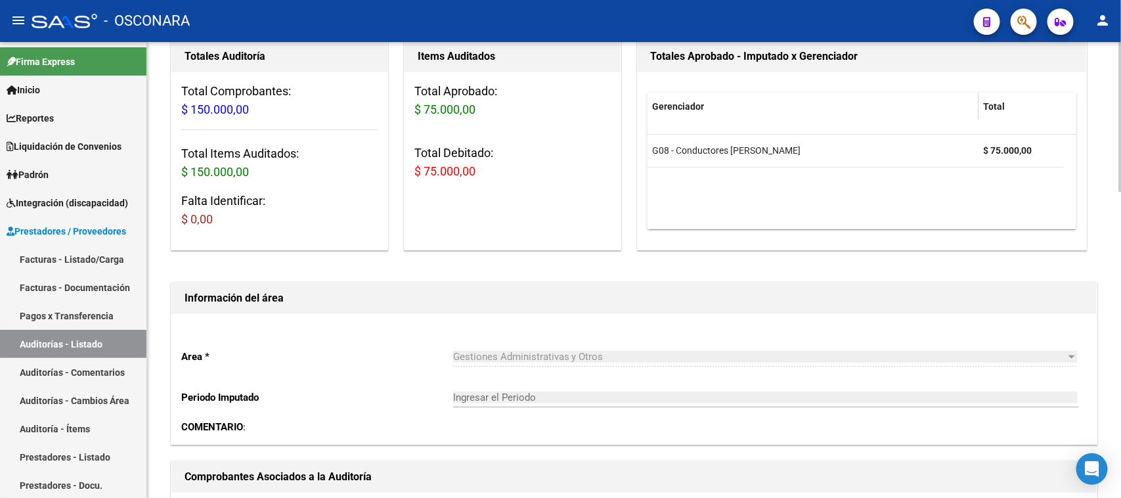
type input "202509"
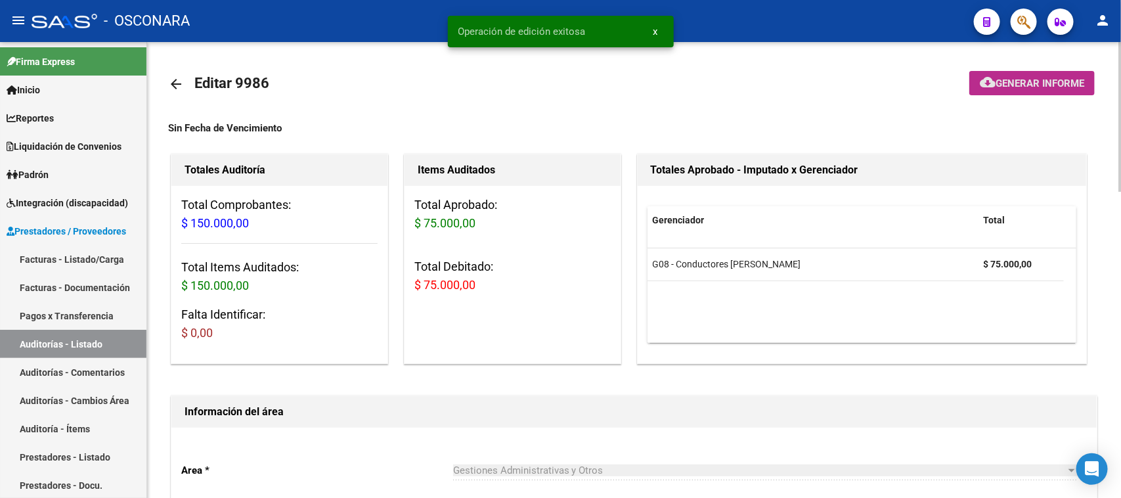
click at [1009, 77] on span "Generar informe" at bounding box center [1039, 83] width 89 height 12
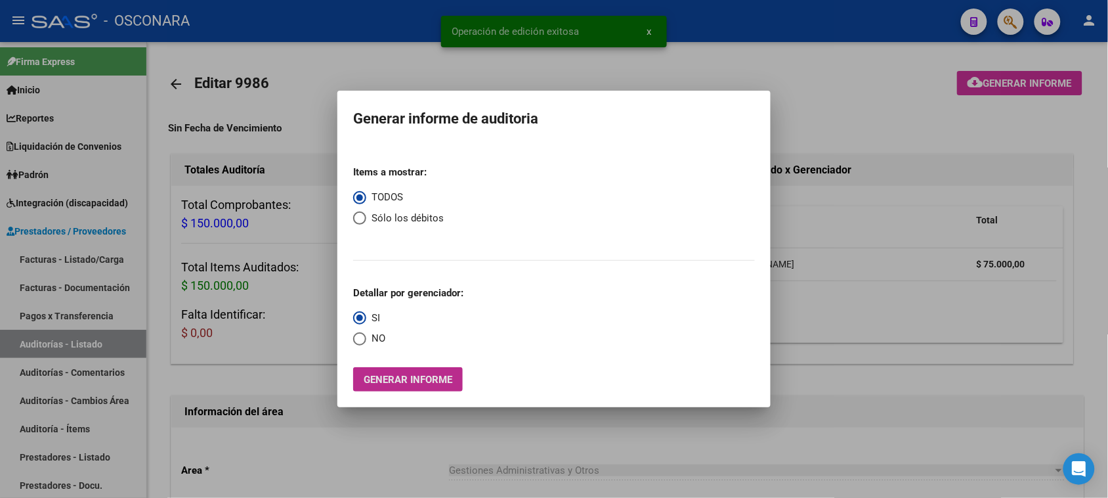
click at [416, 375] on span "Generar informe" at bounding box center [408, 380] width 89 height 12
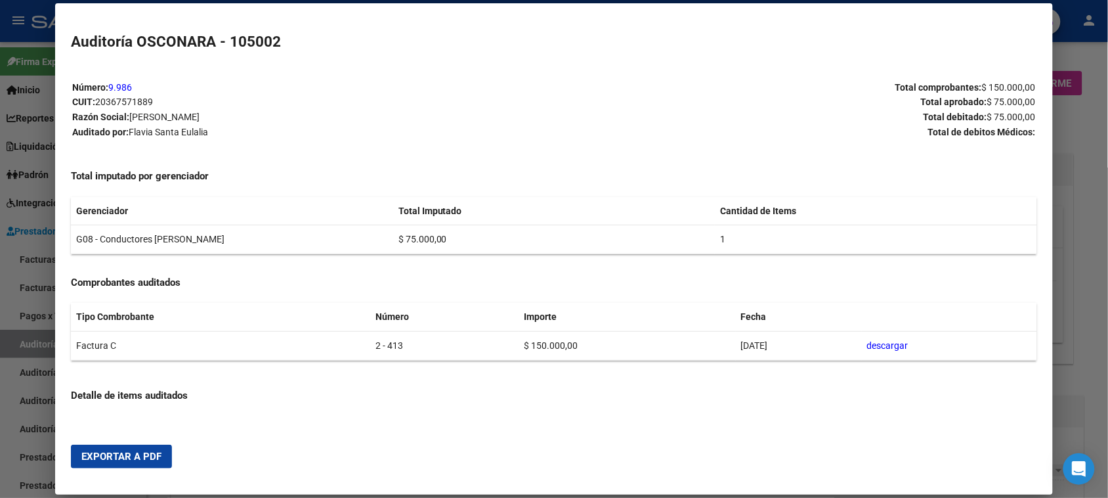
click at [135, 446] on button "Exportar a PDF" at bounding box center [121, 457] width 101 height 24
click at [1075, 109] on div at bounding box center [554, 249] width 1108 height 498
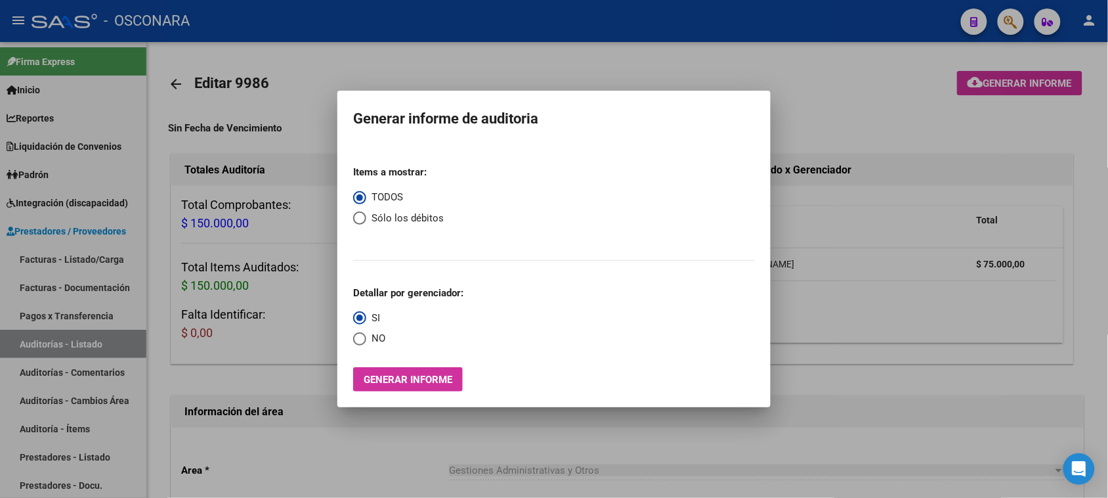
click at [602, 76] on div at bounding box center [554, 249] width 1108 height 498
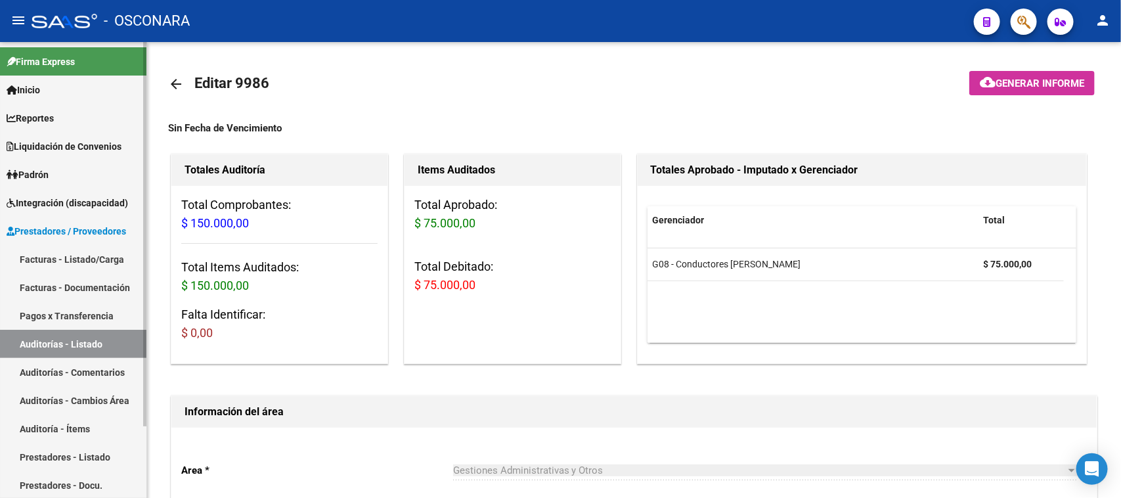
click at [48, 257] on link "Facturas - Listado/Carga" at bounding box center [73, 259] width 146 height 28
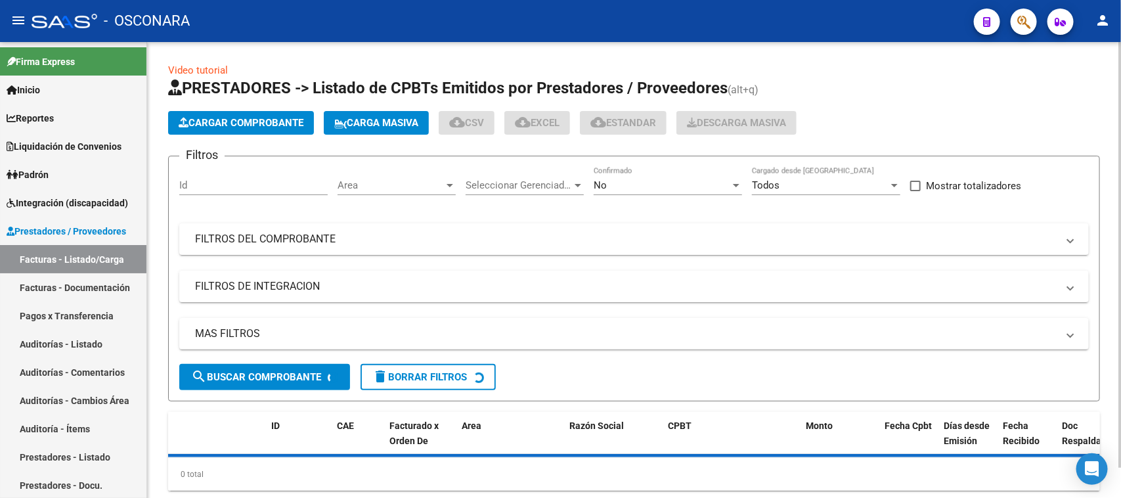
click at [225, 121] on span "Cargar Comprobante" at bounding box center [241, 123] width 125 height 12
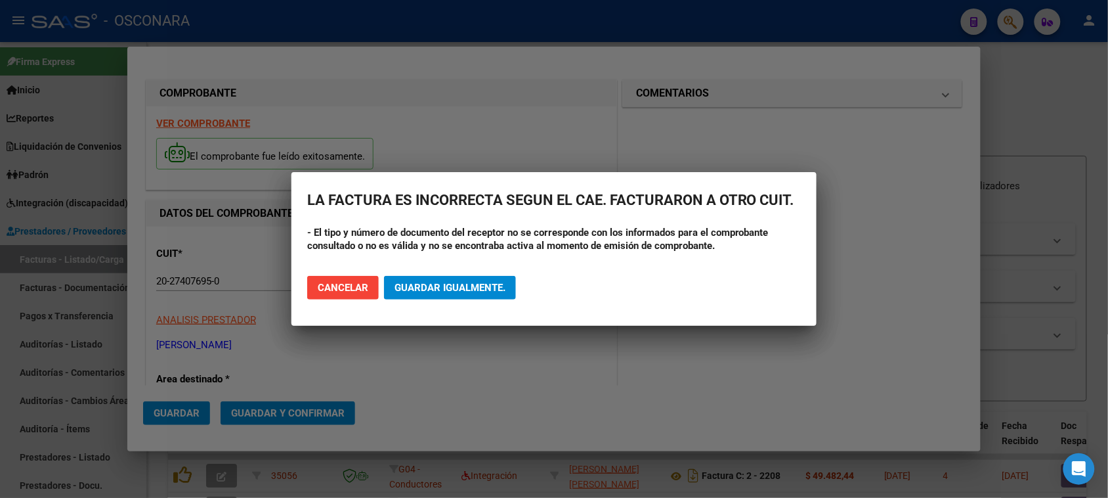
click at [437, 289] on span "Guardar igualmente." at bounding box center [450, 288] width 111 height 12
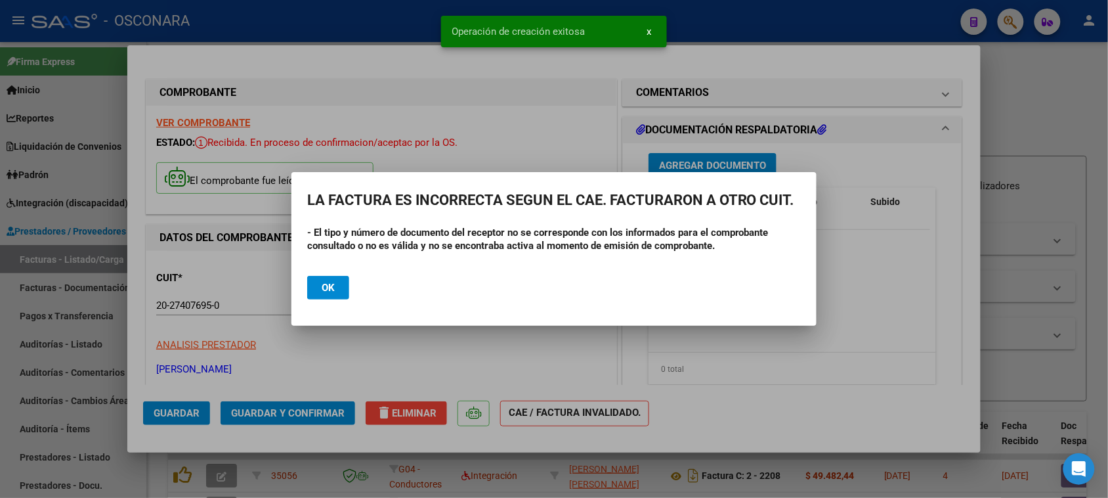
click at [330, 286] on span "Ok" at bounding box center [328, 288] width 13 height 12
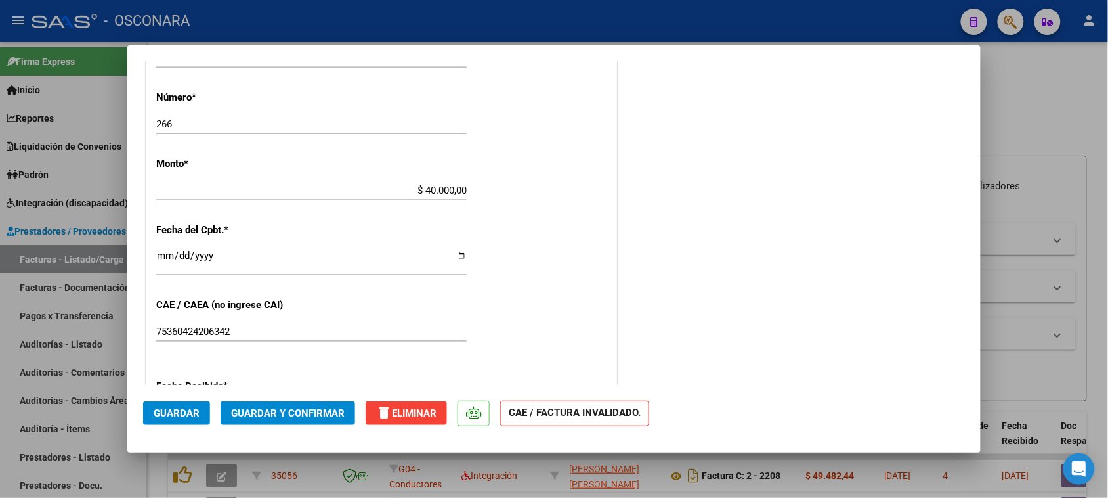
scroll to position [575, 0]
click at [305, 408] on span "Guardar y Confirmar" at bounding box center [288, 413] width 114 height 12
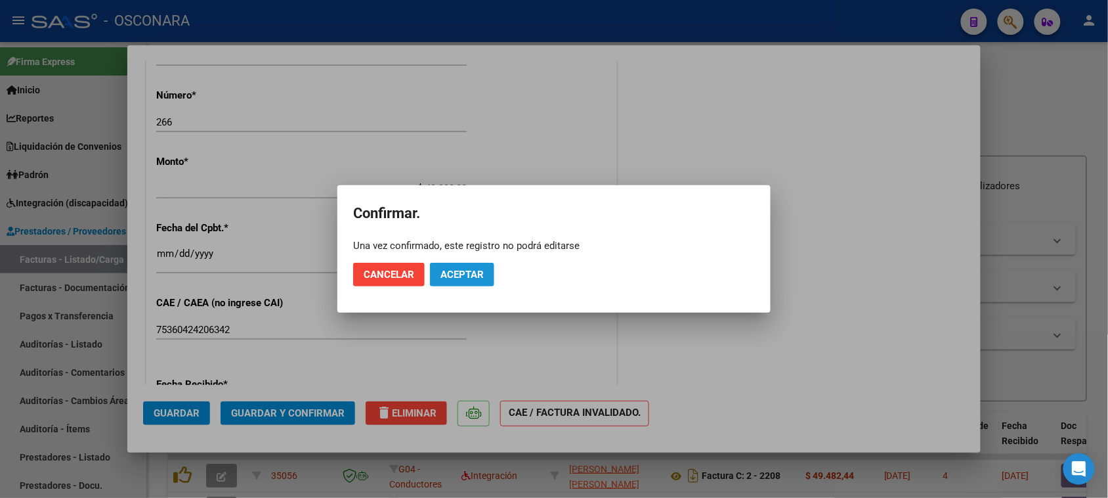
click at [464, 279] on span "Aceptar" at bounding box center [462, 275] width 43 height 12
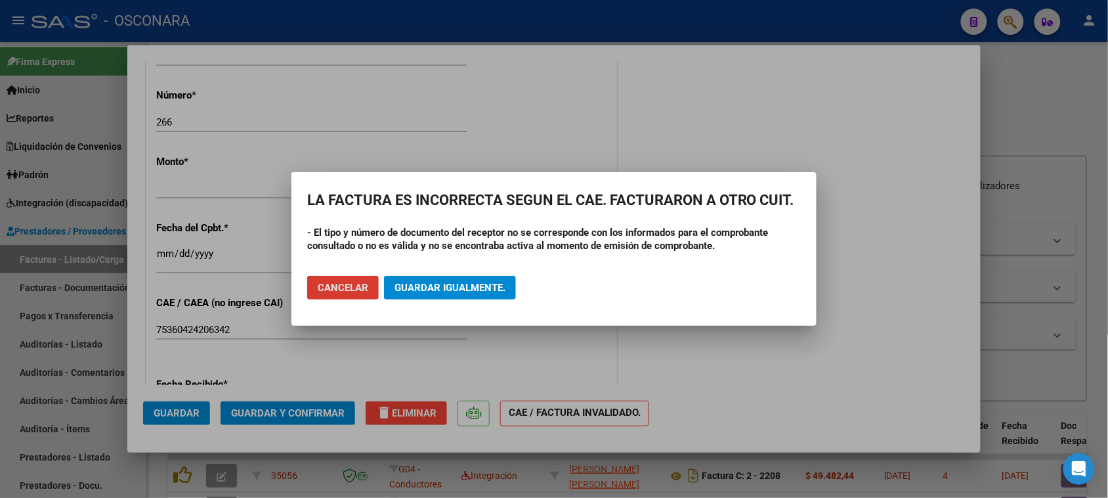
click at [441, 283] on span "Guardar igualmente." at bounding box center [450, 288] width 111 height 12
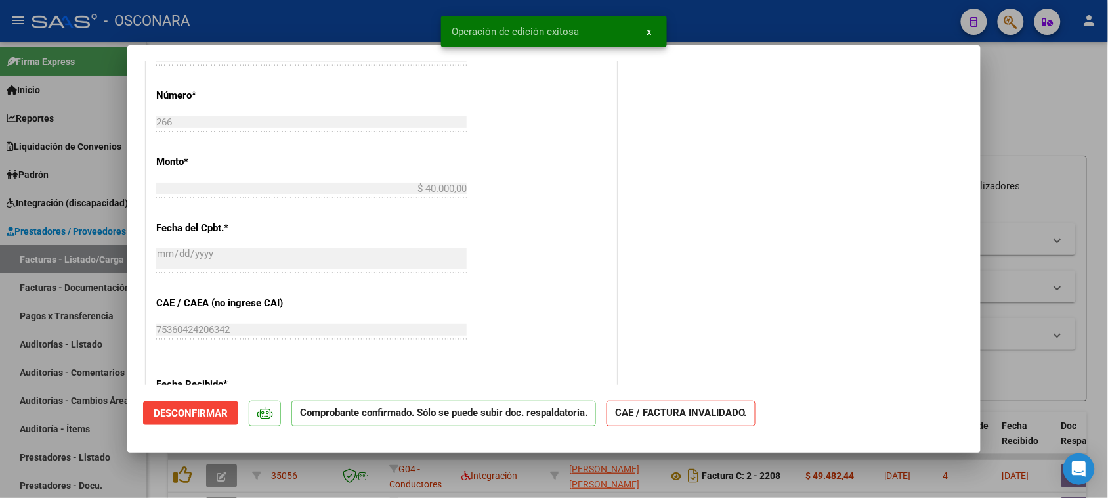
click at [0, 384] on div at bounding box center [554, 249] width 1108 height 498
type input "$ 0,00"
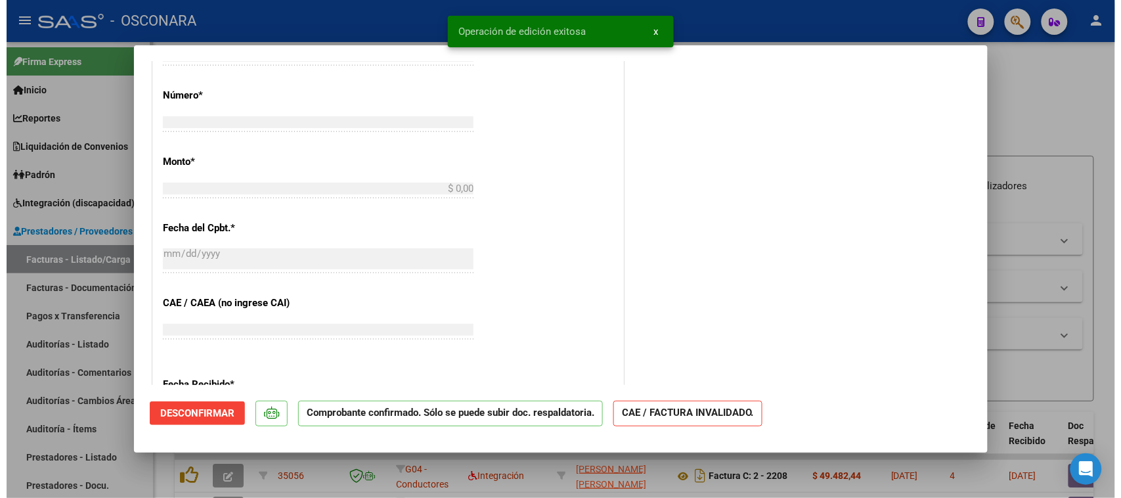
scroll to position [596, 0]
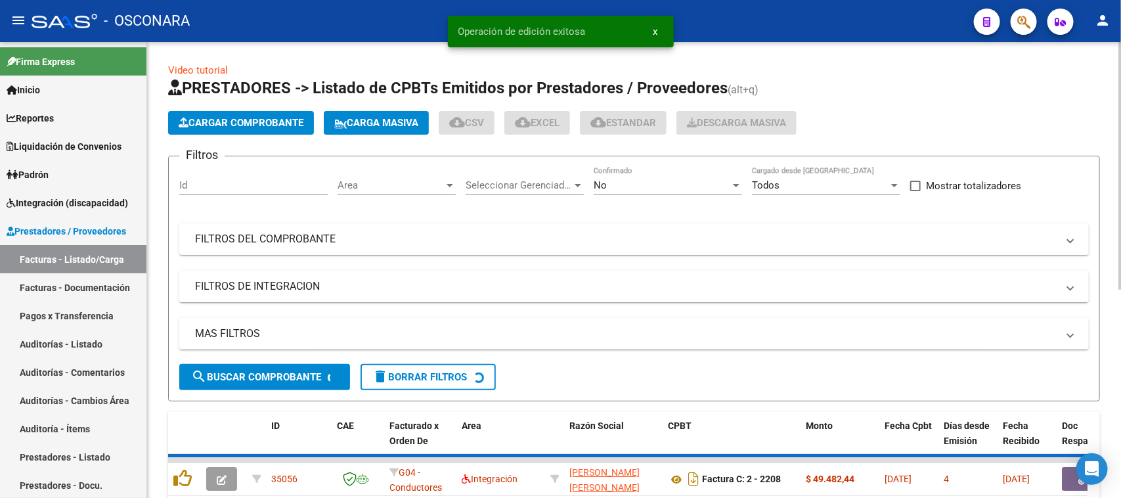
click at [43, 343] on link "Auditorías - Listado" at bounding box center [73, 344] width 146 height 28
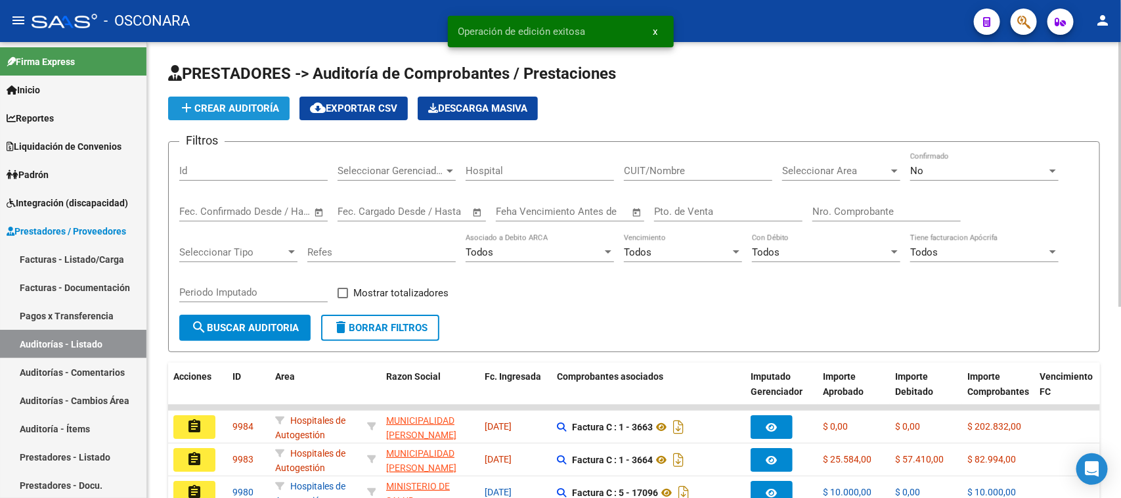
click at [221, 112] on span "add Crear Auditoría" at bounding box center [229, 108] width 100 height 12
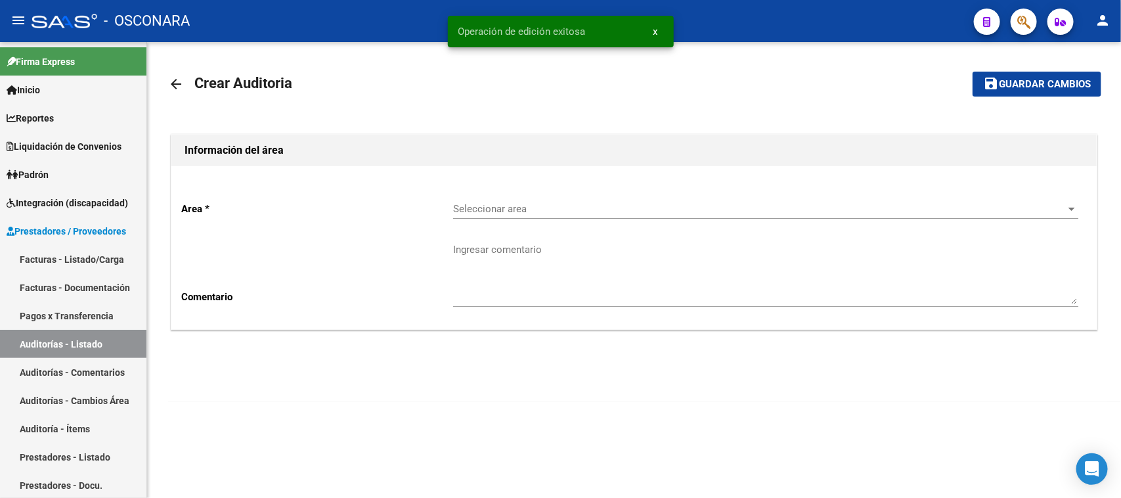
click at [609, 203] on span "Seleccionar area" at bounding box center [759, 209] width 613 height 12
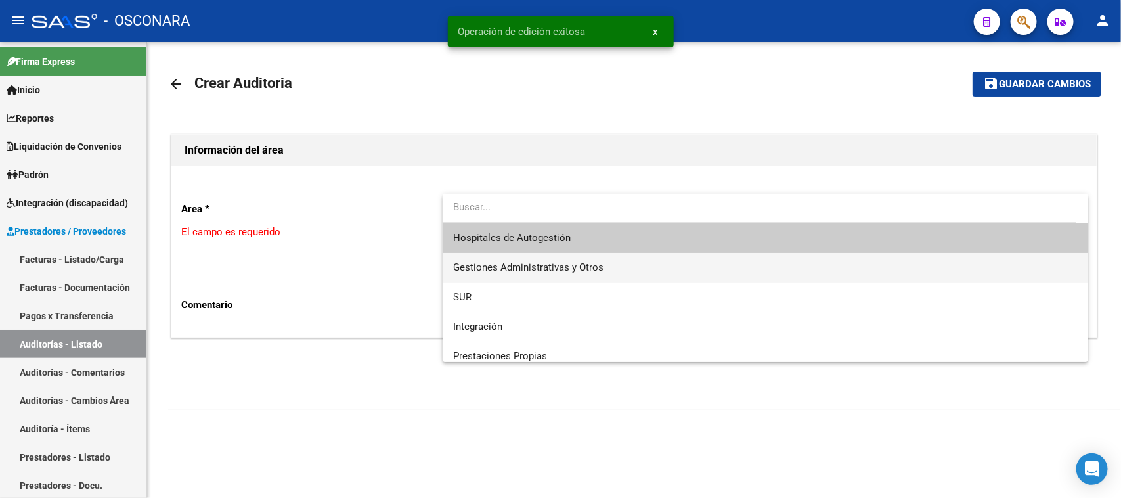
click at [530, 264] on span "Gestiones Administrativas y Otros" at bounding box center [528, 267] width 150 height 12
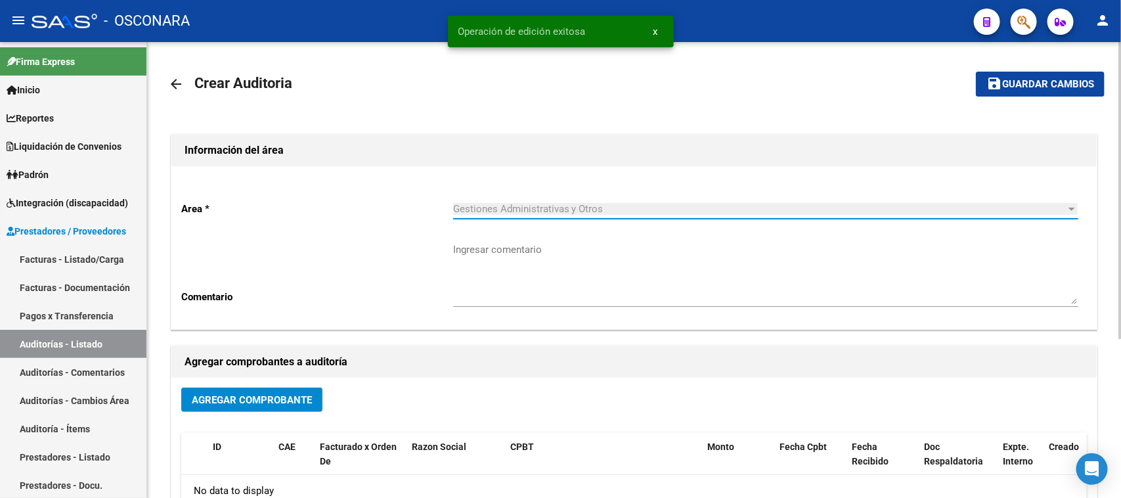
click at [272, 387] on button "Agregar Comprobante" at bounding box center [251, 399] width 141 height 24
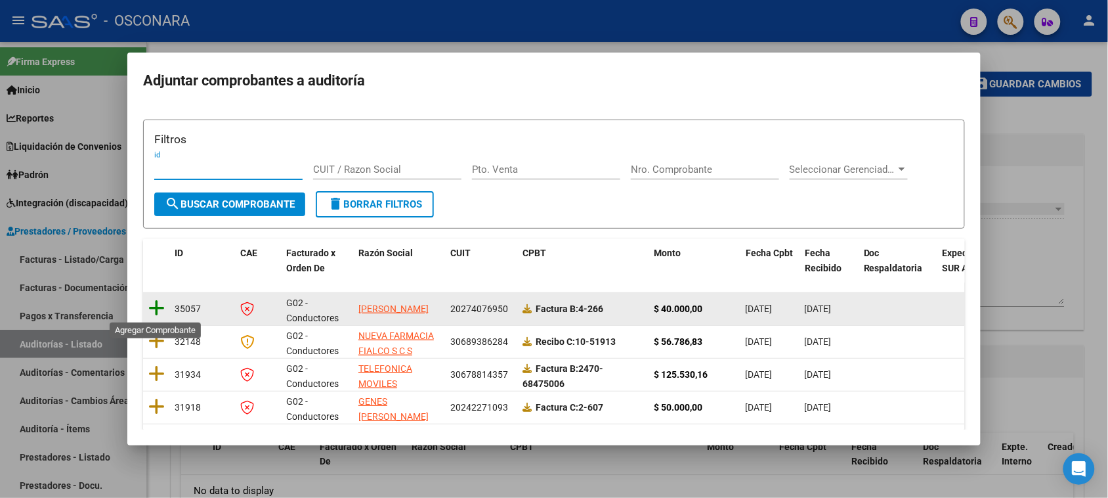
click at [156, 303] on icon at bounding box center [156, 308] width 16 height 18
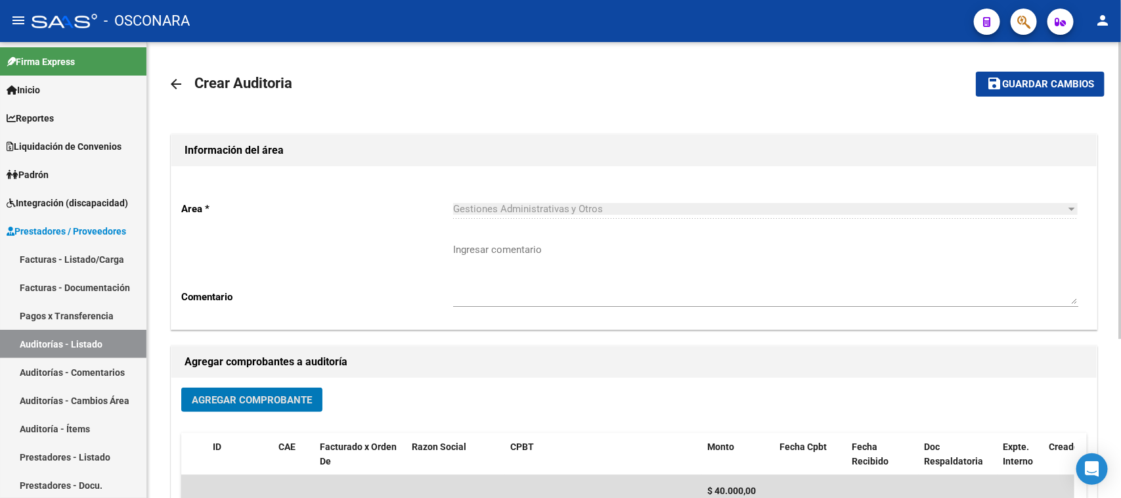
click at [1000, 82] on mat-icon "save" at bounding box center [994, 84] width 16 height 16
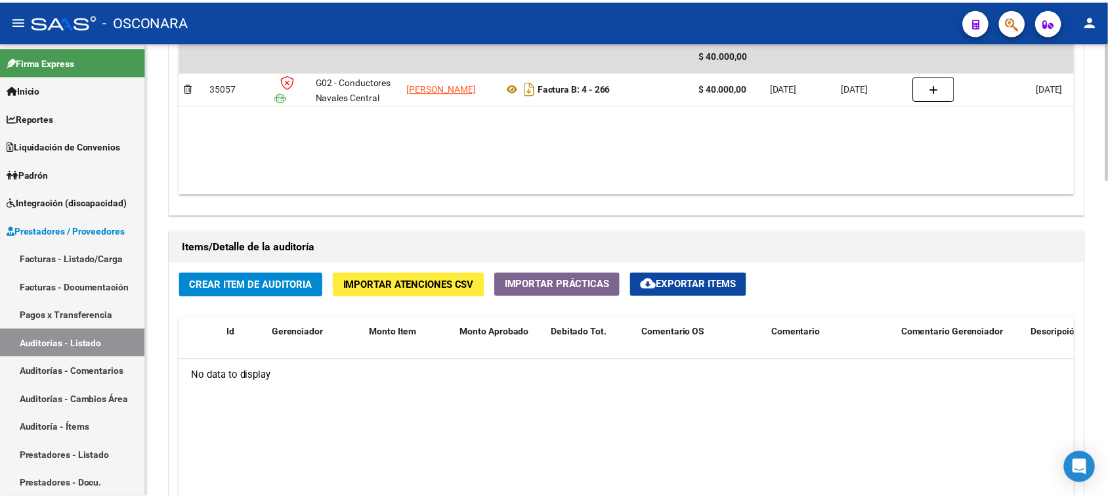
scroll to position [821, 0]
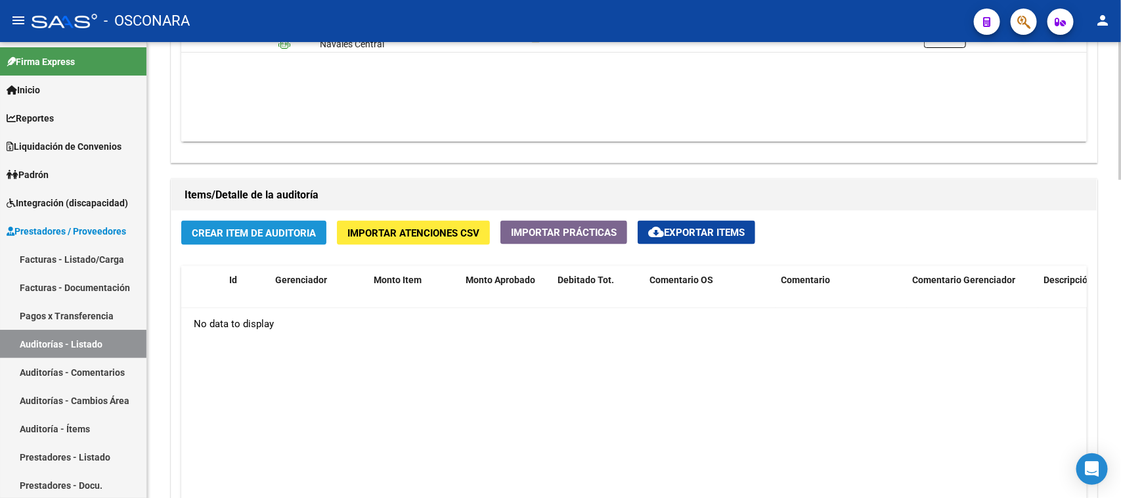
click at [287, 237] on span "Crear Item de Auditoria" at bounding box center [254, 233] width 124 height 12
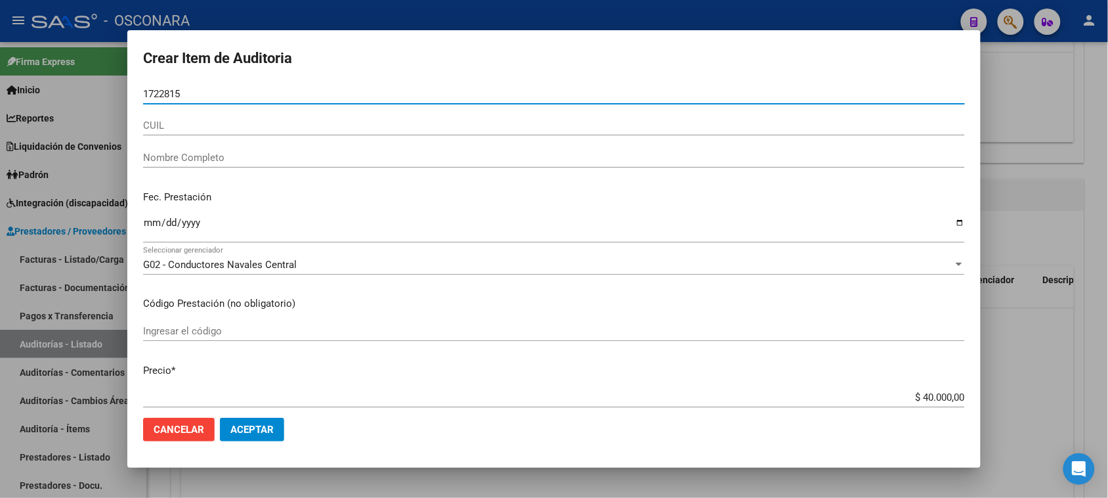
type input "17228153"
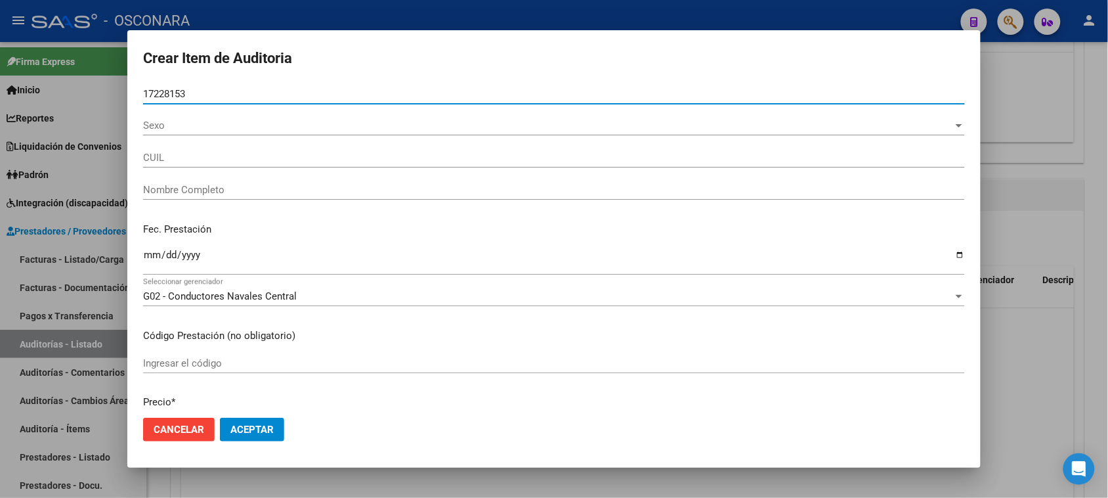
type input "27172281538"
type input "[PERSON_NAME]"
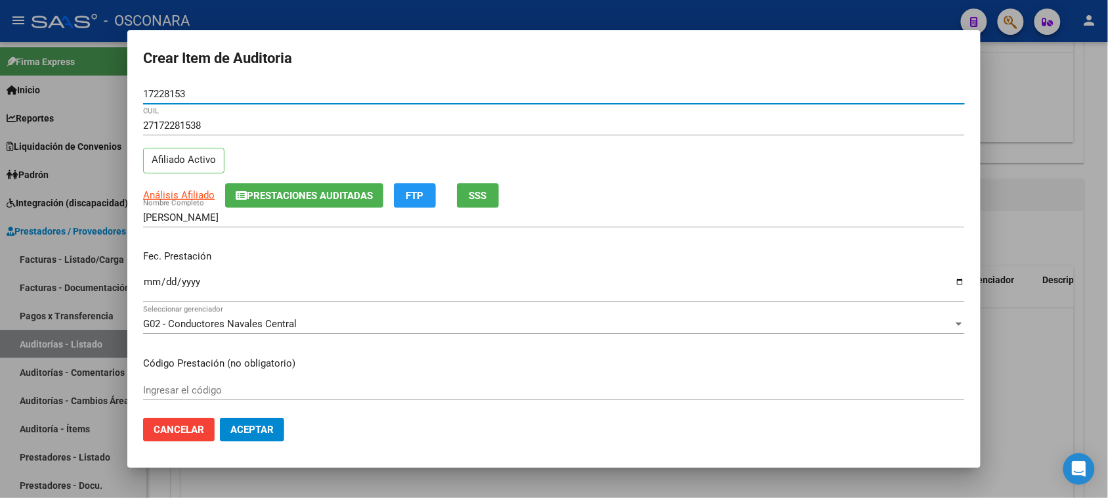
type input "17228153"
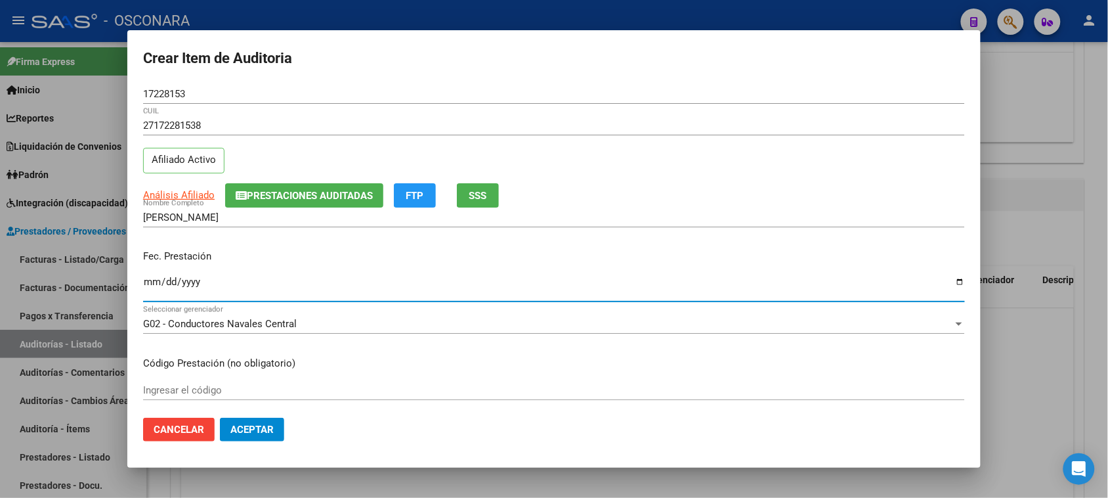
click at [148, 286] on input "Ingresar la fecha" at bounding box center [554, 286] width 822 height 21
type input "[DATE]"
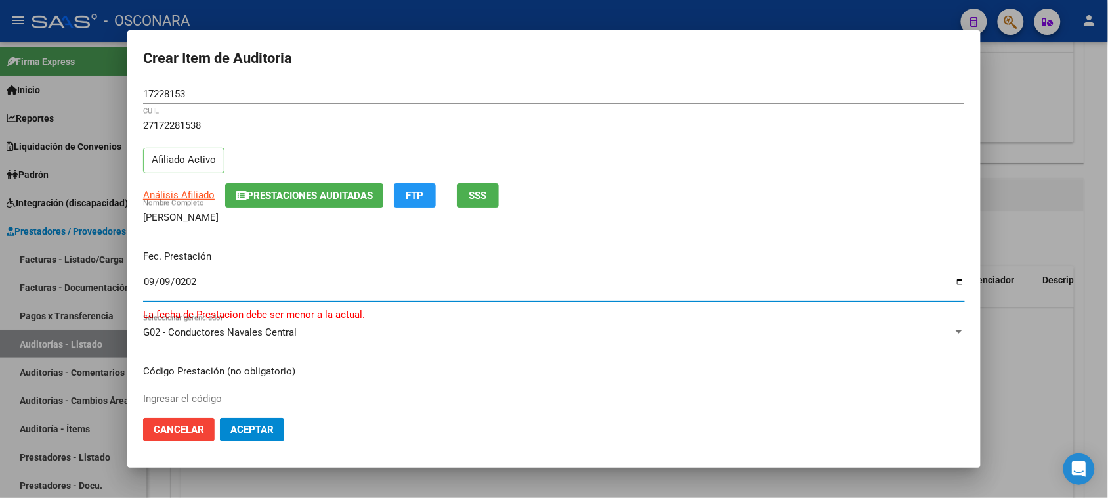
click at [148, 284] on input "[DATE]" at bounding box center [554, 286] width 822 height 21
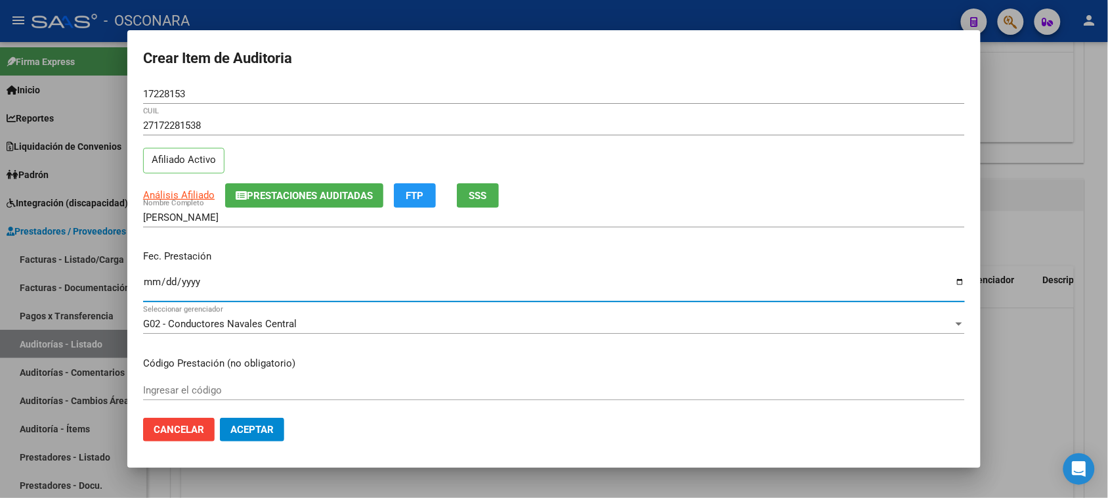
type input "[DATE]"
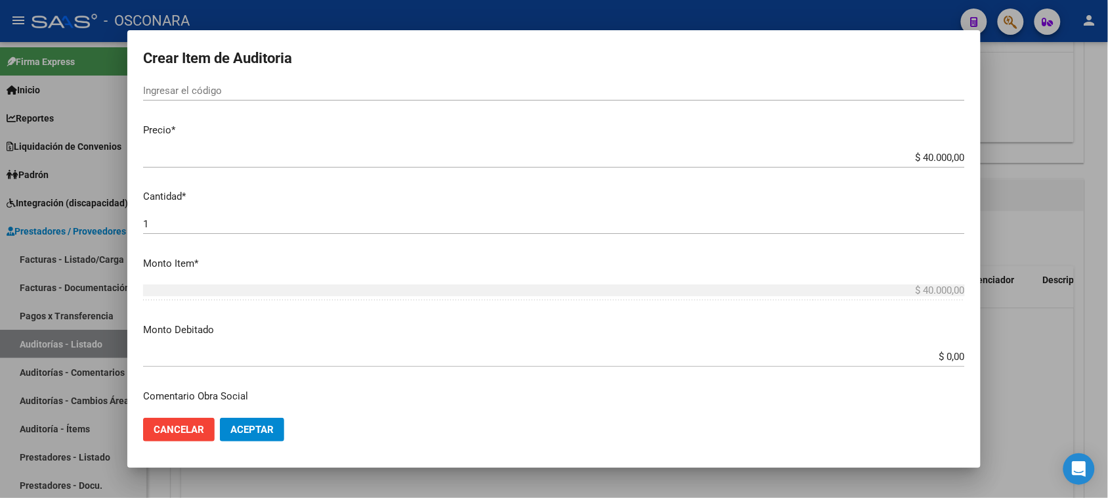
scroll to position [328, 0]
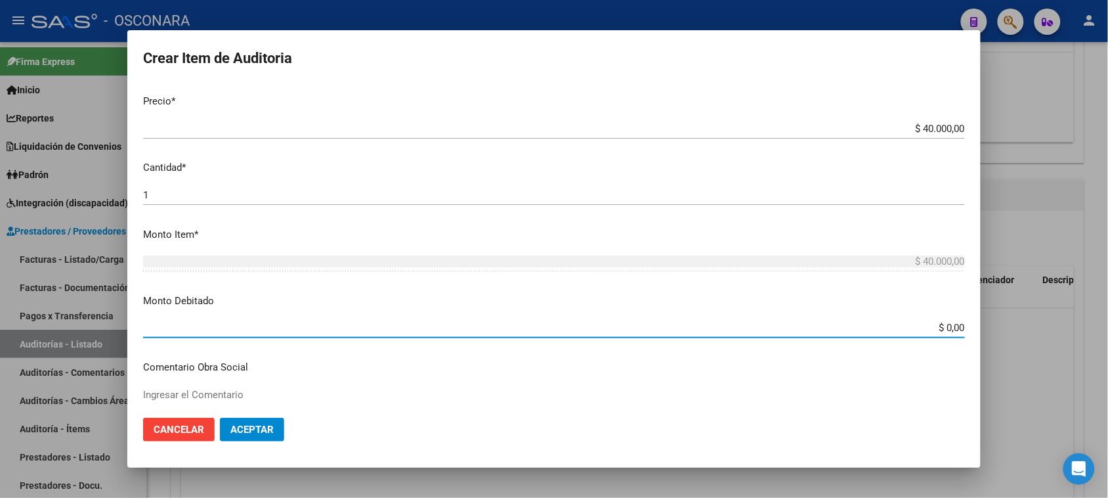
drag, startPoint x: 934, startPoint y: 330, endPoint x: 1077, endPoint y: 307, distance: 144.3
click at [1043, 314] on div "Crear Item de Auditoria 17228153 Nro Documento 27172281538 CUIL Afiliado Activo…" at bounding box center [554, 249] width 1108 height 498
type input "$ 10.000,00"
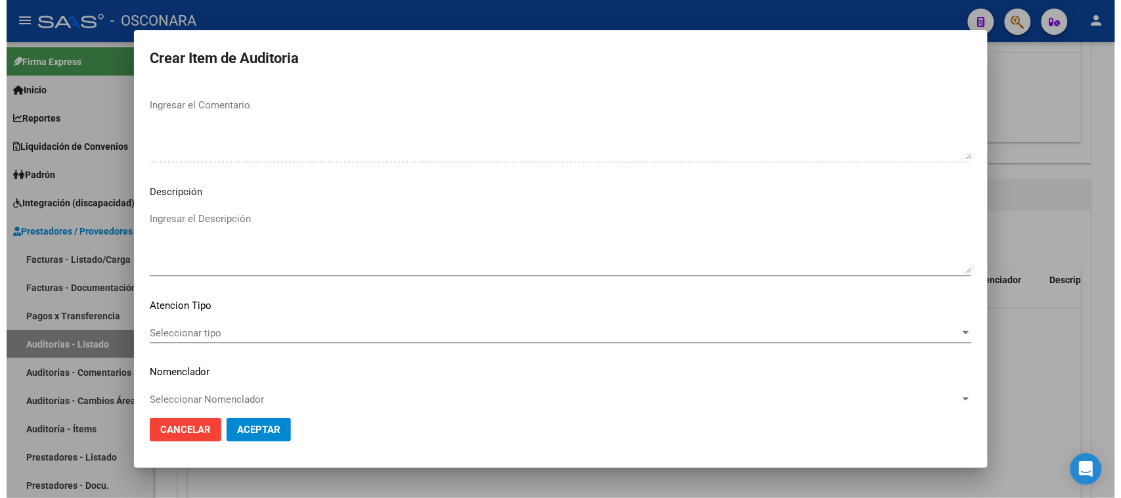
scroll to position [857, 0]
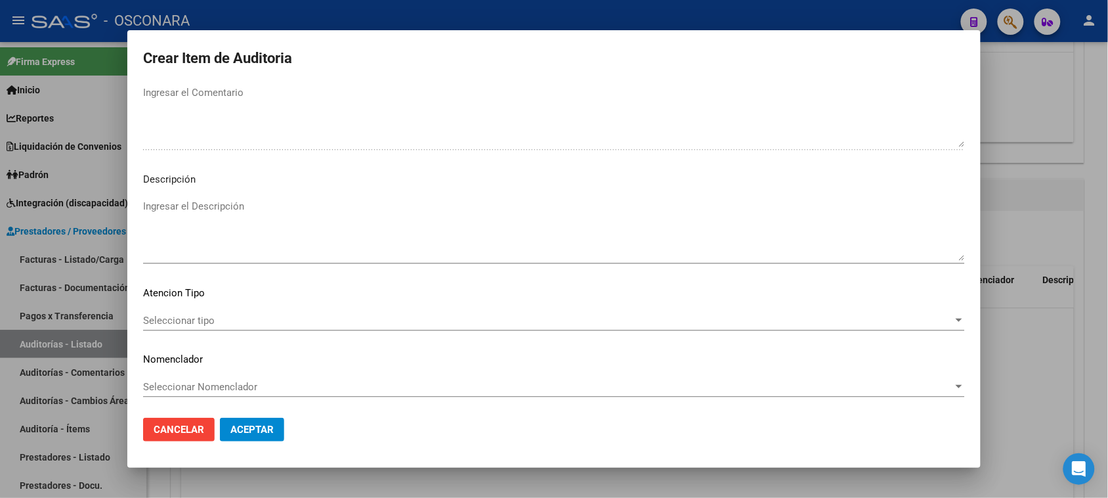
click at [238, 228] on textarea "Ingresar el Descripción" at bounding box center [554, 230] width 822 height 62
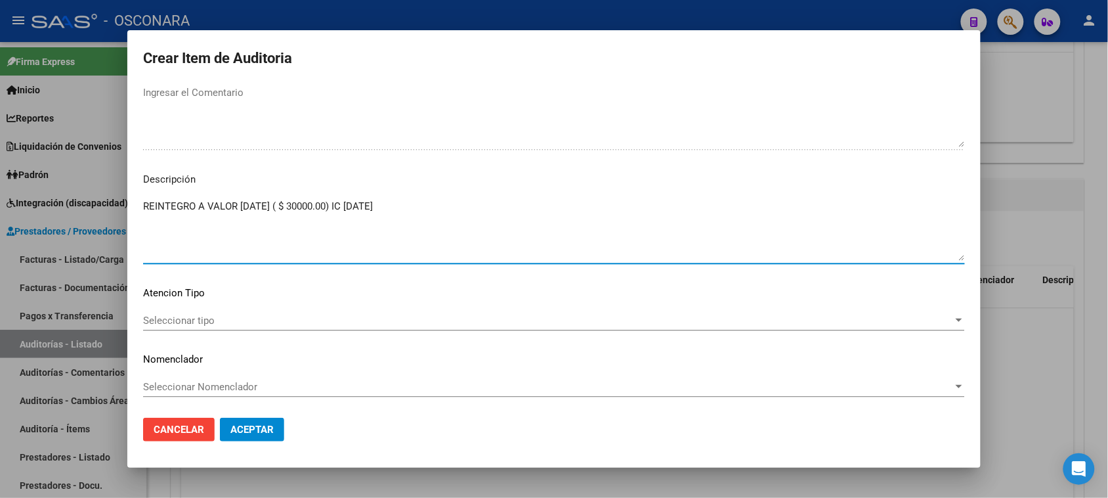
type textarea "REINTEGRO A VALOR [DATE] ( $ 30000.00) IC [DATE]"
click at [179, 326] on div "Seleccionar tipo Seleccionar tipo" at bounding box center [554, 321] width 822 height 20
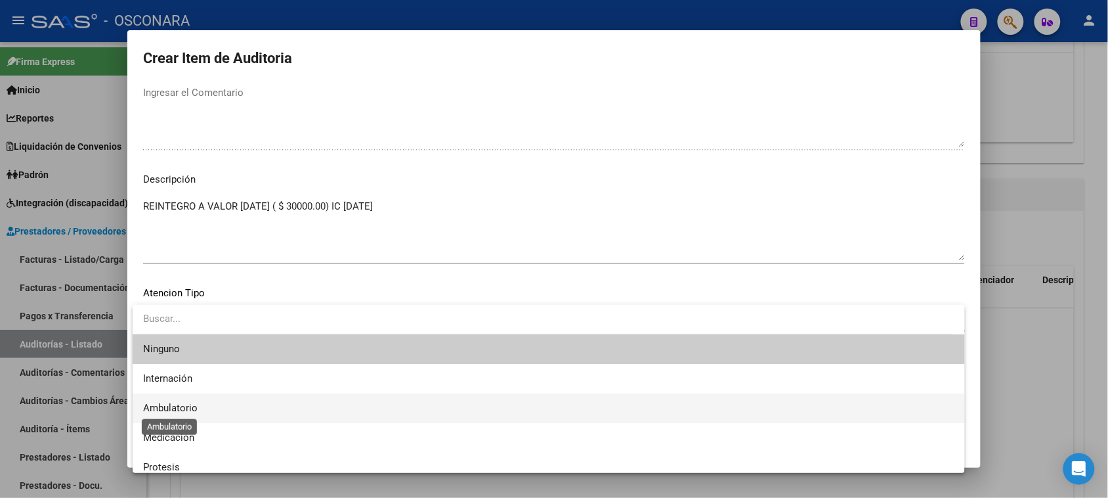
click at [172, 408] on span "Ambulatorio" at bounding box center [170, 408] width 54 height 12
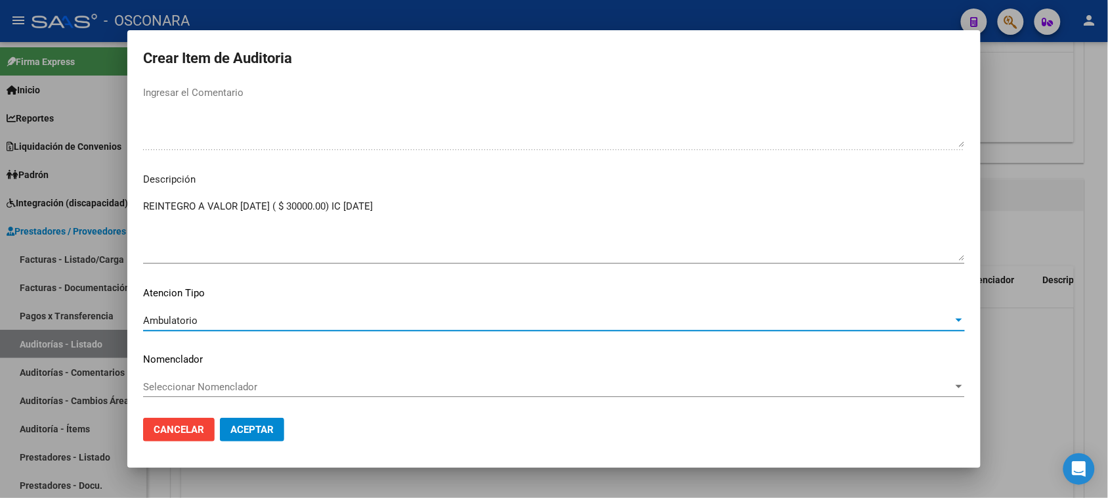
click at [245, 433] on span "Aceptar" at bounding box center [251, 429] width 43 height 12
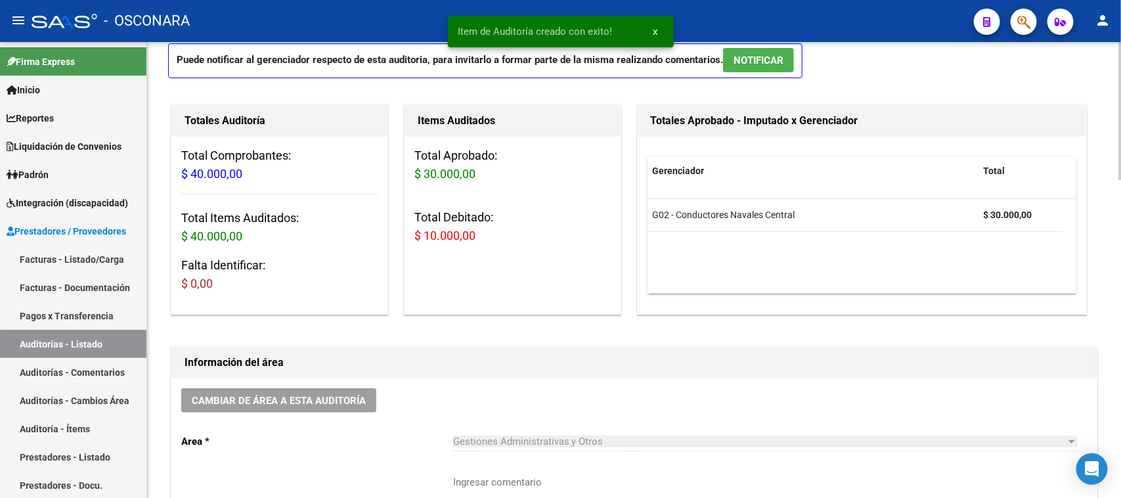
scroll to position [0, 0]
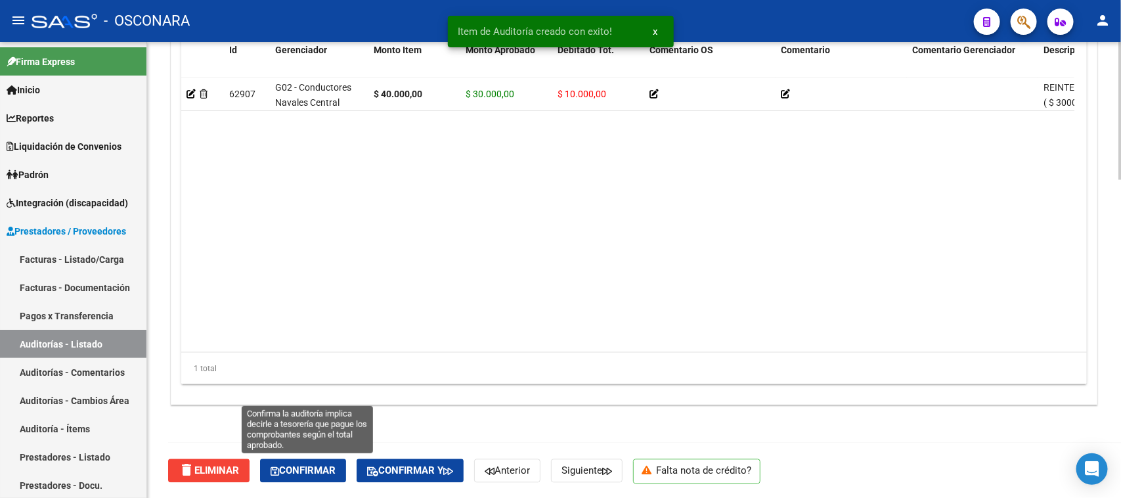
click at [304, 469] on span "Confirmar" at bounding box center [303, 471] width 65 height 12
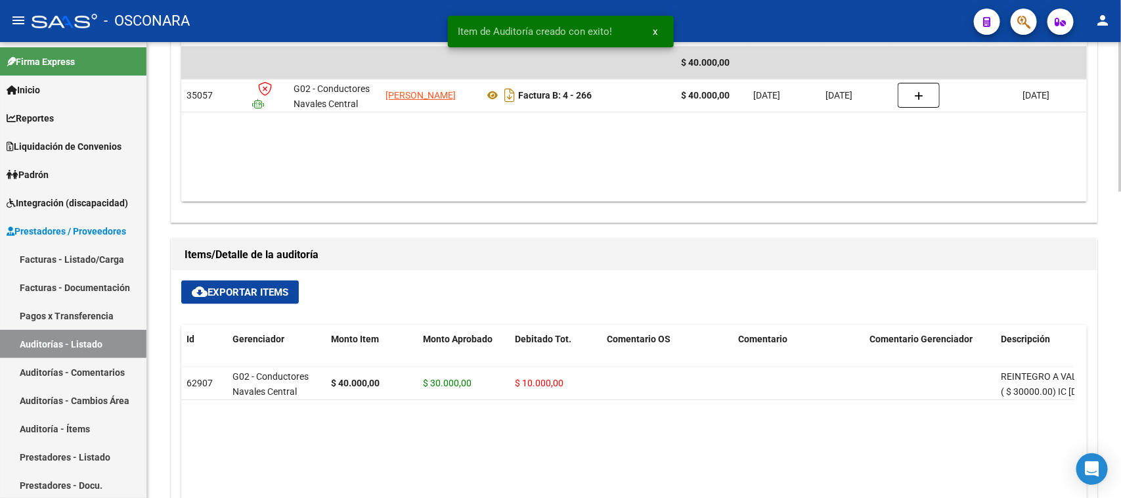
type input "202509"
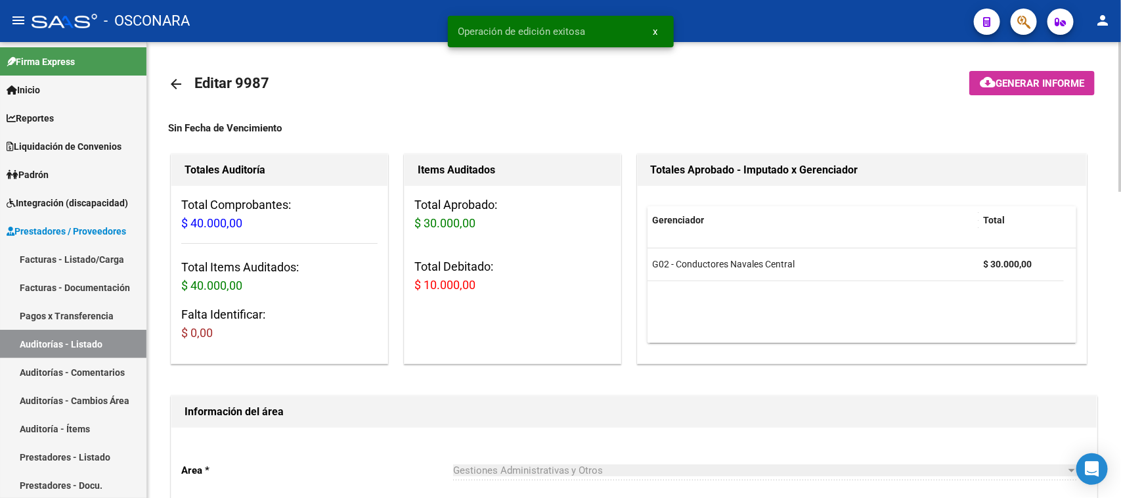
click at [989, 89] on mat-icon "cloud_download" at bounding box center [988, 82] width 16 height 16
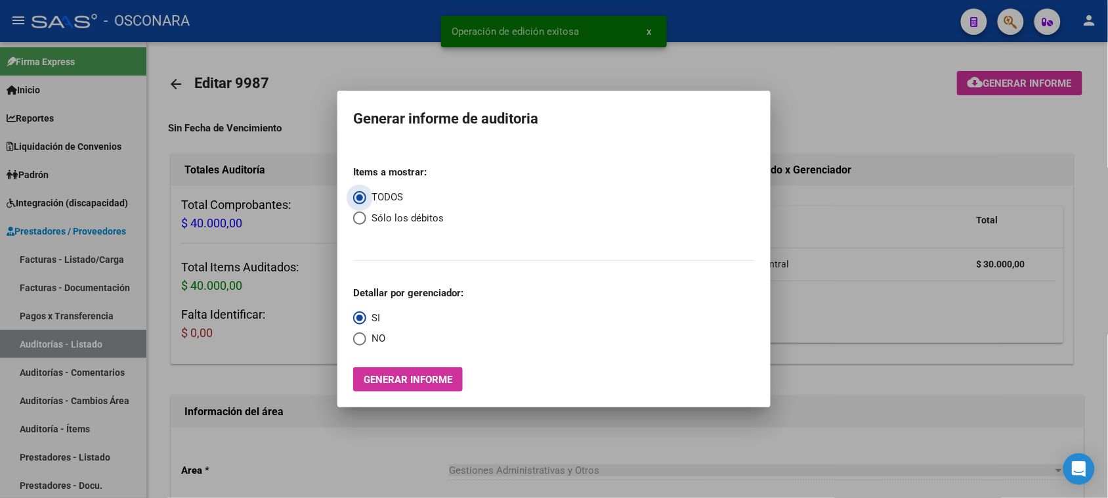
click at [418, 378] on span "Generar informe" at bounding box center [408, 380] width 89 height 12
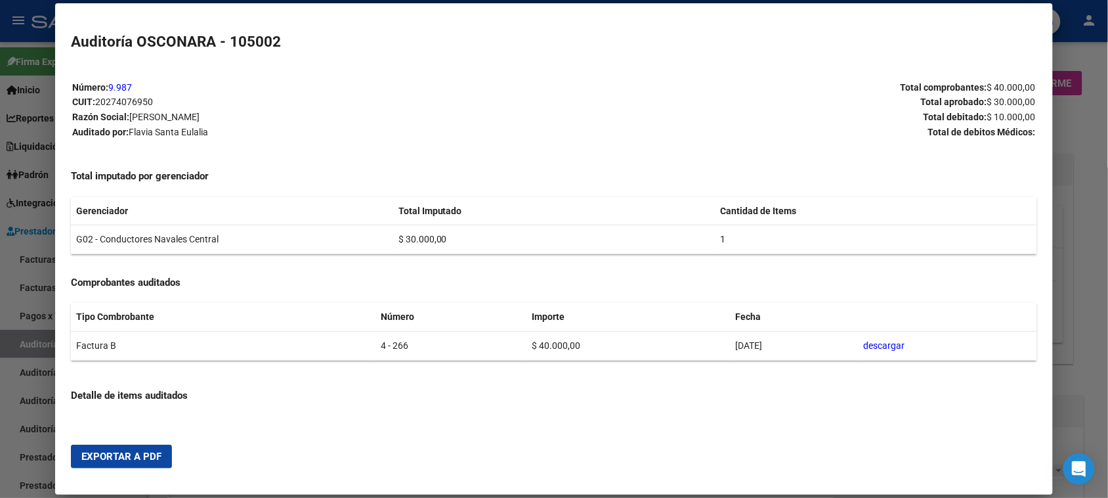
click at [116, 448] on button "Exportar a PDF" at bounding box center [121, 457] width 101 height 24
click at [0, 325] on div at bounding box center [554, 249] width 1108 height 498
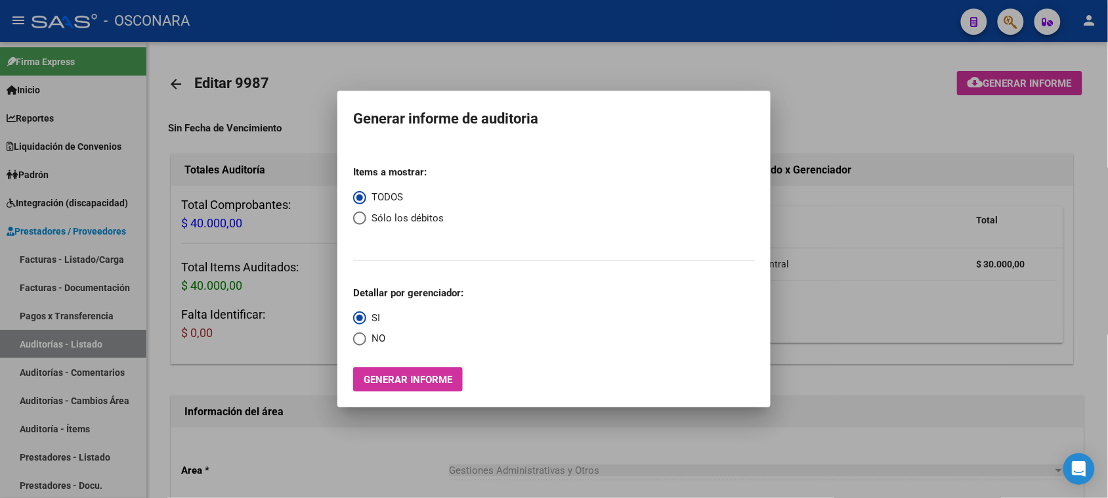
click at [37, 264] on div at bounding box center [554, 249] width 1108 height 498
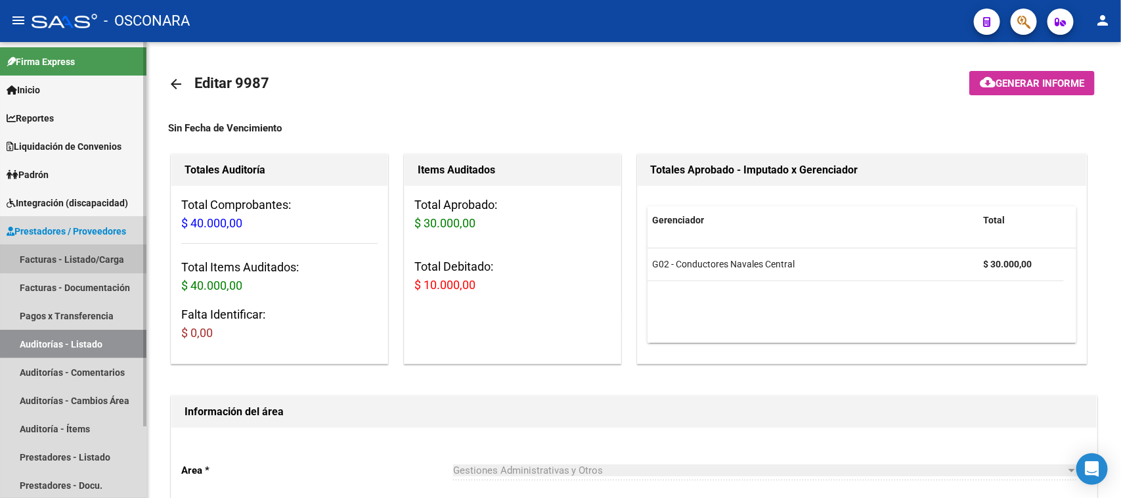
click at [41, 261] on link "Facturas - Listado/Carga" at bounding box center [73, 259] width 146 height 28
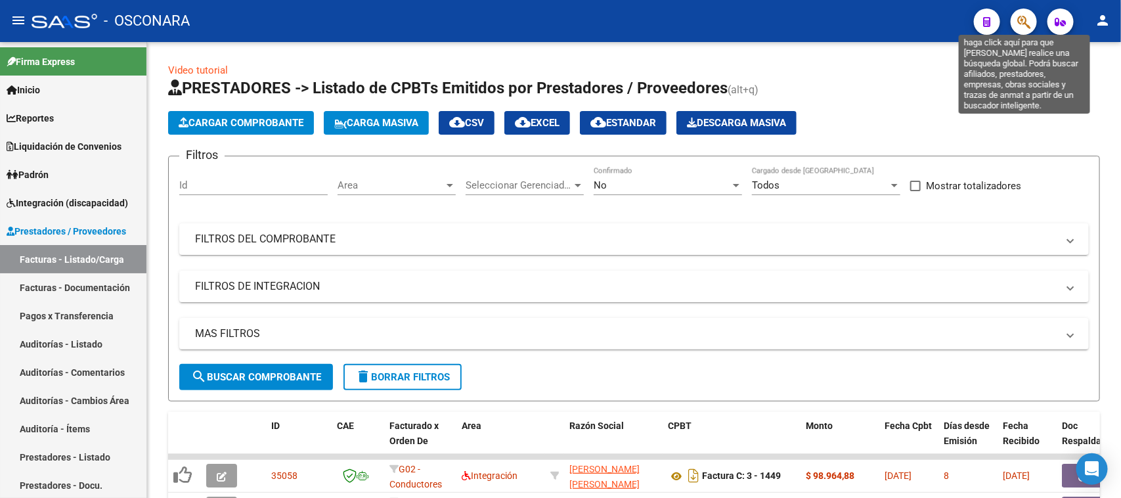
click at [1026, 22] on icon "button" at bounding box center [1023, 21] width 13 height 15
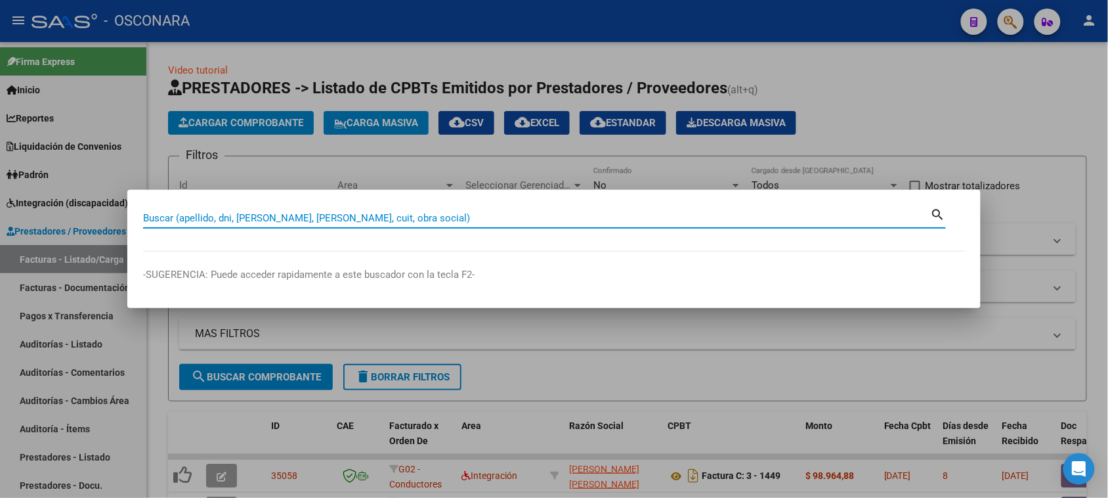
paste input "48.273.834"
click at [178, 215] on input "48.273.834" at bounding box center [537, 218] width 788 height 12
click at [158, 217] on input "48.273834" at bounding box center [537, 218] width 788 height 12
type input "48273834"
